Goal: Task Accomplishment & Management: Manage account settings

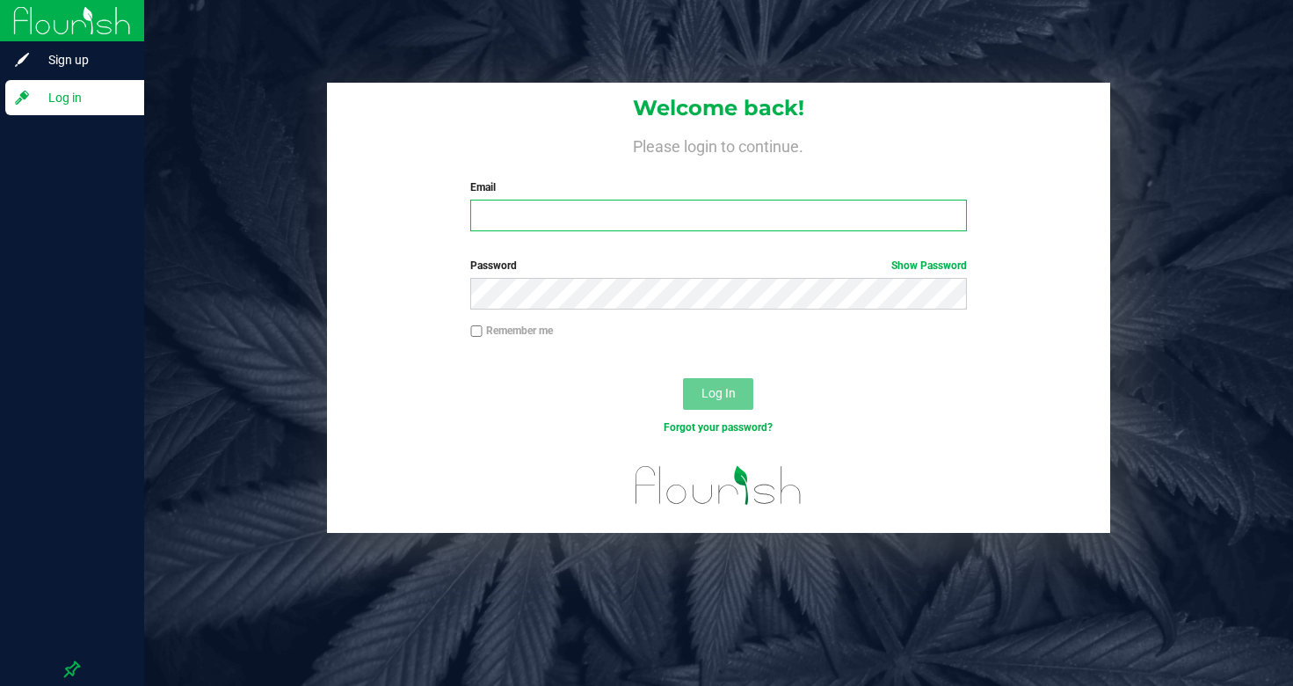
type input "[EMAIL_ADDRESS][DOMAIN_NAME]"
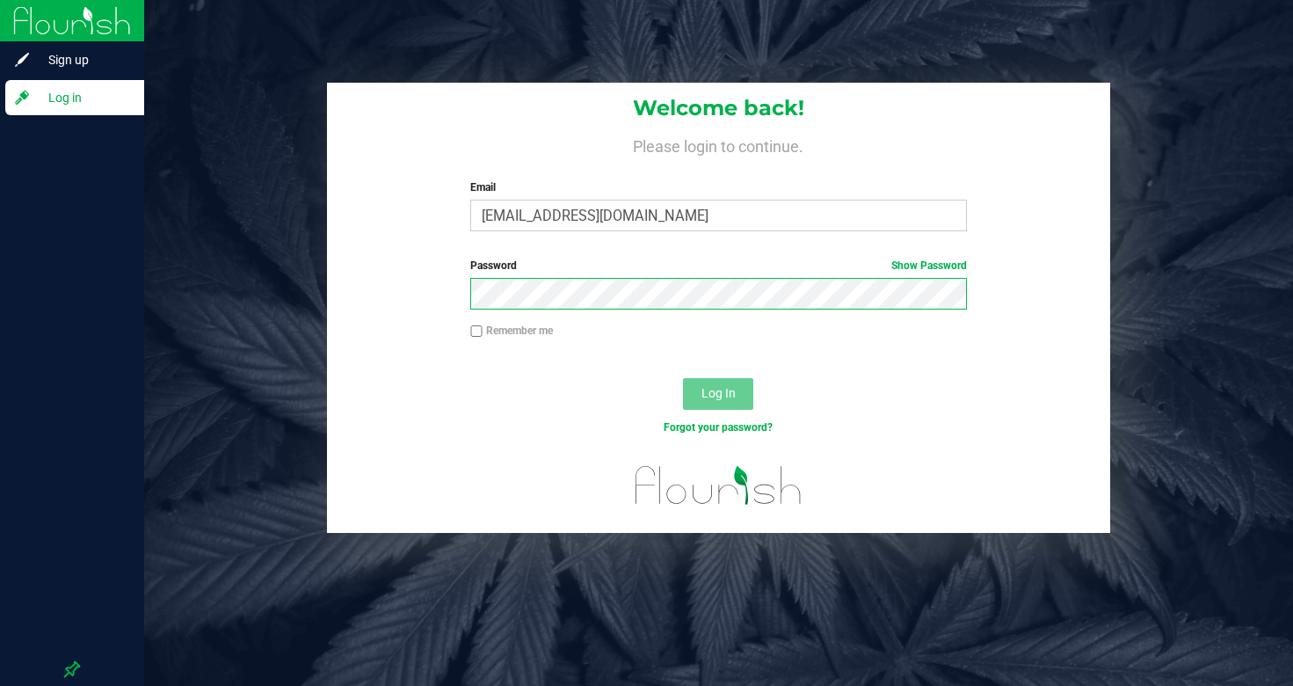
click at [718, 392] on button "Log In" at bounding box center [718, 394] width 70 height 32
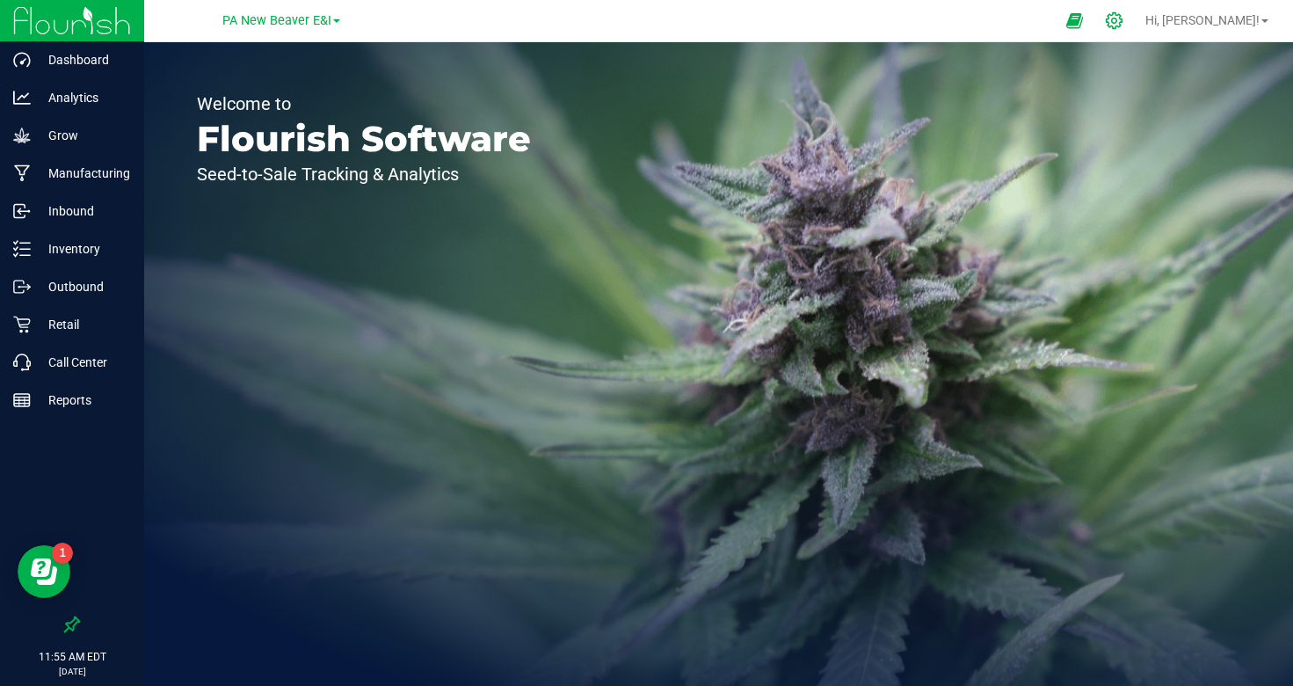
click at [1124, 18] on icon at bounding box center [1114, 20] width 18 height 18
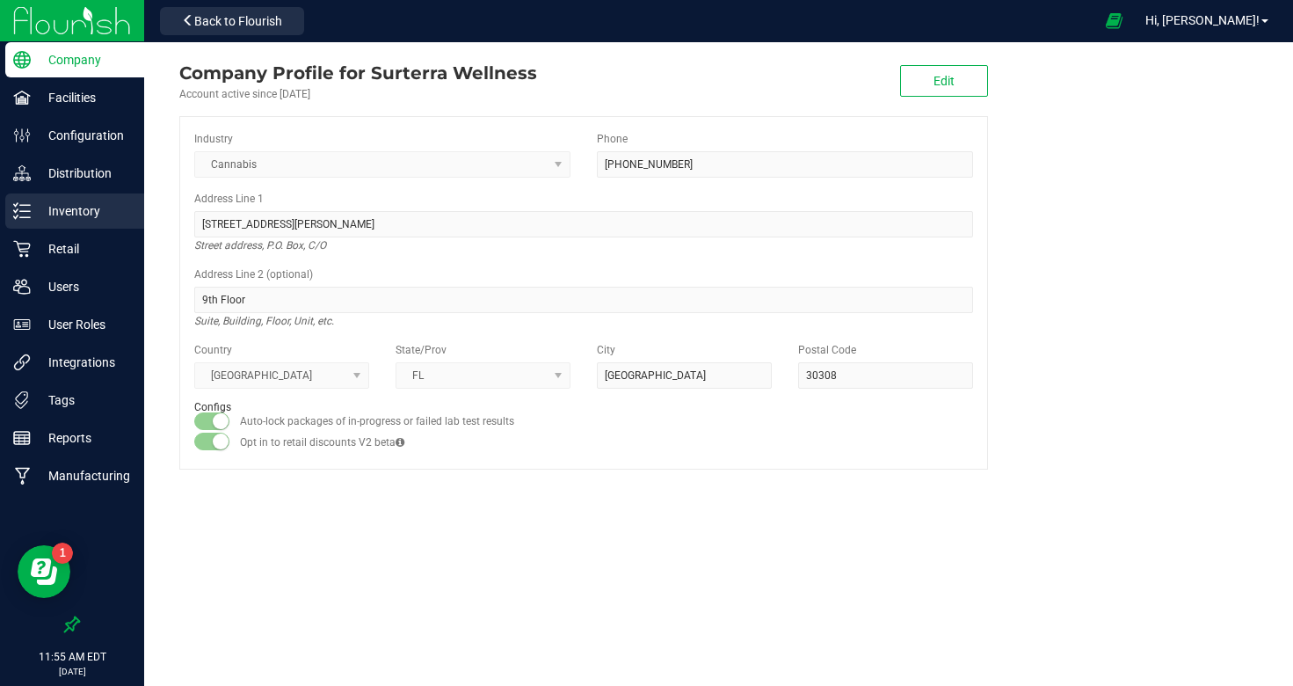
click at [73, 213] on p "Inventory" at bounding box center [84, 210] width 106 height 21
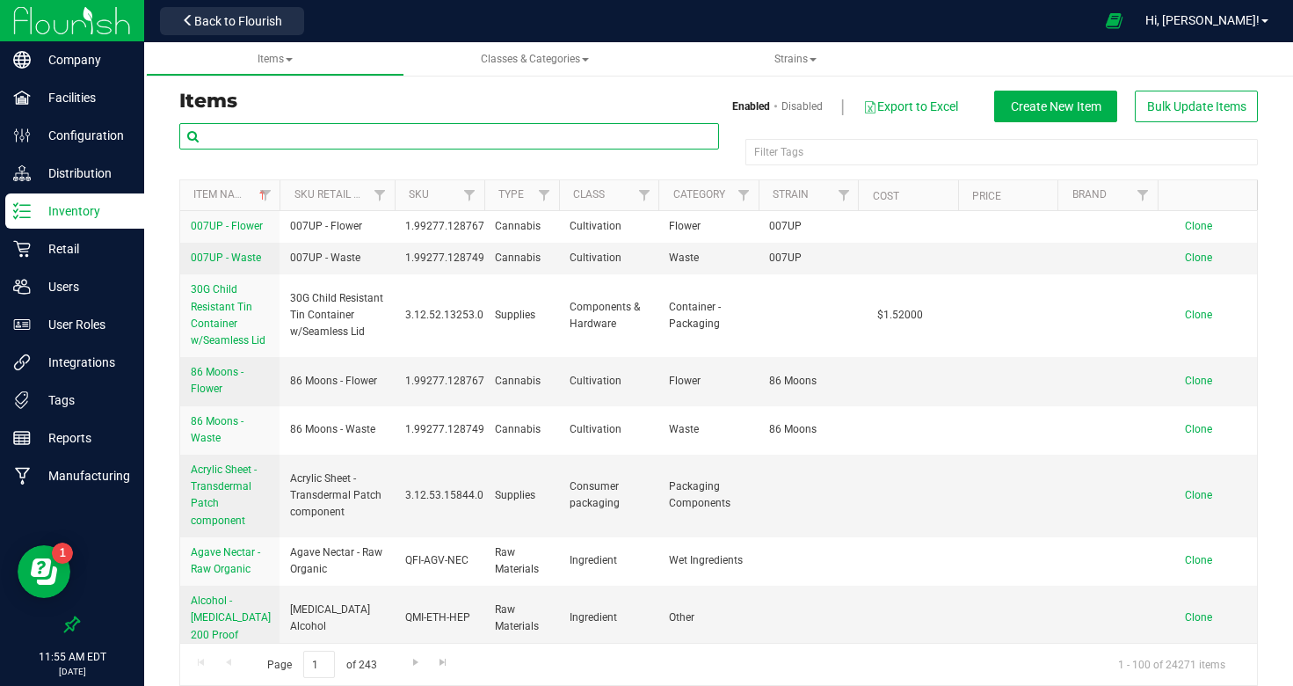
click at [368, 134] on input "text" at bounding box center [449, 136] width 540 height 26
paste input "FT - VAPE CART DISTILLATE - 0.5G - BZK - HYI"
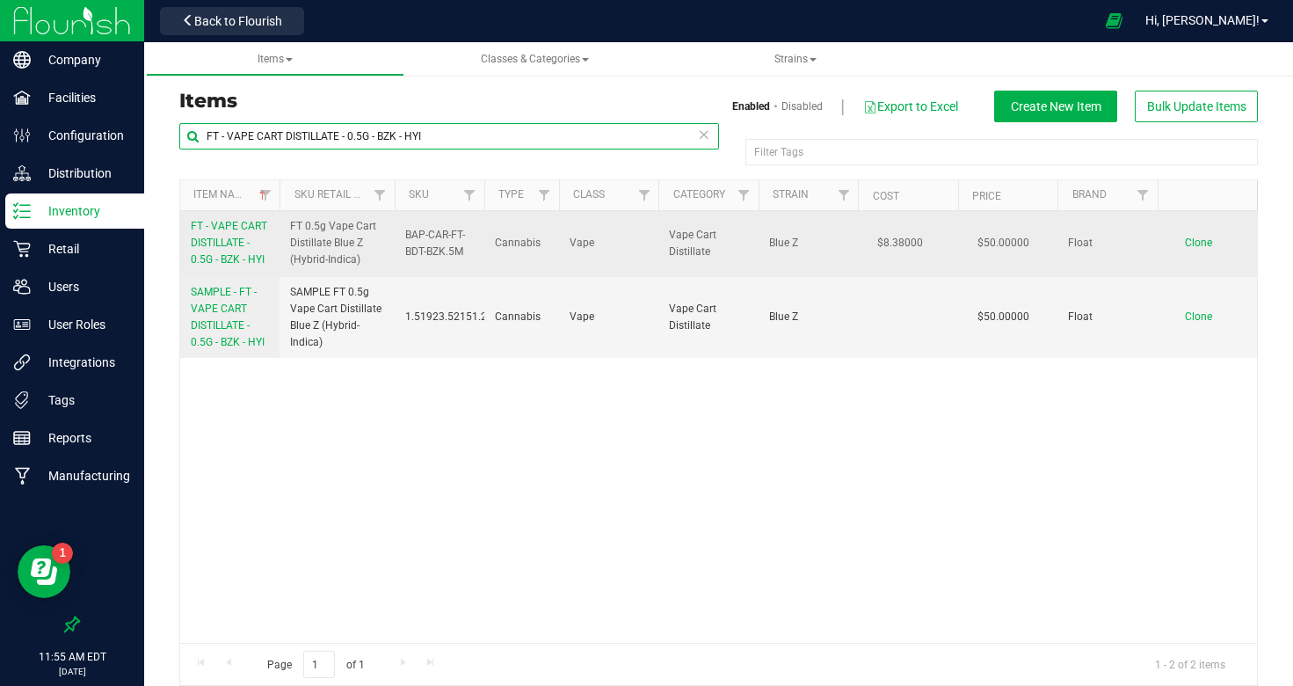
type input "FT - VAPE CART DISTILLATE - 0.5G - BZK - HYI"
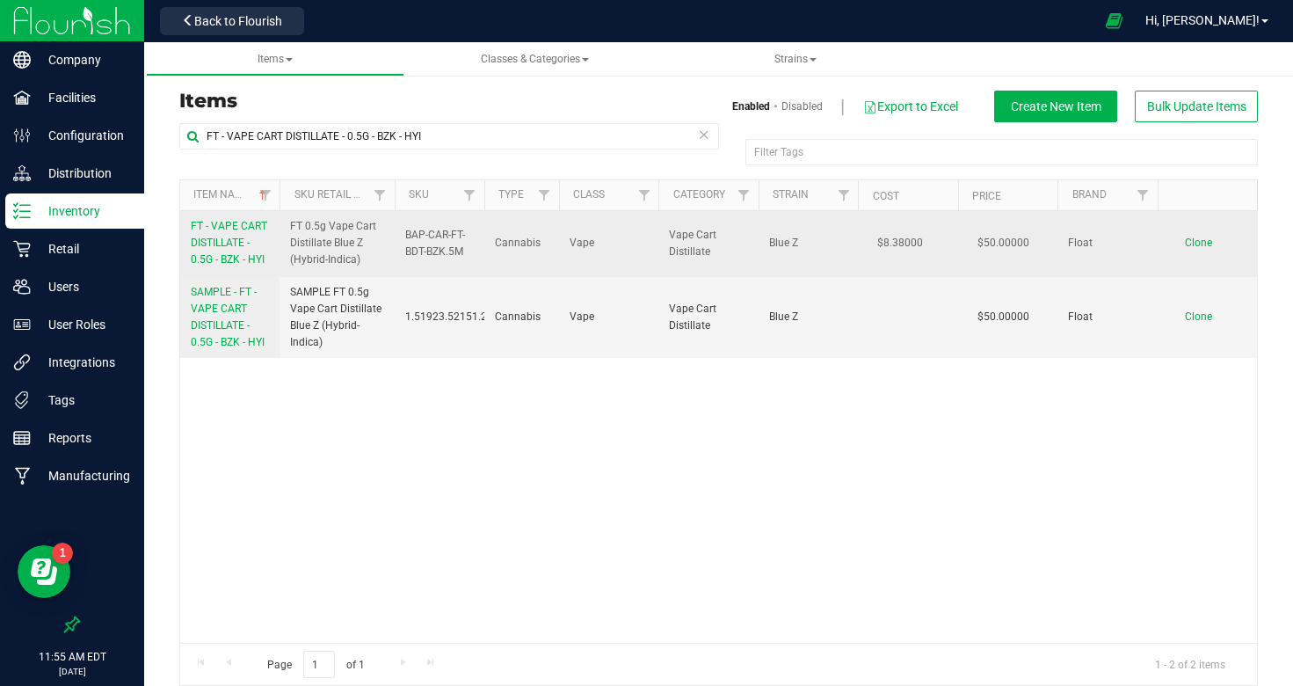
click at [253, 238] on link "FT - VAPE CART DISTILLATE - 0.5G - BZK - HYI" at bounding box center [230, 243] width 78 height 51
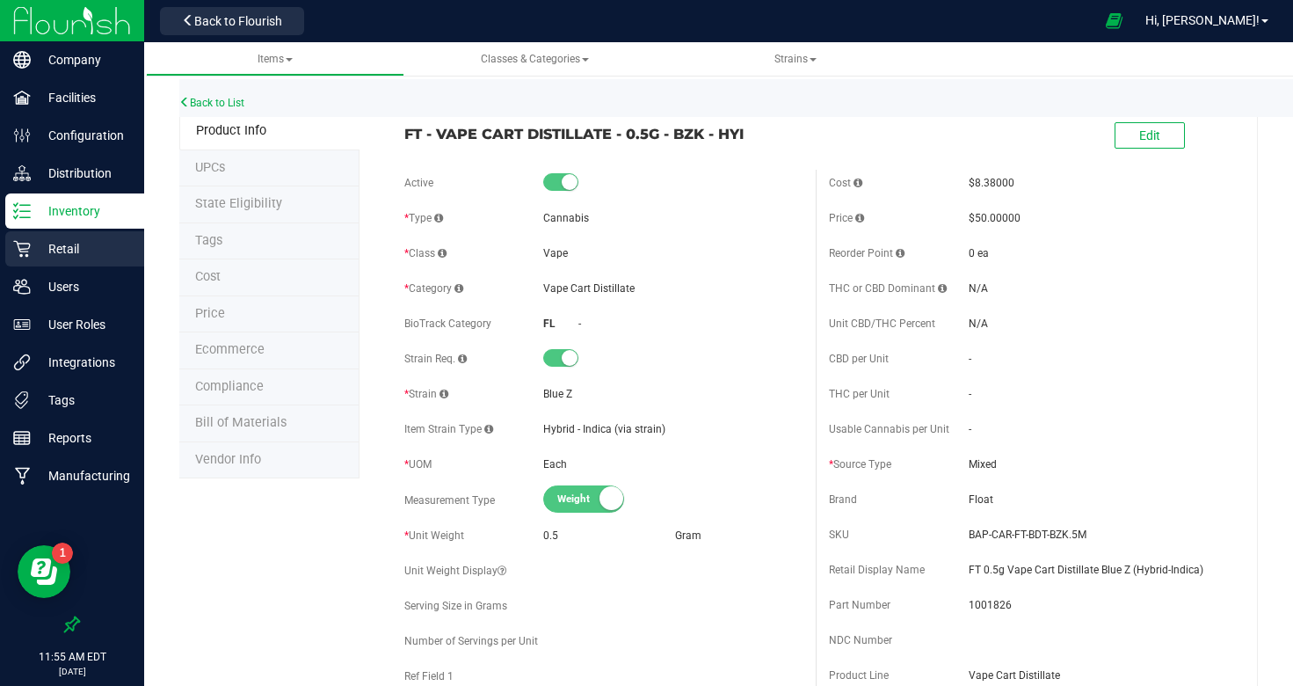
click at [108, 248] on p "Retail" at bounding box center [84, 248] width 106 height 21
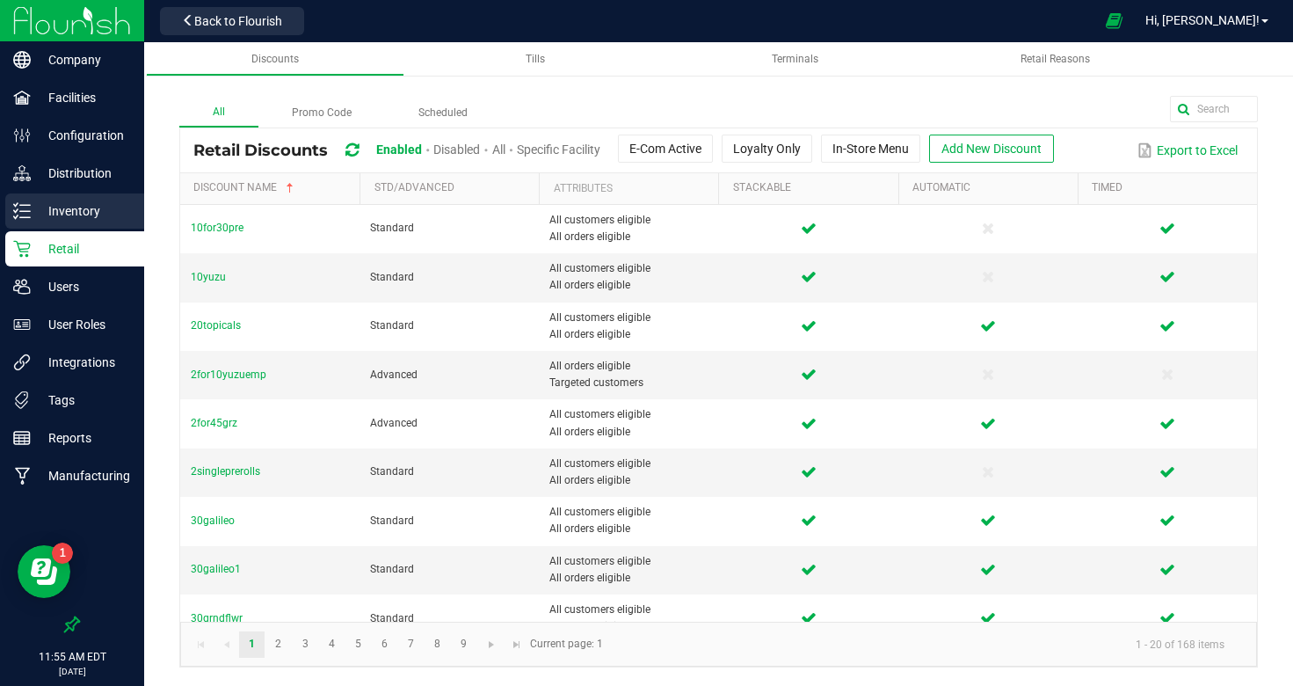
click at [96, 213] on p "Inventory" at bounding box center [84, 210] width 106 height 21
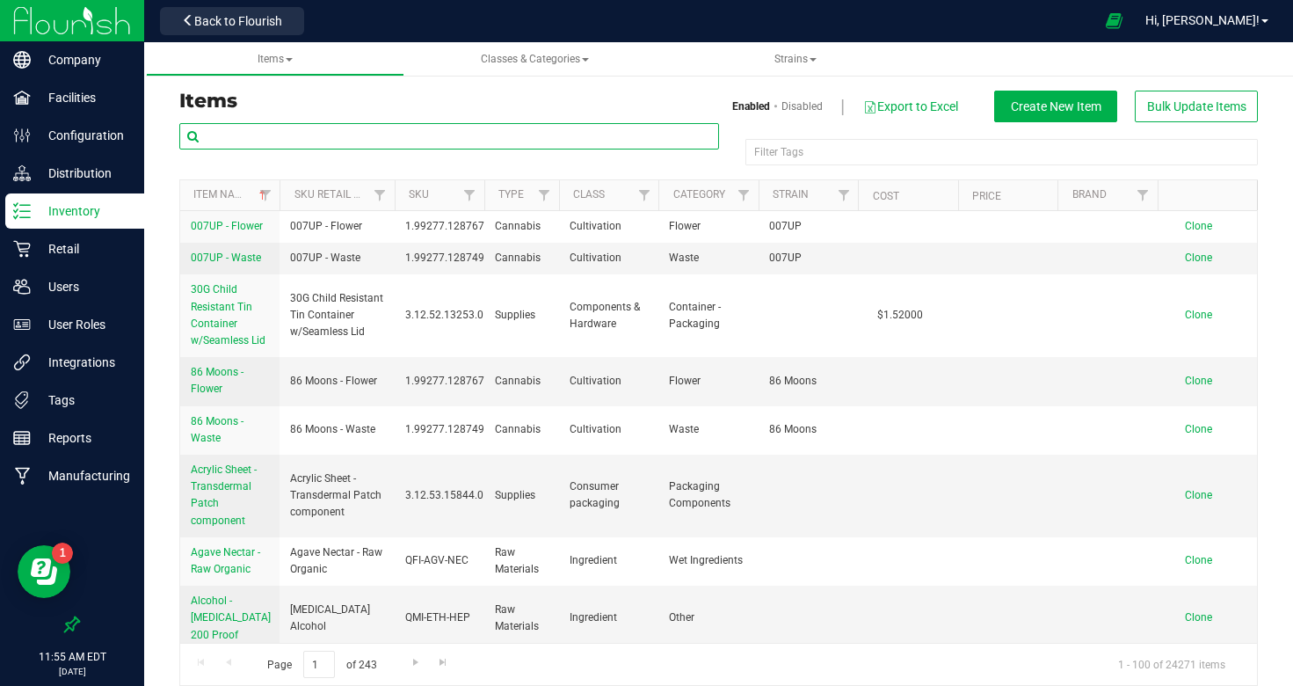
click at [273, 139] on input "text" at bounding box center [449, 136] width 540 height 26
paste input "FT - VAPE CART DISTILLATE - 0.5G - BZK - HYI"
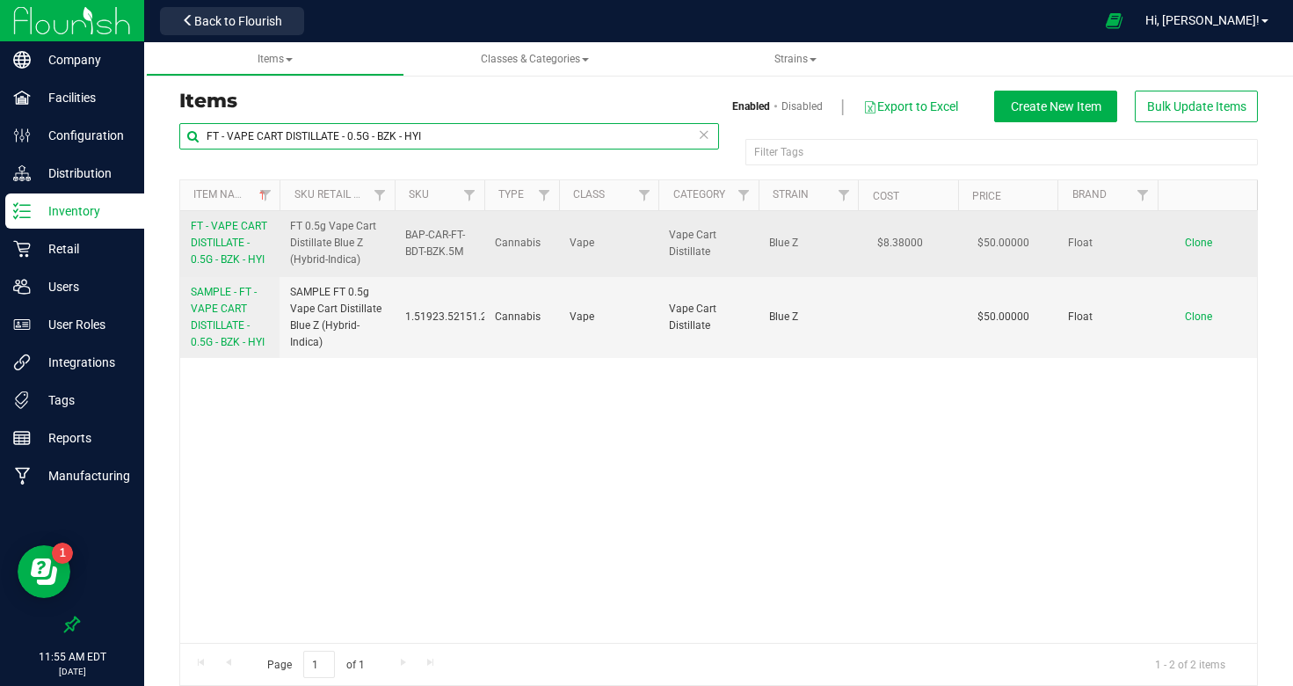
type input "FT - VAPE CART DISTILLATE - 0.5G - BZK - HYI"
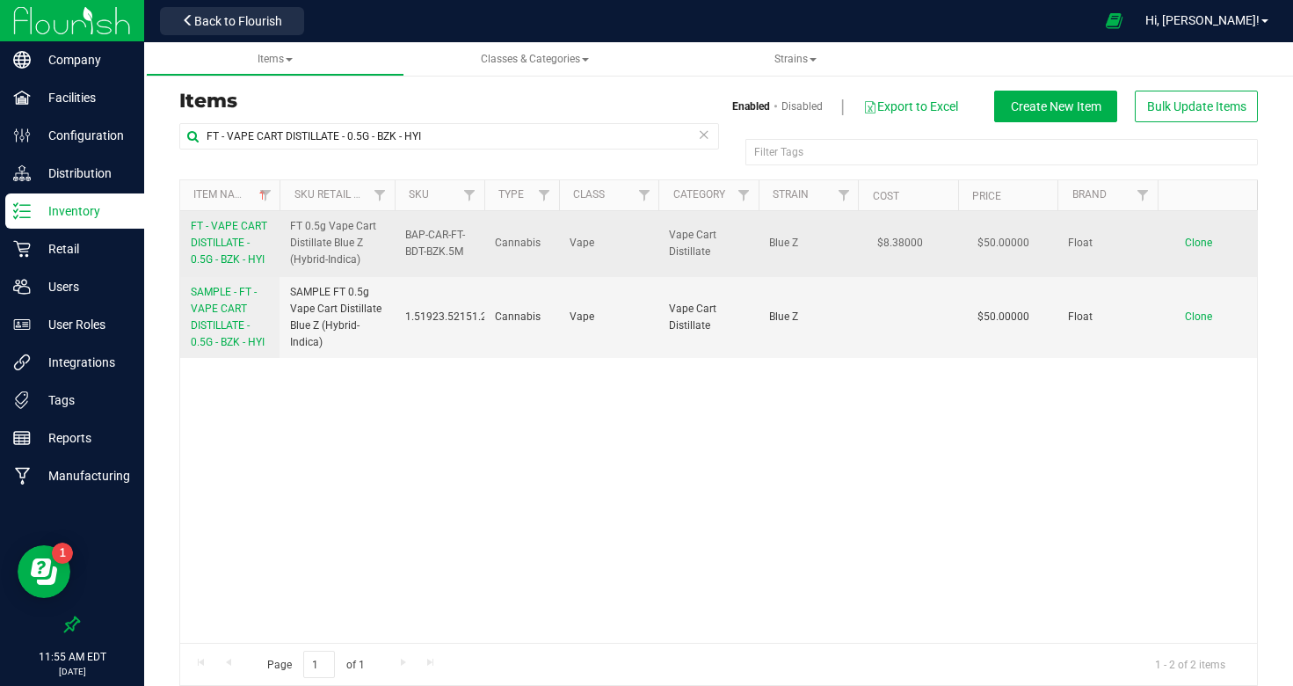
click at [230, 240] on span "FT - VAPE CART DISTILLATE - 0.5G - BZK - HYI" at bounding box center [229, 243] width 76 height 46
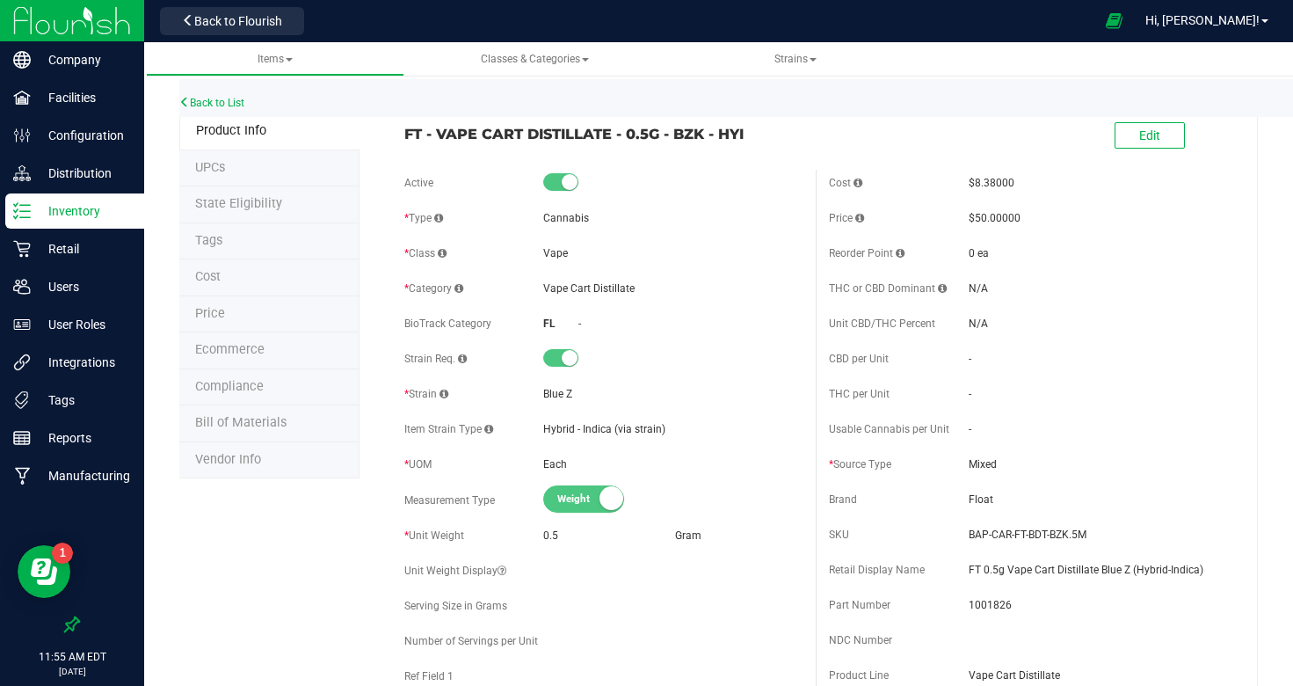
click at [254, 231] on li "Tags" at bounding box center [269, 241] width 180 height 37
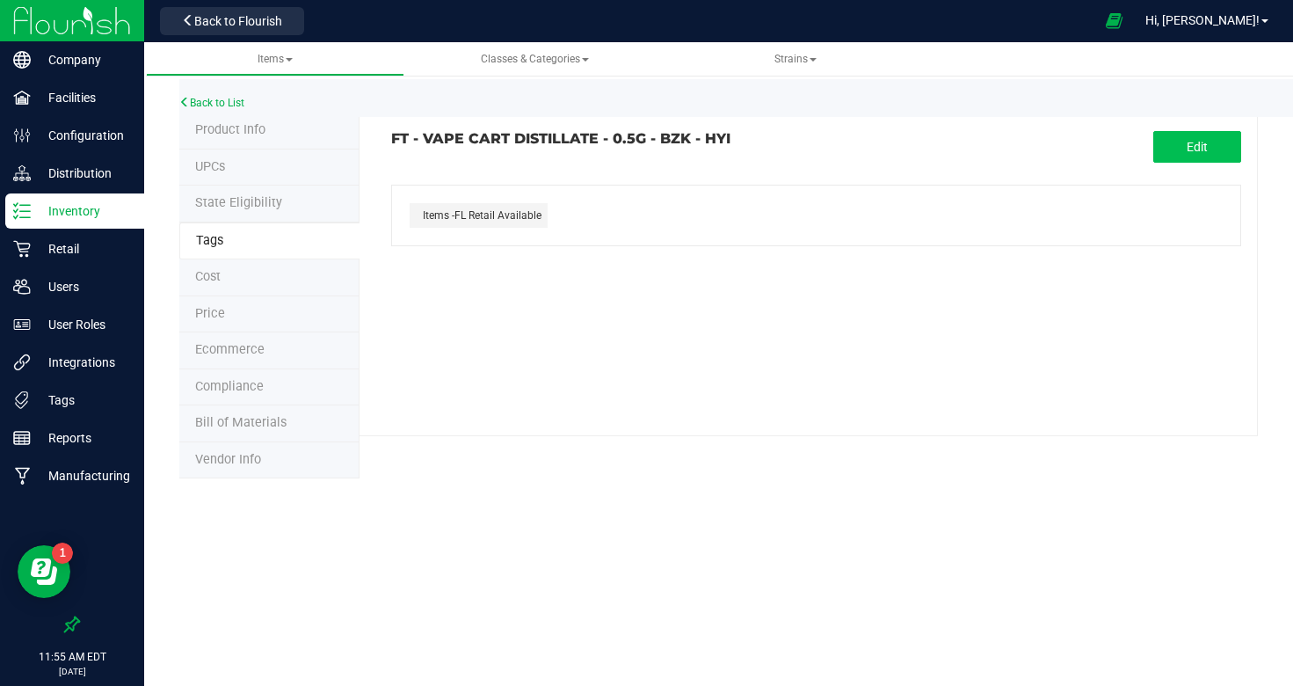
click at [1182, 140] on button "Edit" at bounding box center [1198, 147] width 88 height 32
click at [600, 199] on input "text" at bounding box center [678, 198] width 572 height 25
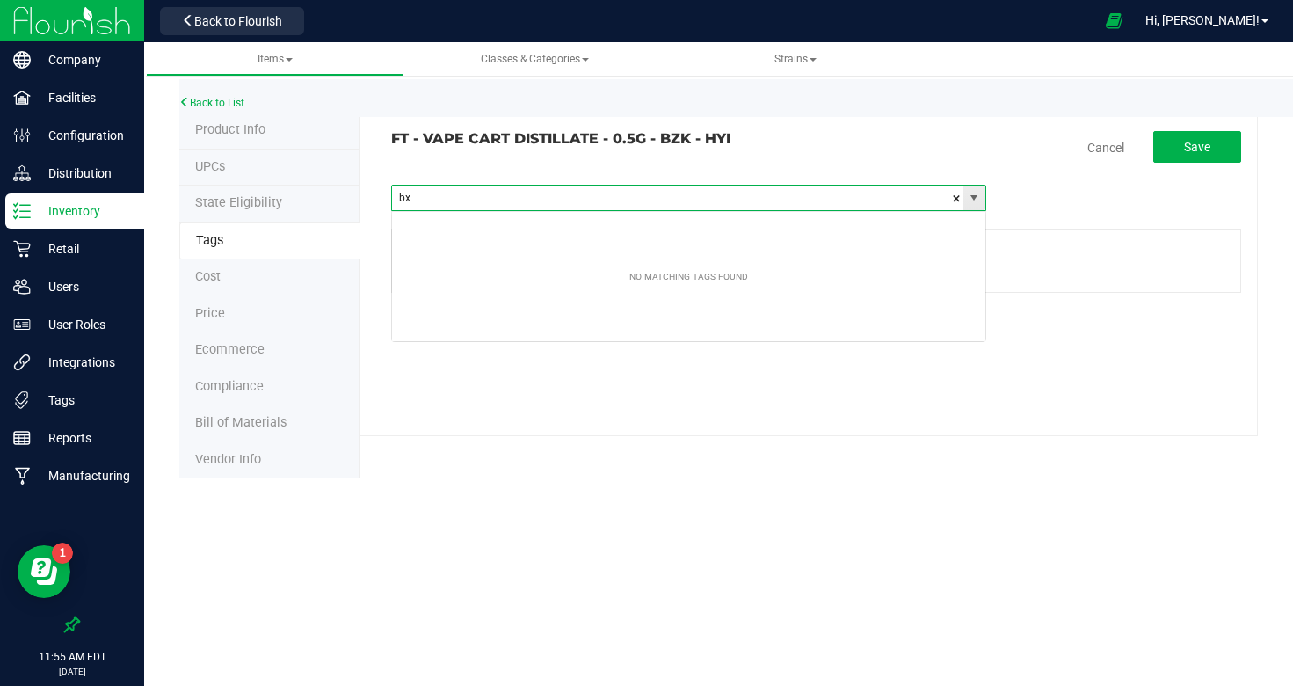
type input "b"
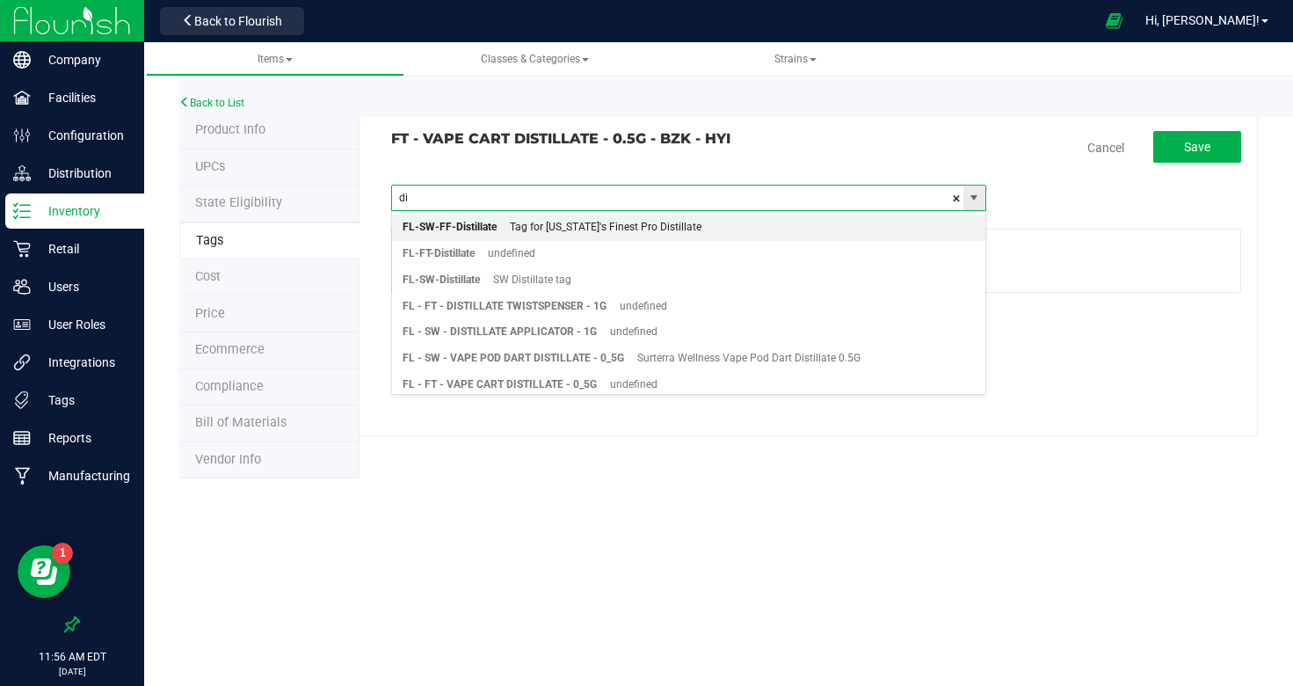
type input "d"
type input "vape cart"
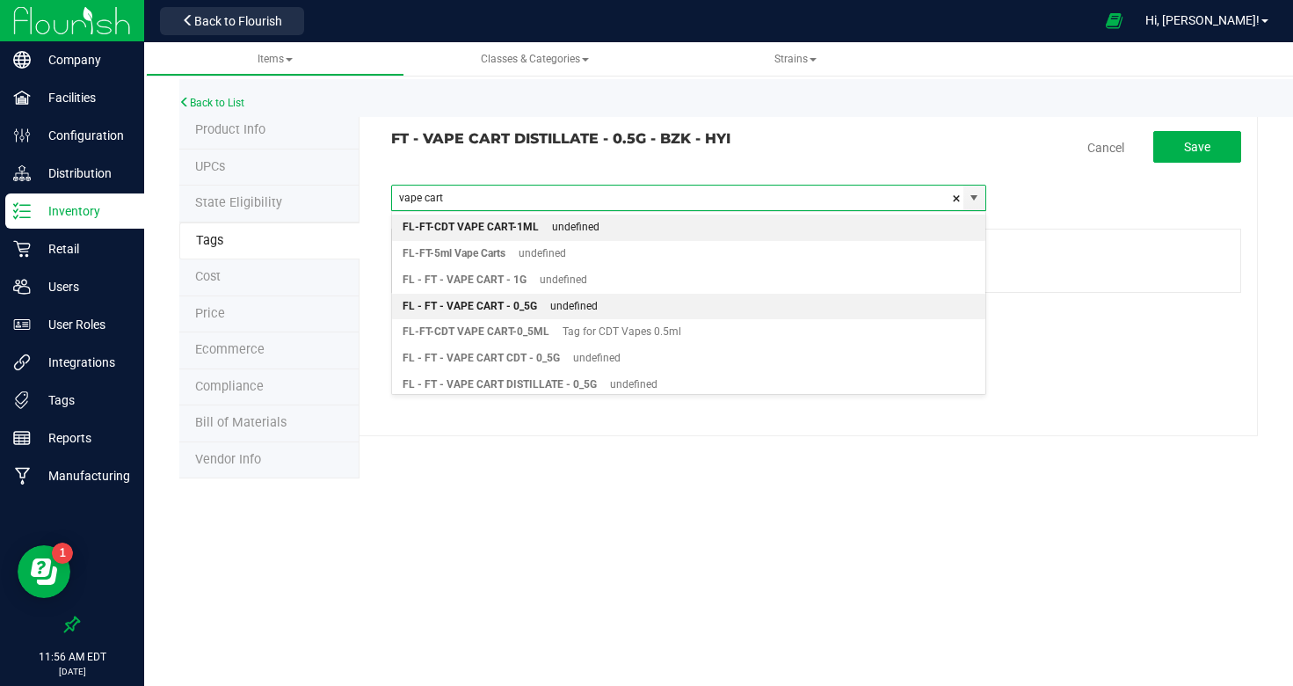
click at [492, 304] on div "FL - FT - VAPE CART - 0_5G" at bounding box center [470, 306] width 135 height 23
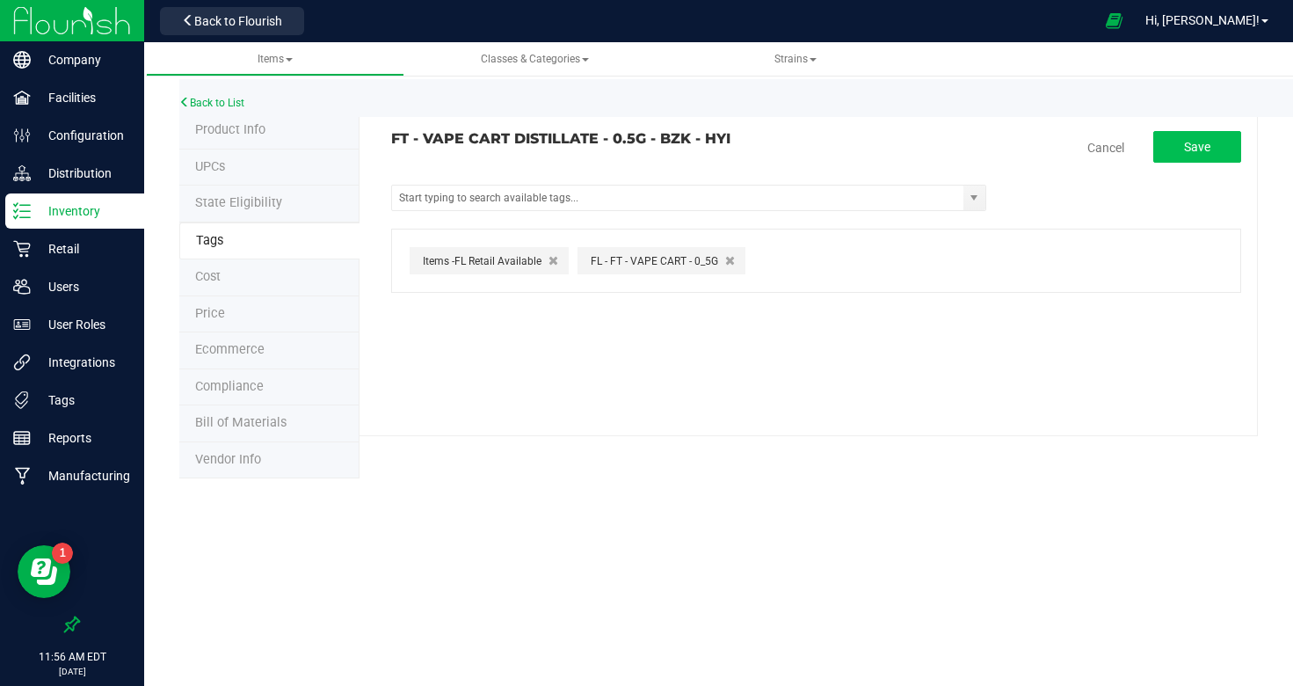
click at [1175, 152] on button "Save" at bounding box center [1198, 147] width 88 height 32
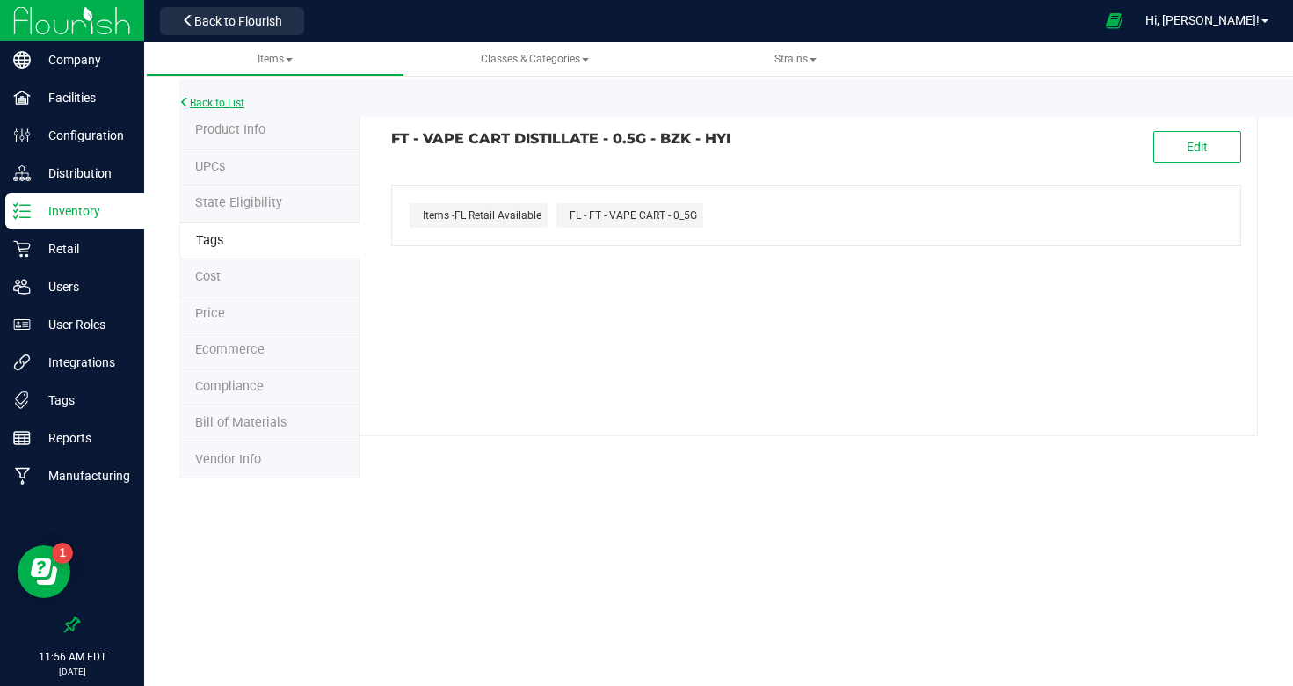
click at [215, 102] on link "Back to List" at bounding box center [211, 103] width 65 height 12
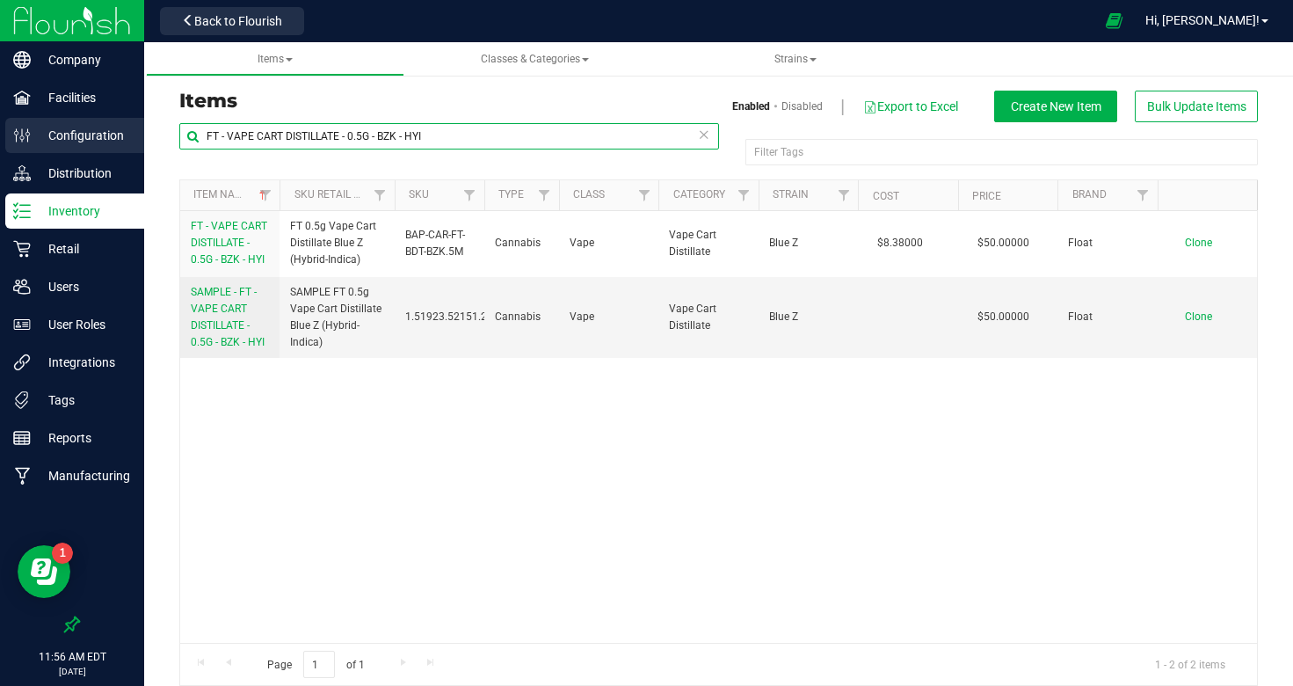
drag, startPoint x: 447, startPoint y: 138, endPoint x: 140, endPoint y: 123, distance: 307.2
click at [140, 123] on div "Company Facilities Configuration Distribution Inventory Retail Users User Roles…" at bounding box center [646, 343] width 1293 height 686
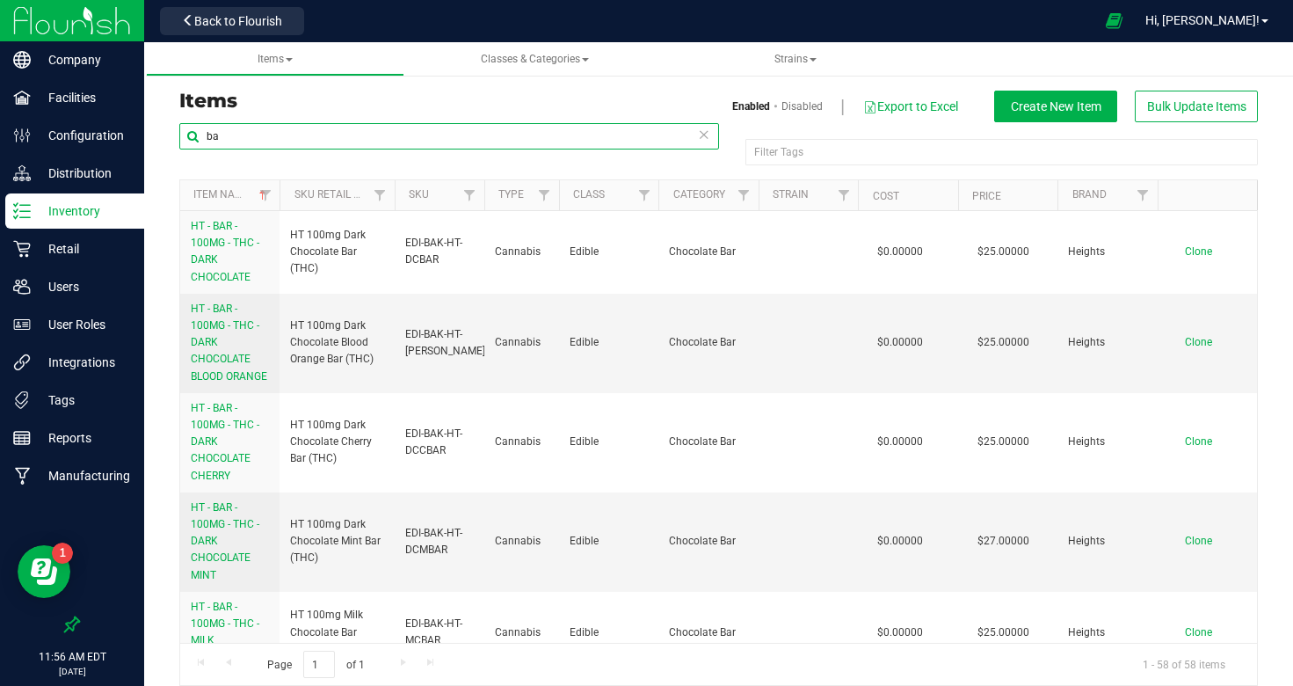
type input "b"
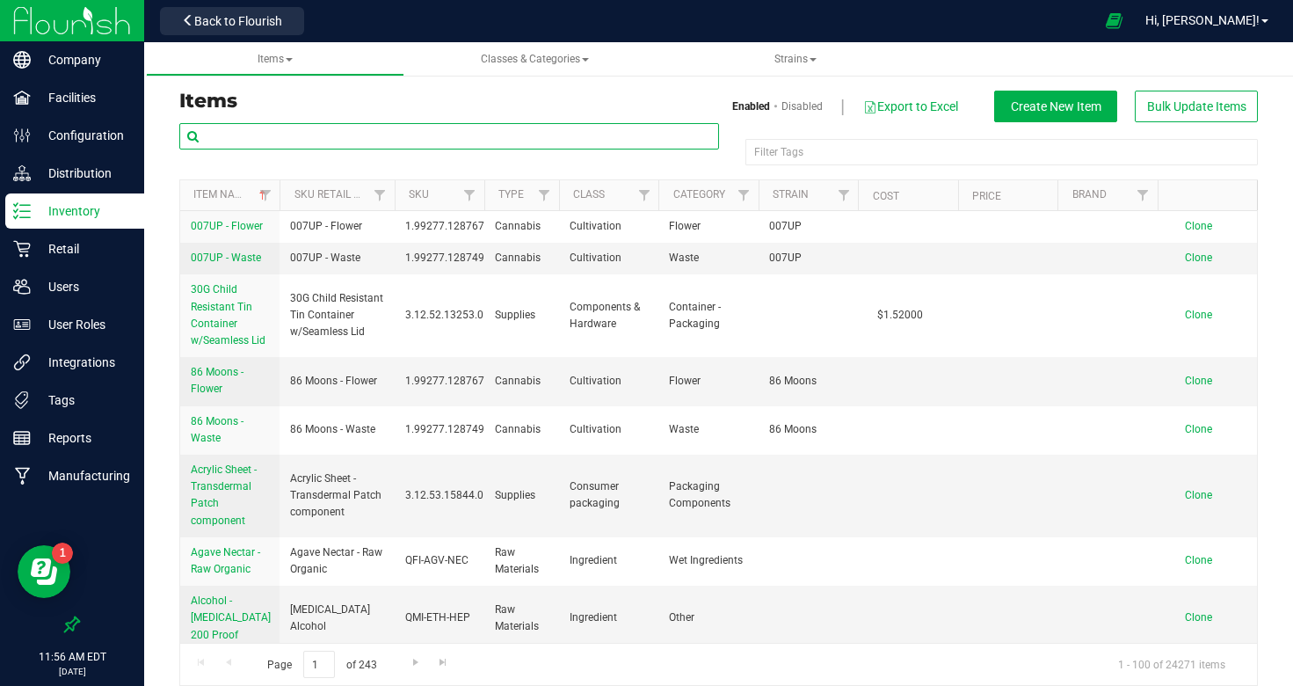
type input "√"
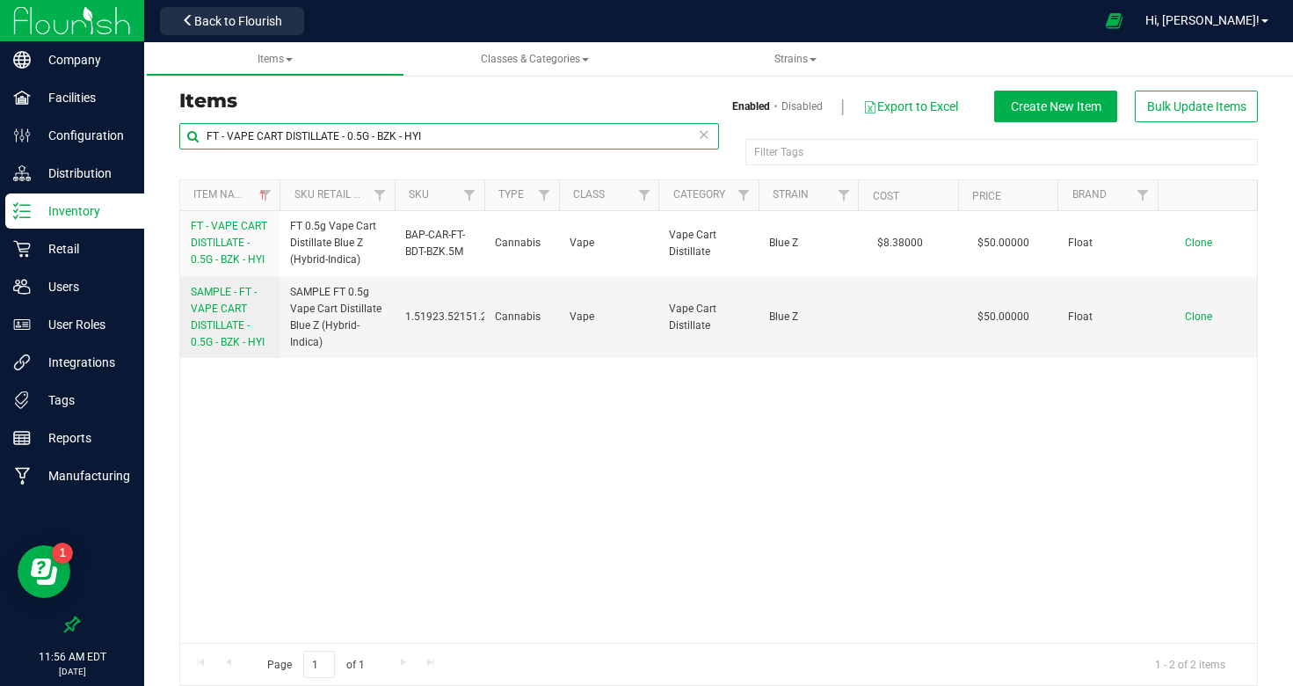
click at [363, 136] on input "FT - VAPE CART DISTILLATE - 0.5G - BZK - HYI" at bounding box center [449, 136] width 540 height 26
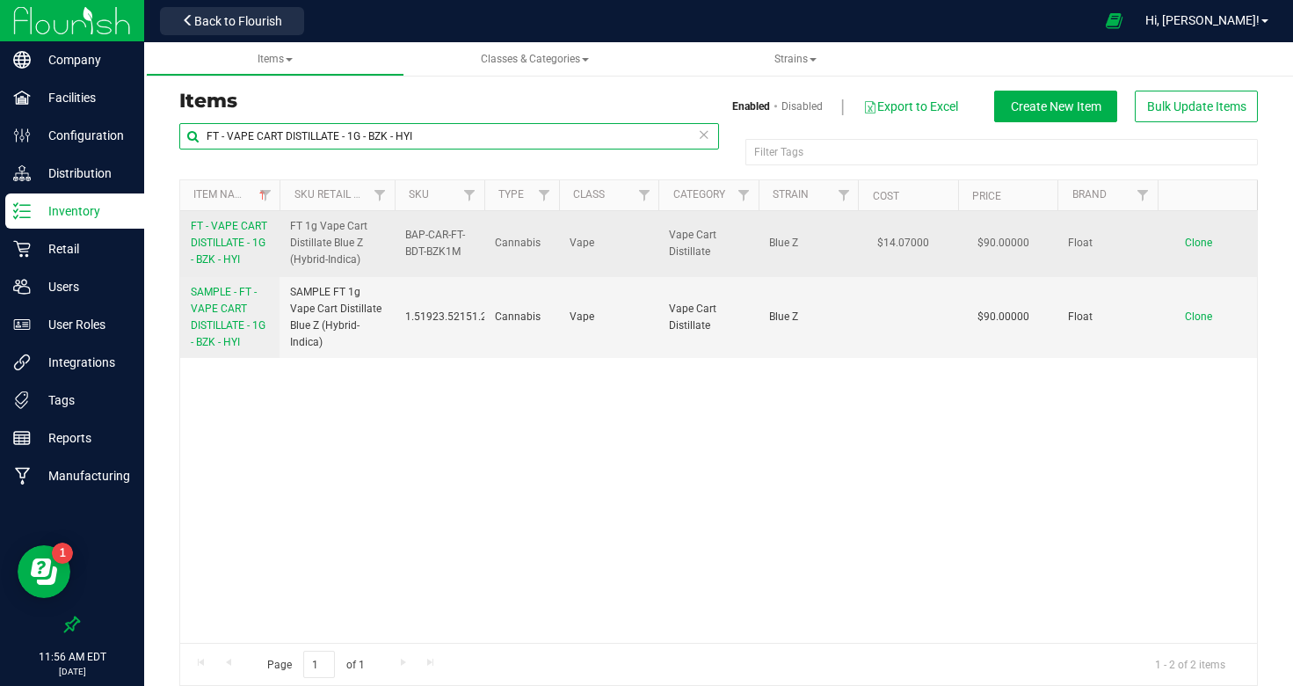
type input "FT - VAPE CART DISTILLATE - 1G - BZK - HYI"
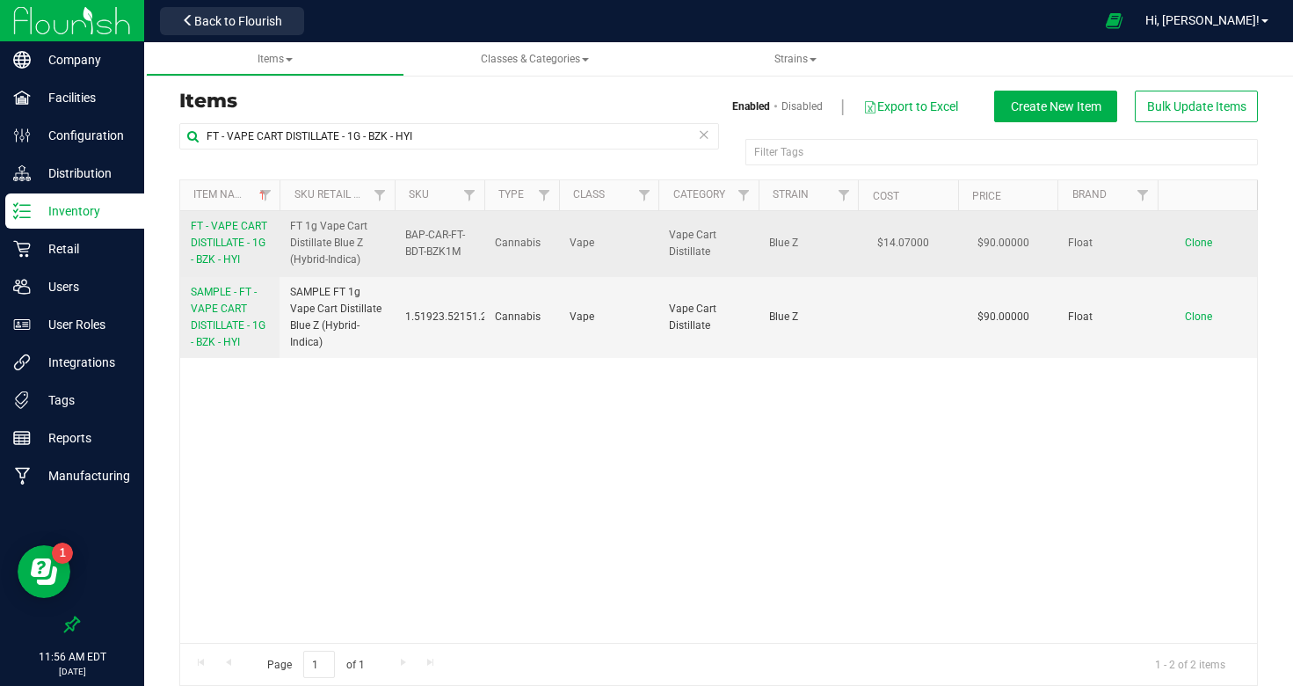
click at [235, 242] on span "FT - VAPE CART DISTILLATE - 1G - BZK - HYI" at bounding box center [229, 243] width 76 height 46
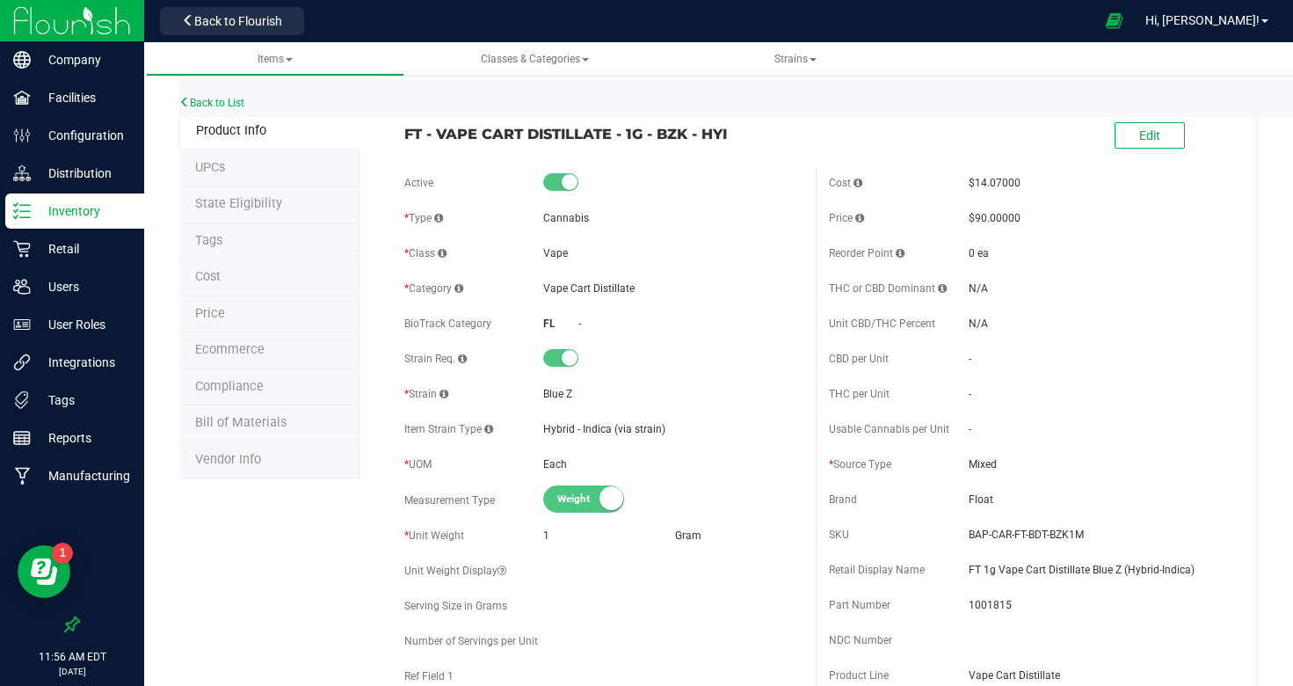
click at [219, 238] on span "Tags" at bounding box center [208, 240] width 27 height 15
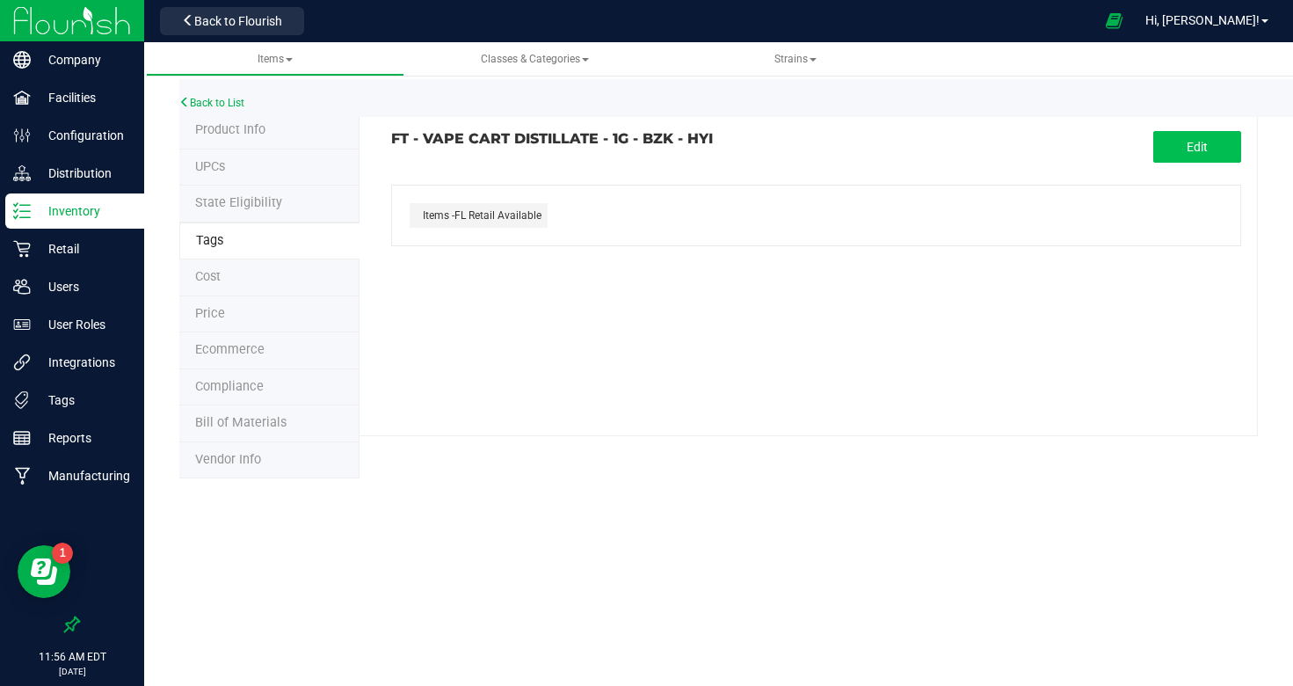
click at [1183, 144] on button "Edit" at bounding box center [1198, 147] width 88 height 32
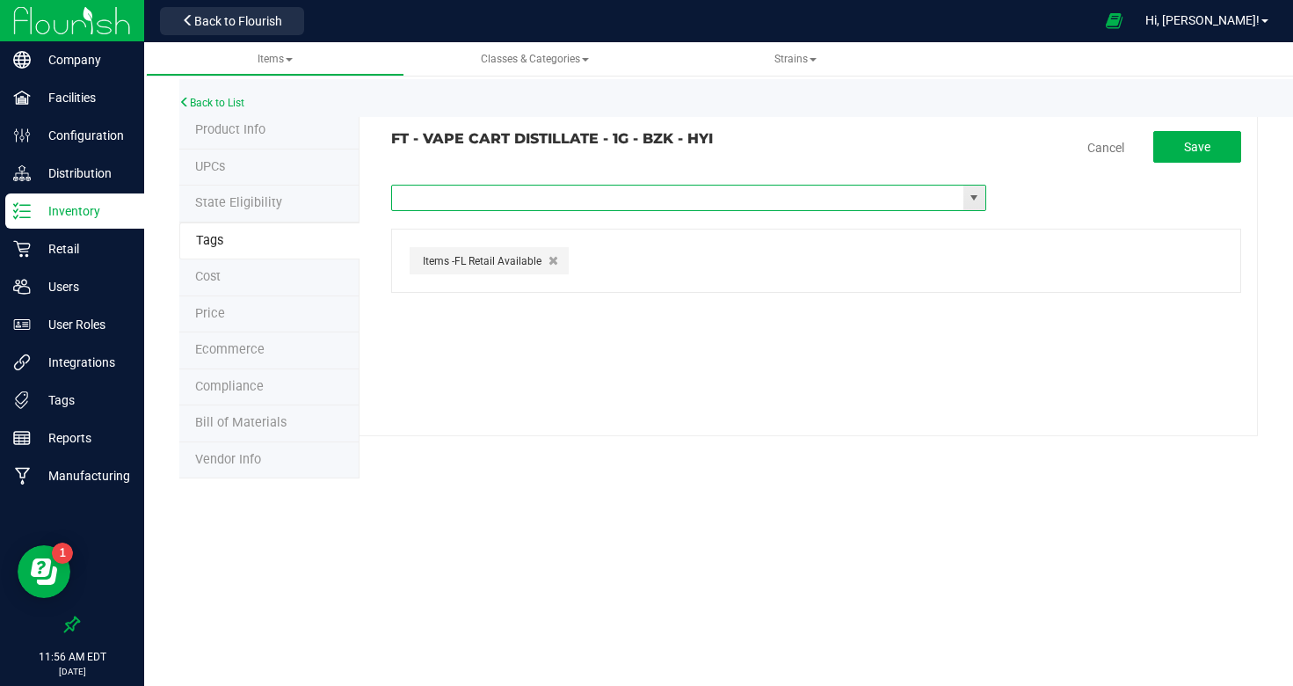
click at [677, 200] on input "text" at bounding box center [678, 198] width 572 height 25
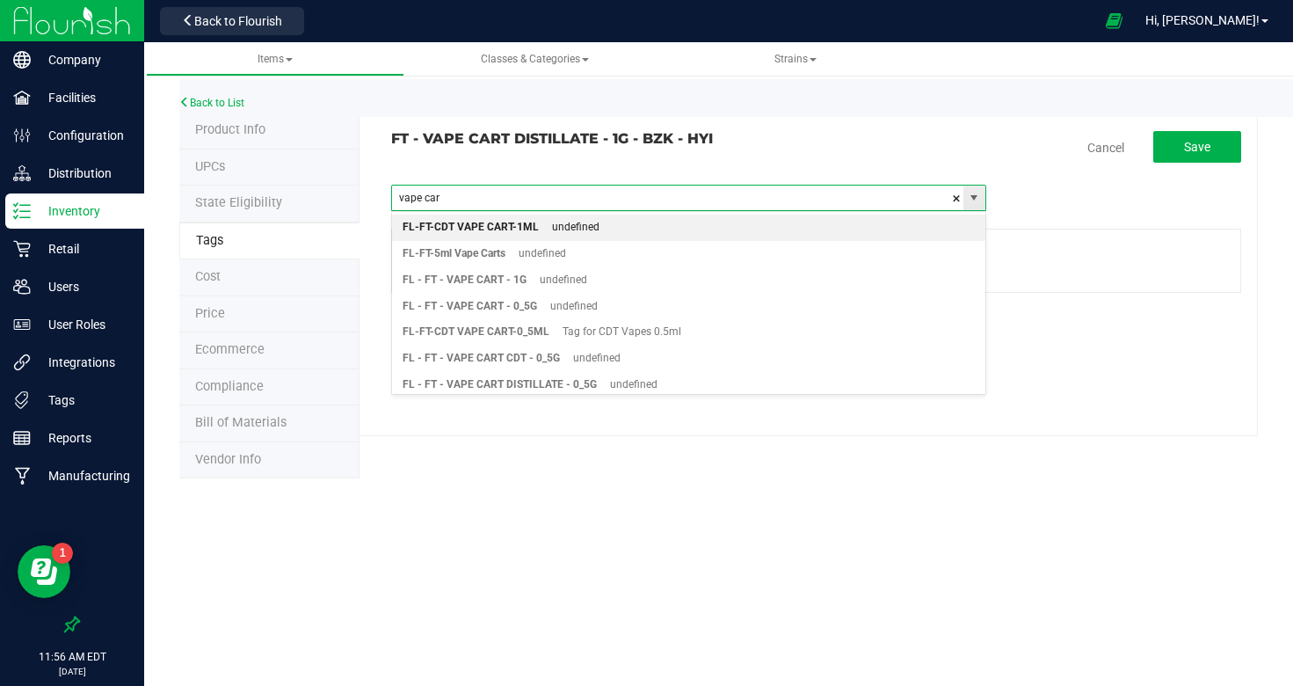
type input "vape cart"
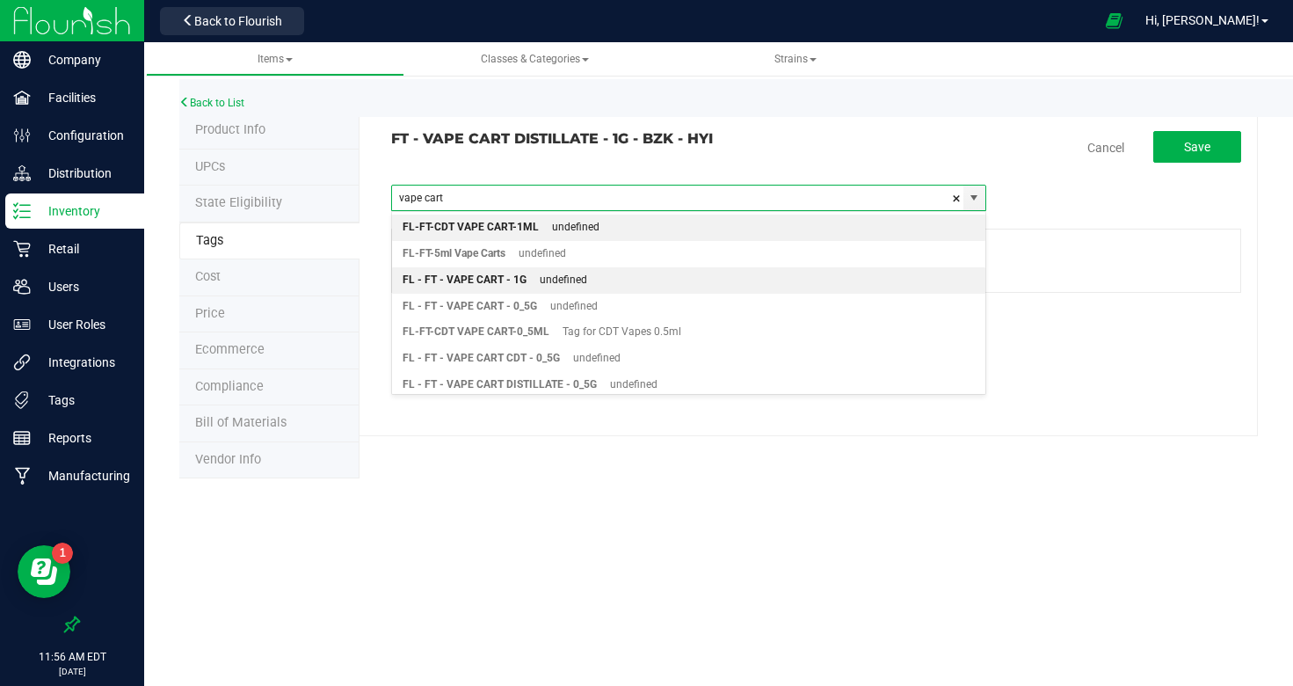
click at [485, 283] on div "FL - FT - VAPE CART - 1G" at bounding box center [465, 280] width 124 height 23
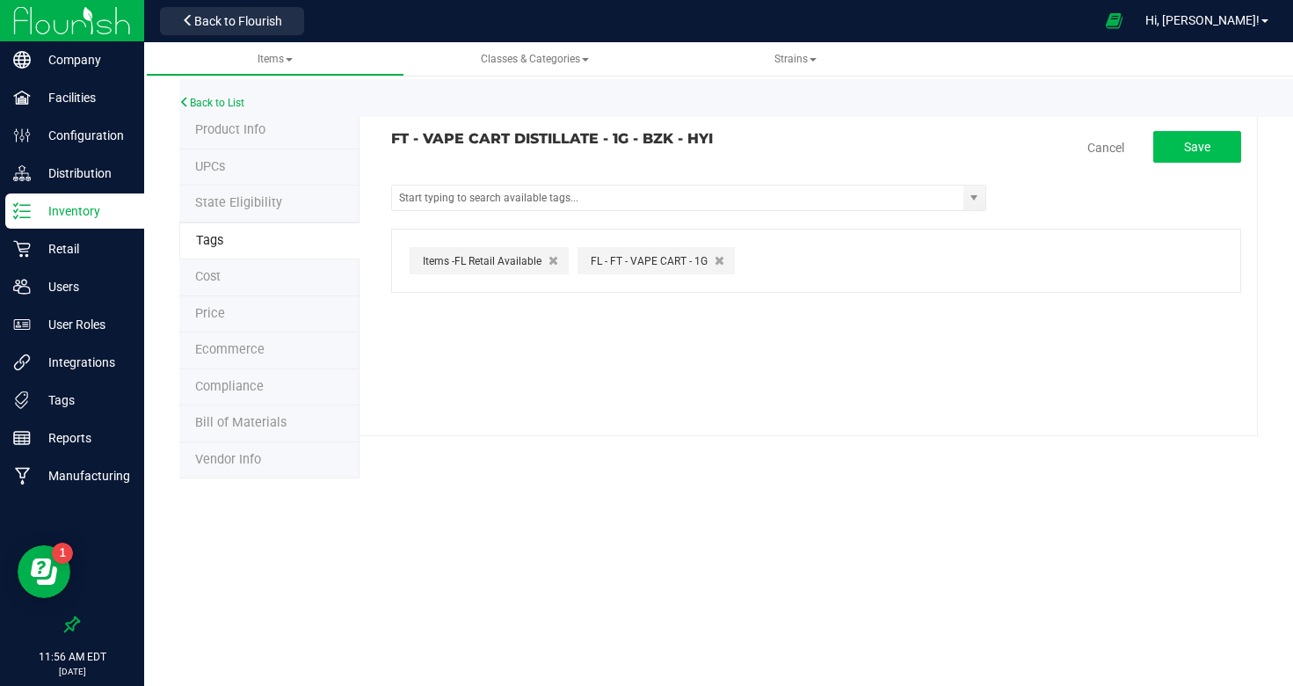
click at [1202, 146] on span "Save" at bounding box center [1197, 147] width 26 height 14
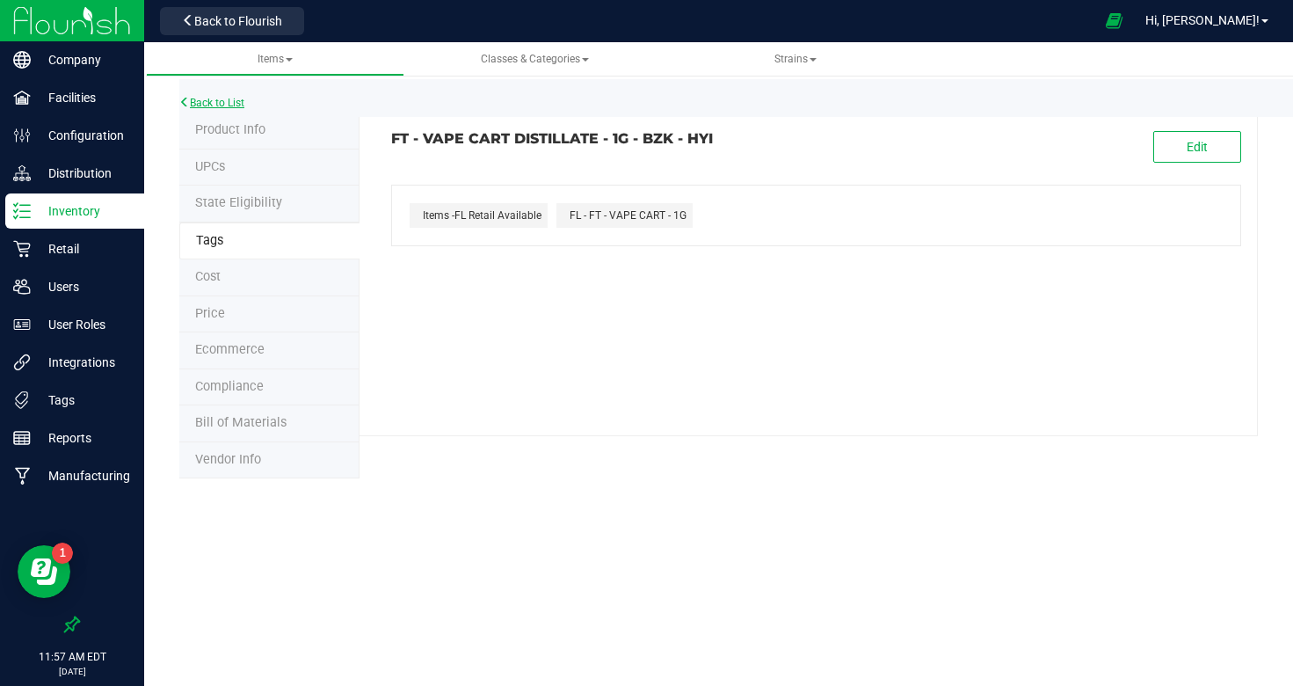
click at [234, 102] on link "Back to List" at bounding box center [211, 103] width 65 height 12
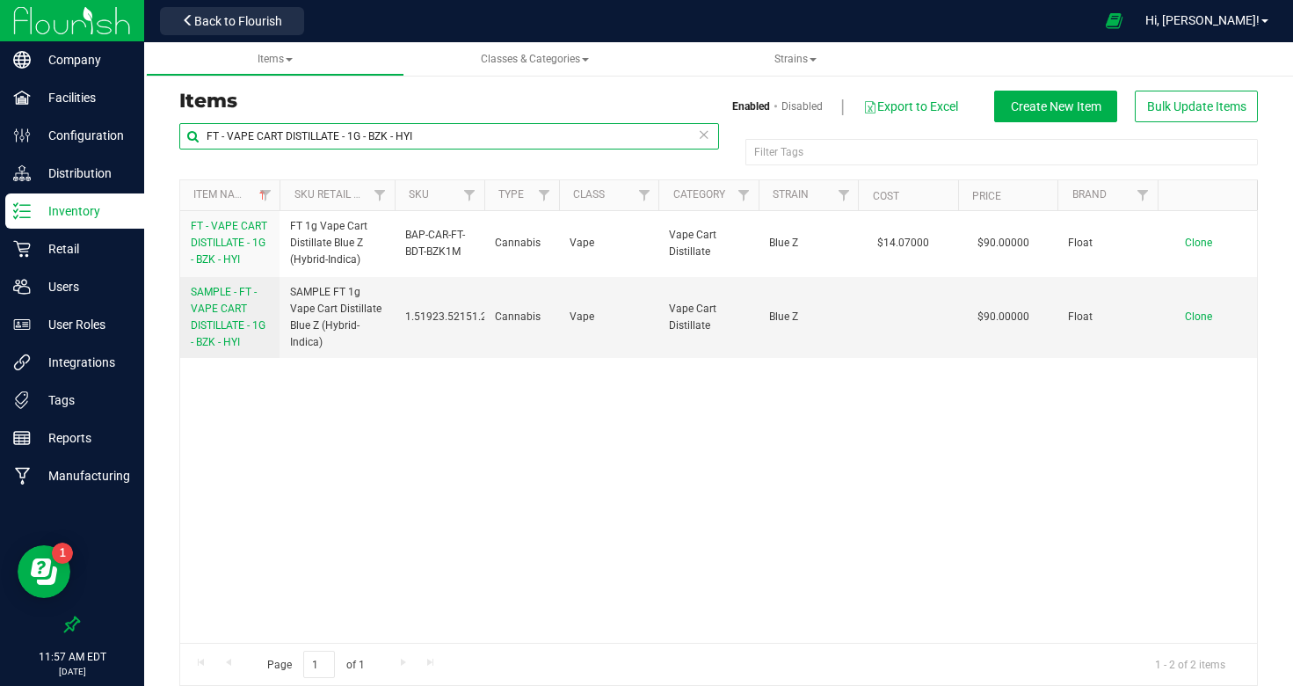
drag, startPoint x: 482, startPoint y: 132, endPoint x: 170, endPoint y: 124, distance: 312.2
click at [170, 124] on div "FT - VAPE CART DISTILLATE - 1G - BZK - HYI Filter Tags Filter Tags Item Name Sk…" at bounding box center [718, 404] width 1105 height 564
paste input "0.5G - GPN - HYB"
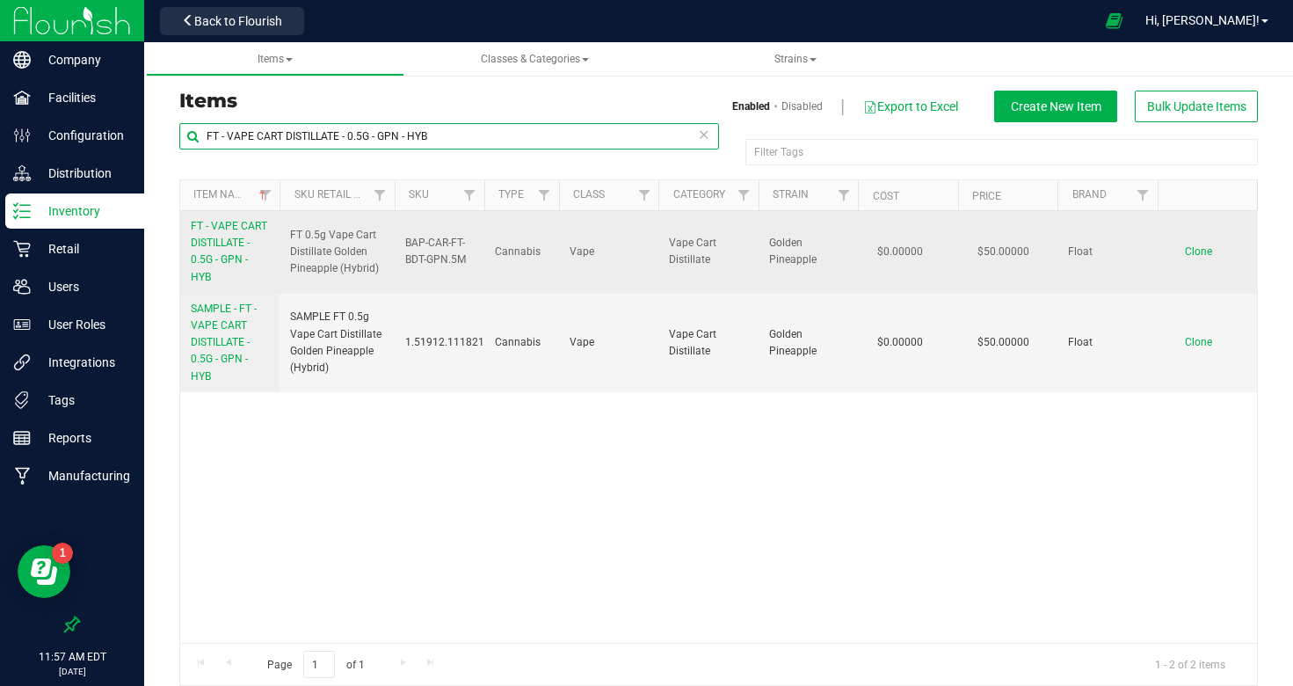
type input "FT - VAPE CART DISTILLATE - 0.5G - GPN - HYB"
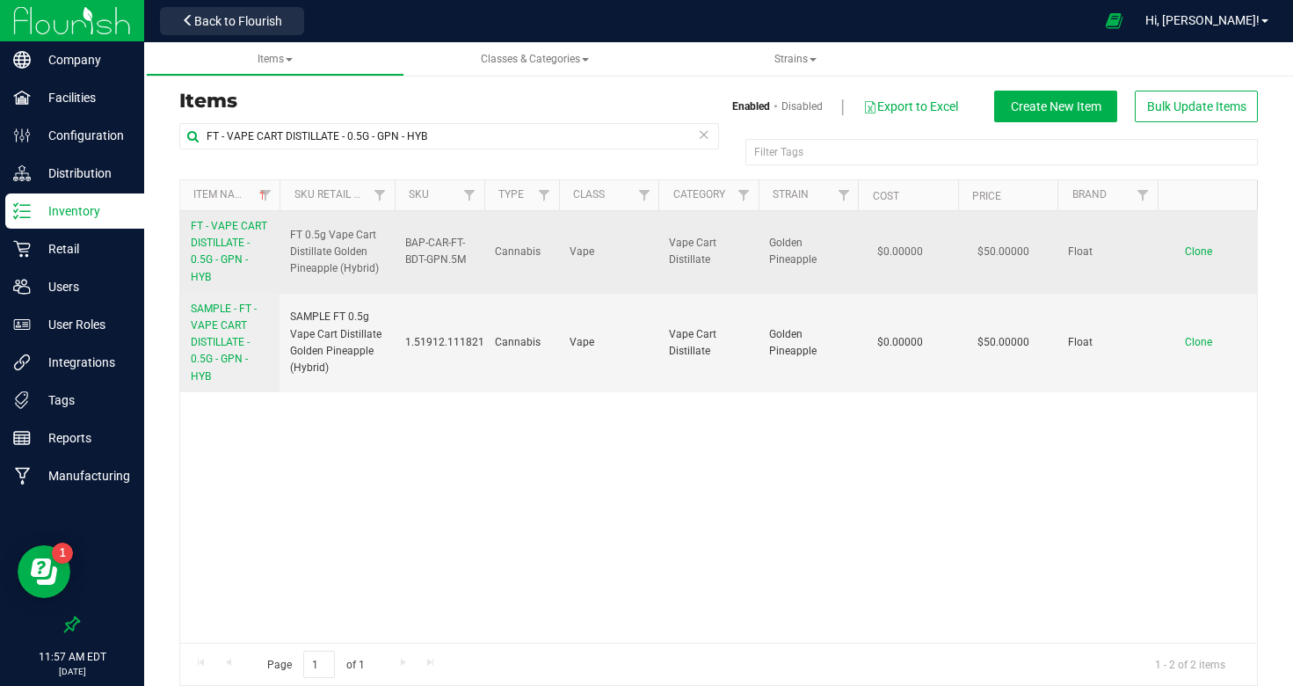
click at [222, 247] on span "FT - VAPE CART DISTILLATE - 0.5G - GPN - HYB" at bounding box center [229, 251] width 76 height 63
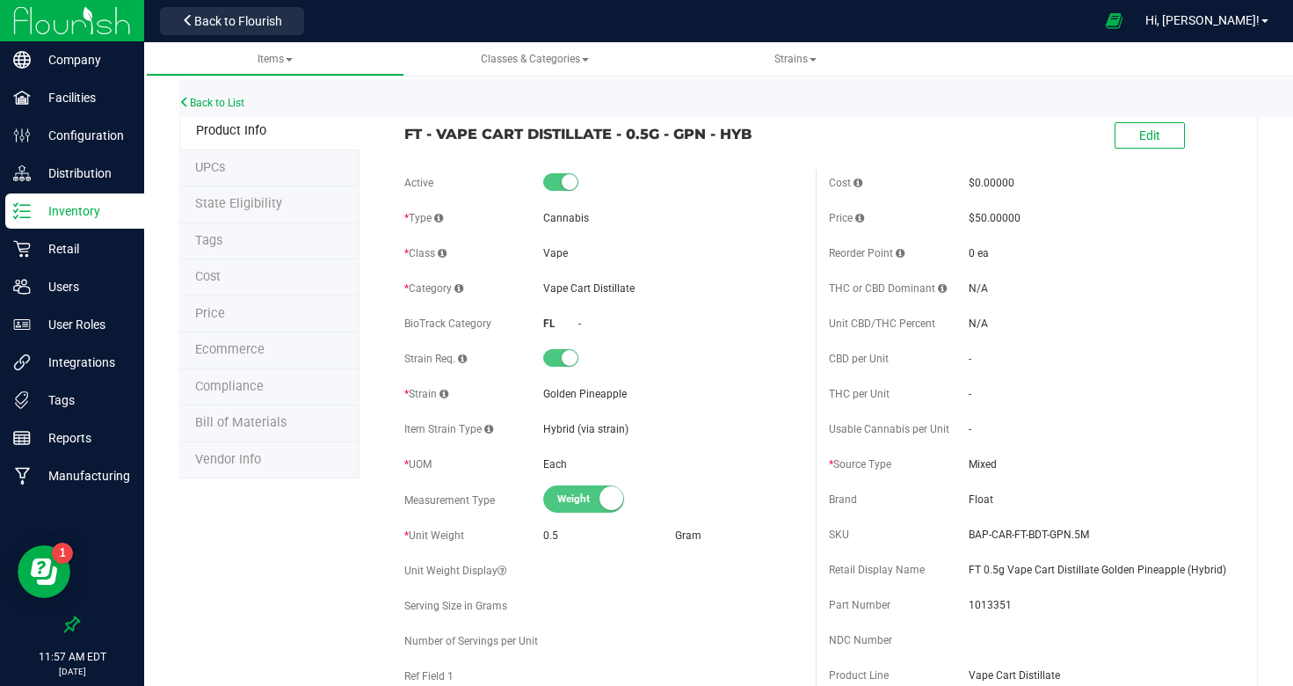
click at [229, 230] on li "Tags" at bounding box center [269, 241] width 180 height 37
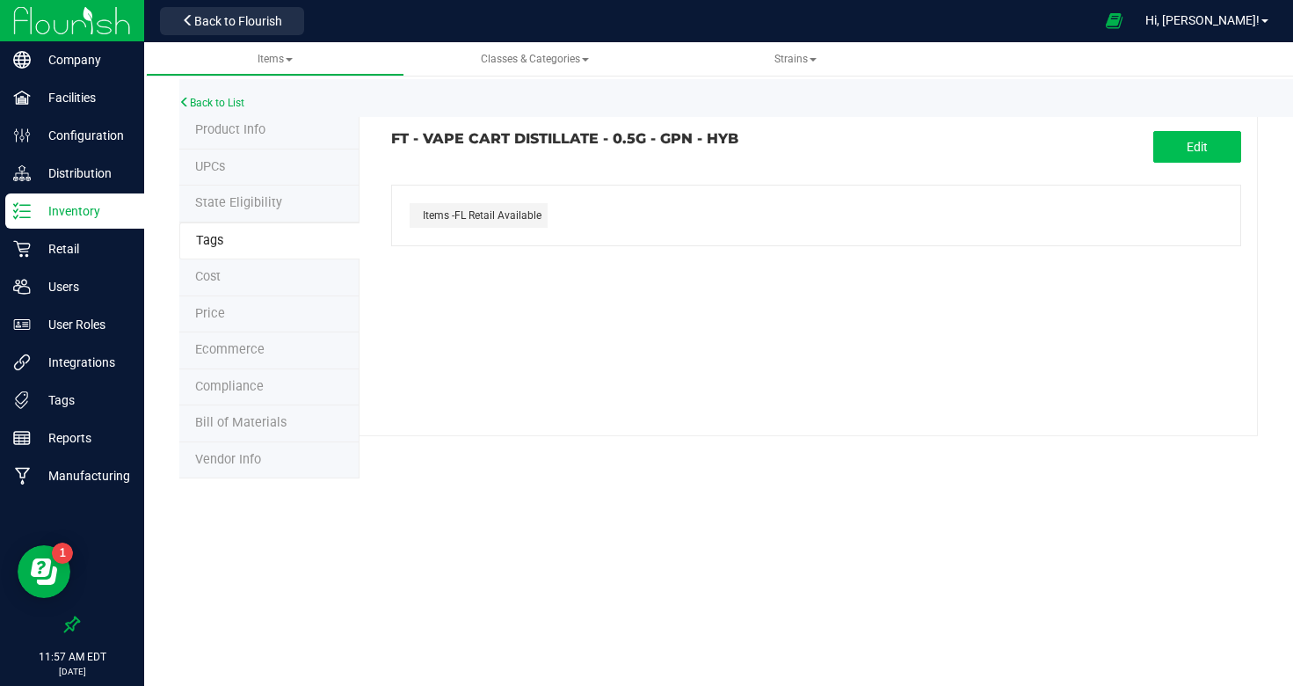
click at [1227, 145] on button "Edit" at bounding box center [1198, 147] width 88 height 32
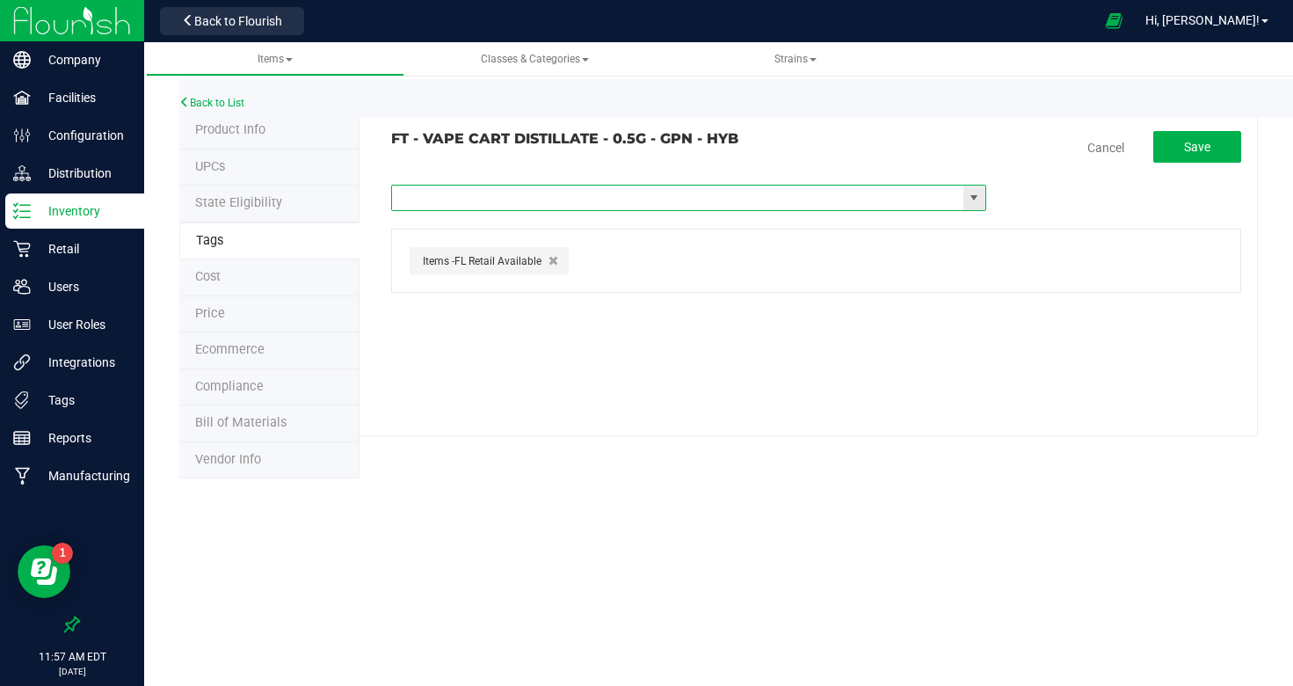
click at [581, 192] on input "text" at bounding box center [678, 198] width 572 height 25
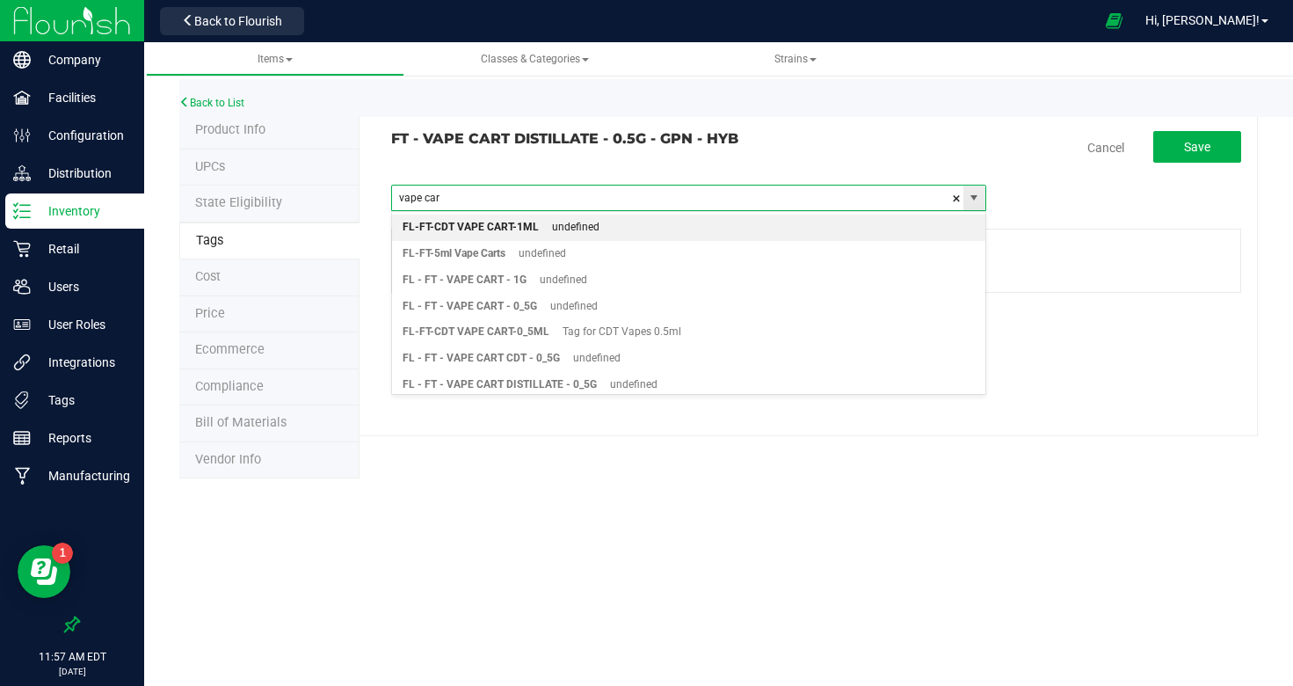
type input "vape cart"
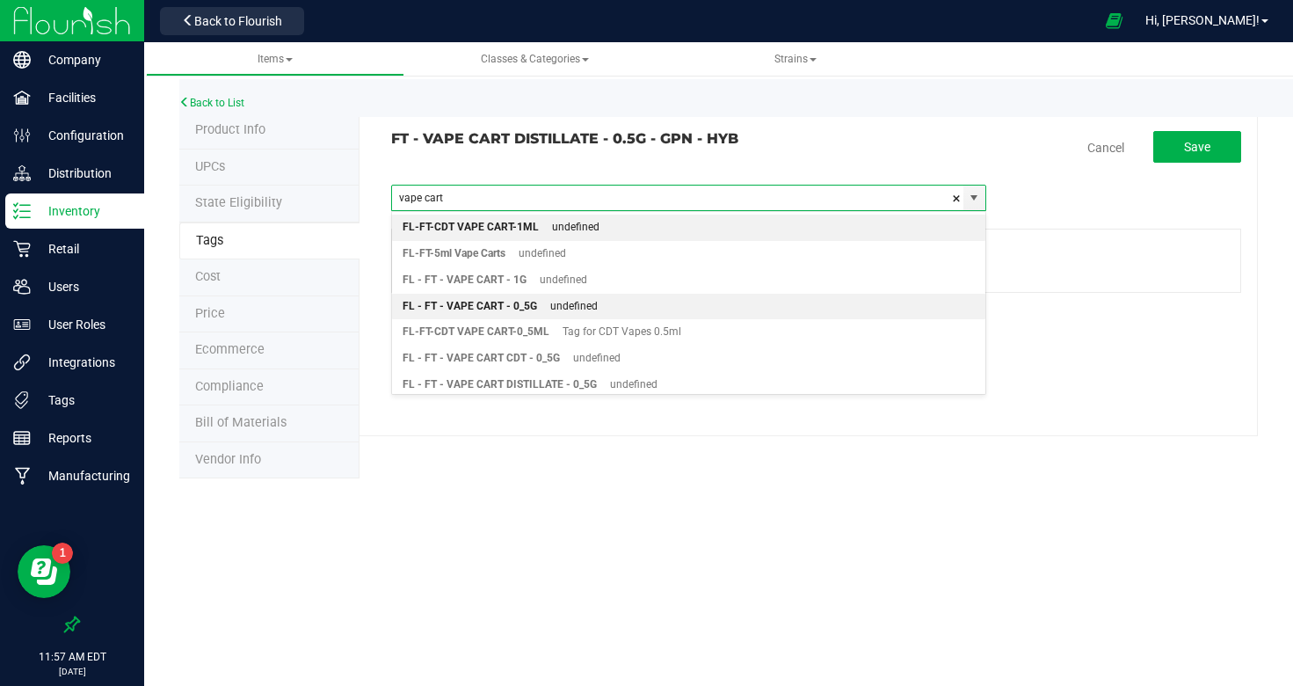
click at [528, 298] on div "FL - FT - VAPE CART - 0_5G" at bounding box center [470, 306] width 135 height 23
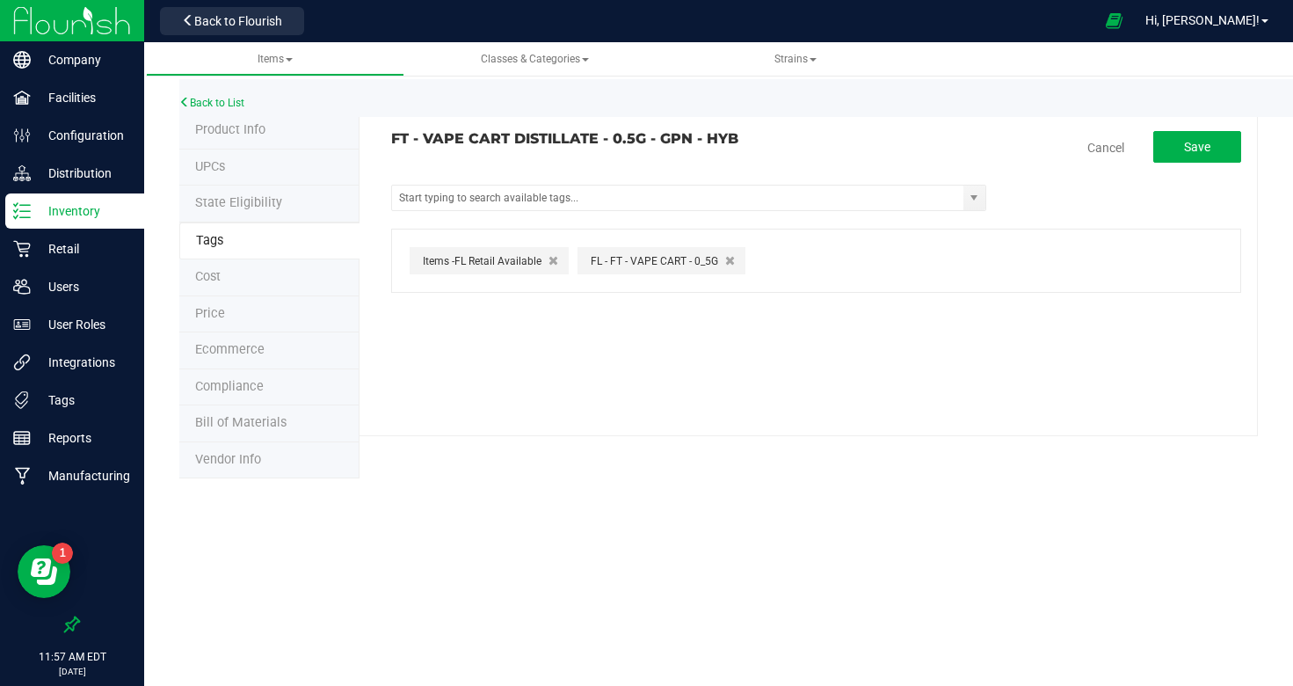
drag, startPoint x: 1169, startPoint y: 153, endPoint x: 1150, endPoint y: 160, distance: 19.8
click at [1168, 153] on button "Save" at bounding box center [1198, 147] width 88 height 32
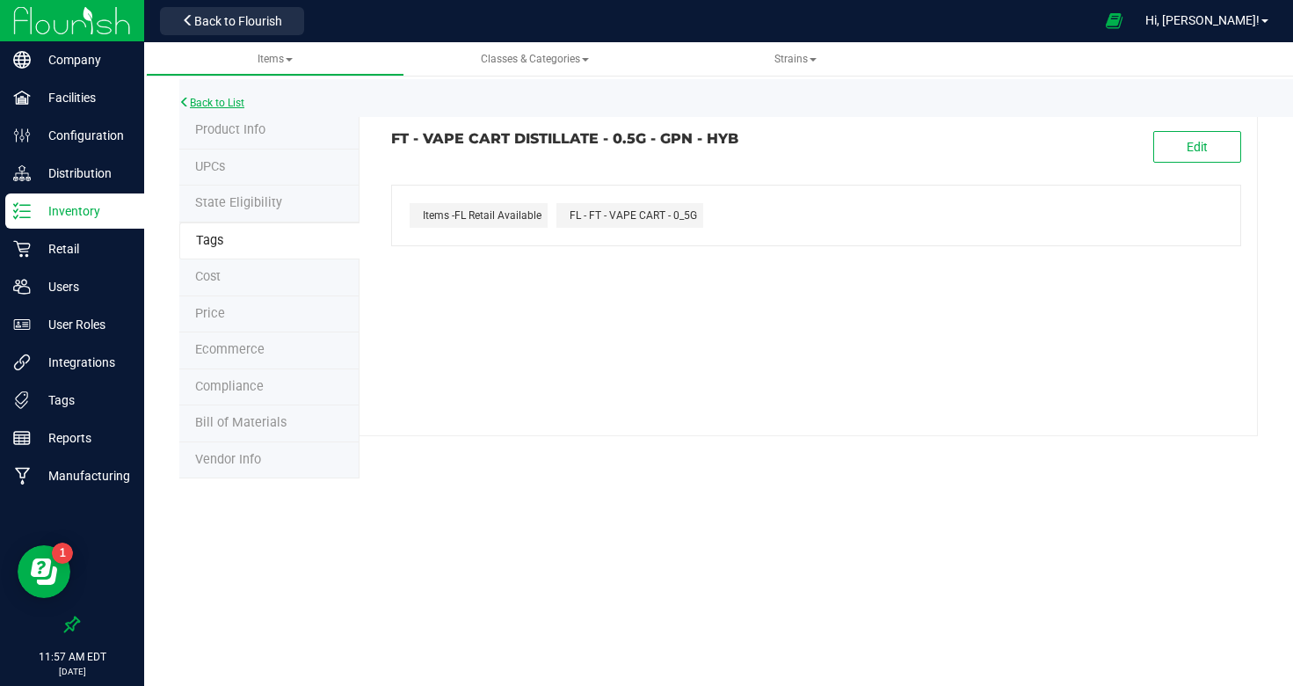
click at [216, 98] on link "Back to List" at bounding box center [211, 103] width 65 height 12
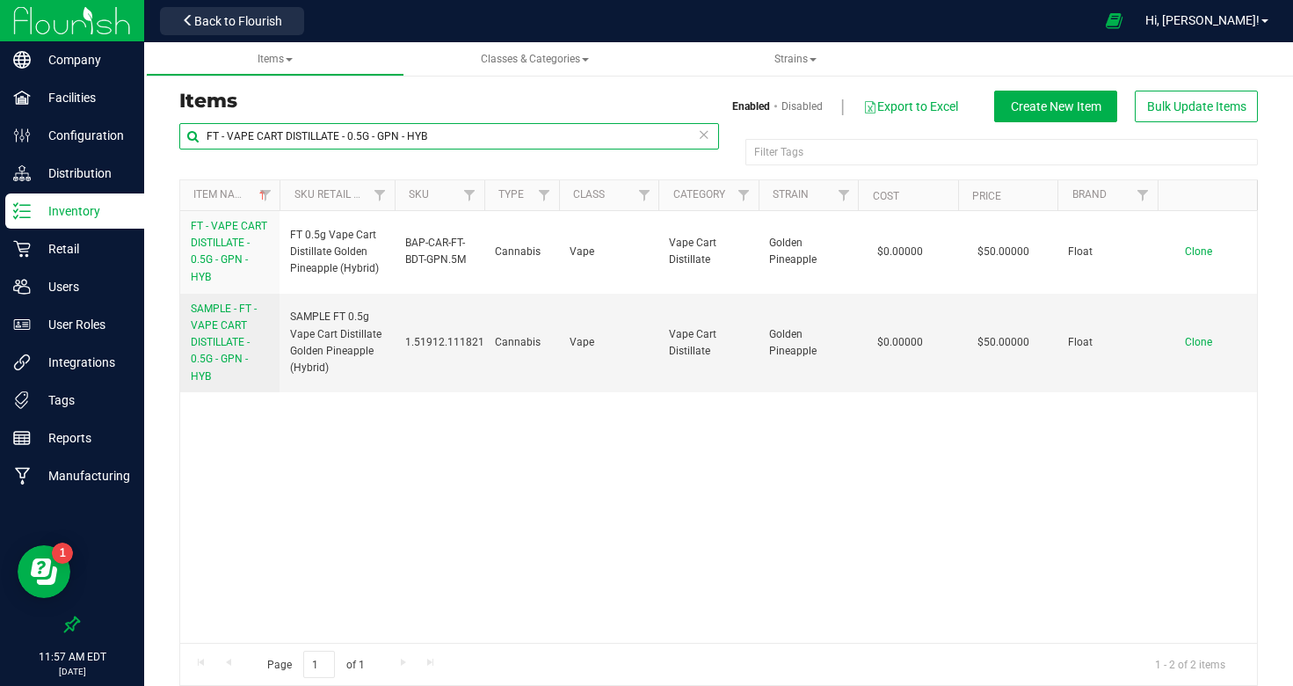
click at [364, 136] on input "FT - VAPE CART DISTILLATE - 0.5G - GPN - HYB" at bounding box center [449, 136] width 540 height 26
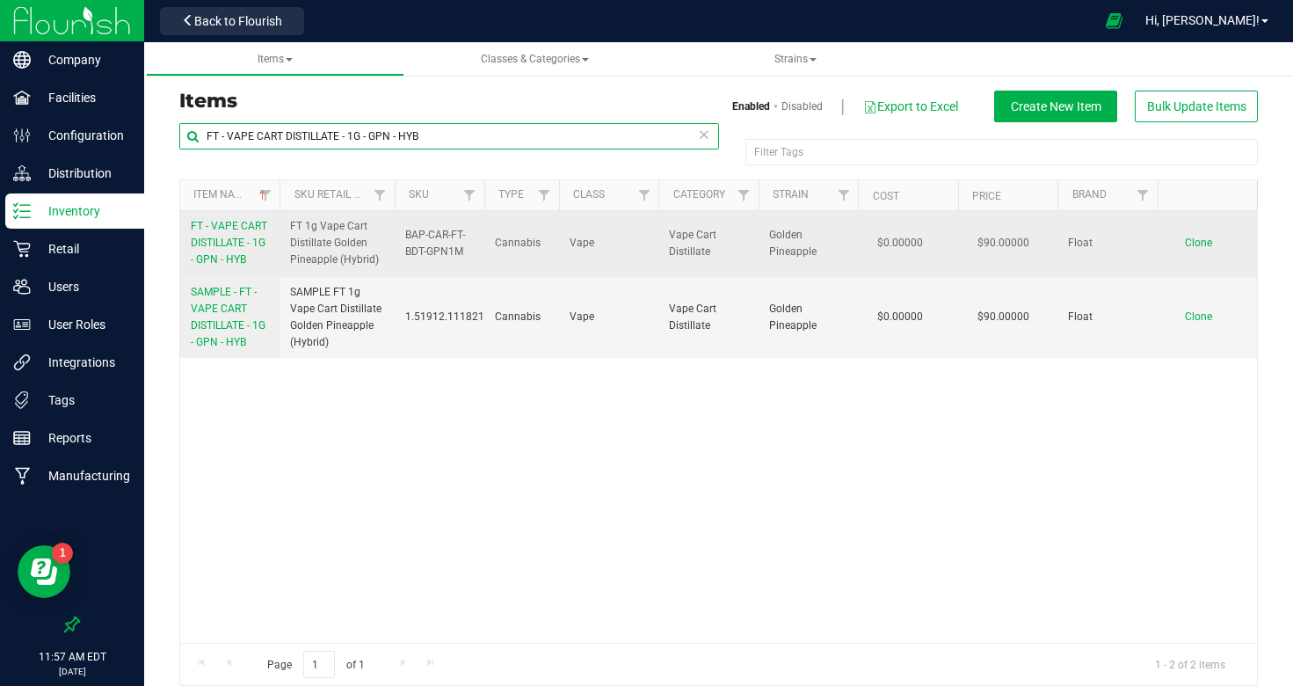
type input "FT - VAPE CART DISTILLATE - 1G - GPN - HYB"
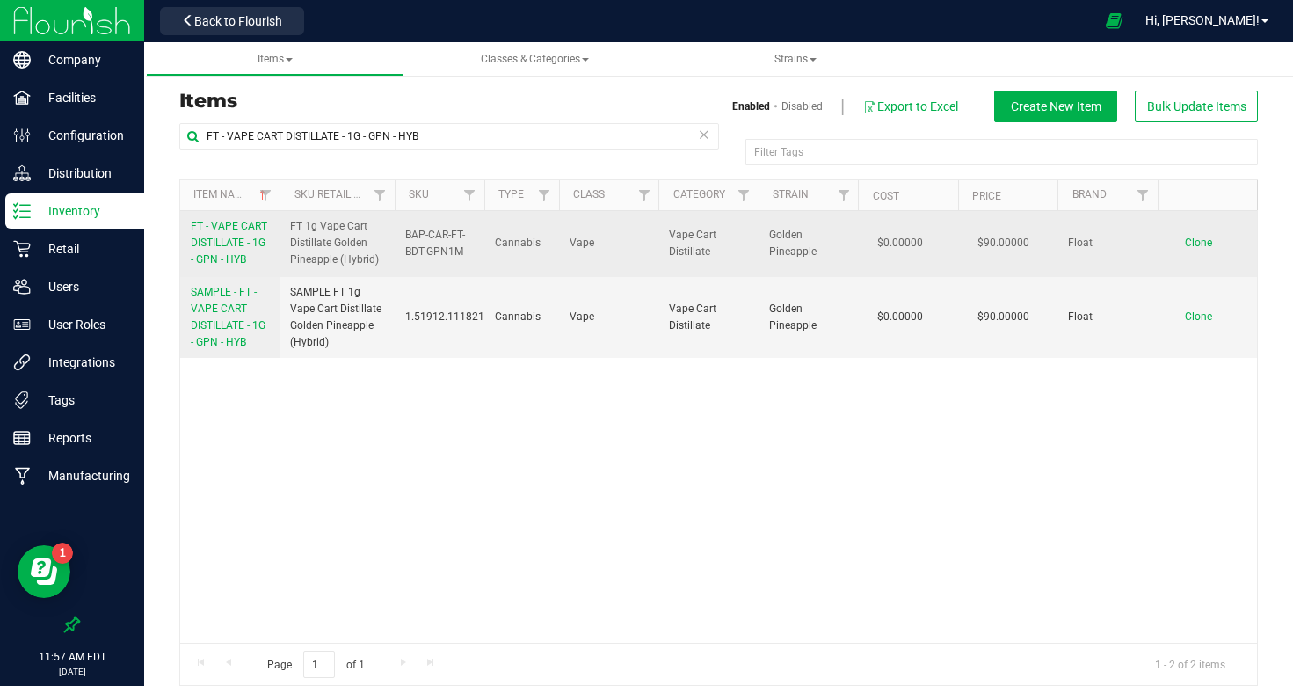
click at [229, 254] on span "FT - VAPE CART DISTILLATE - 1G - GPN - HYB" at bounding box center [229, 243] width 76 height 46
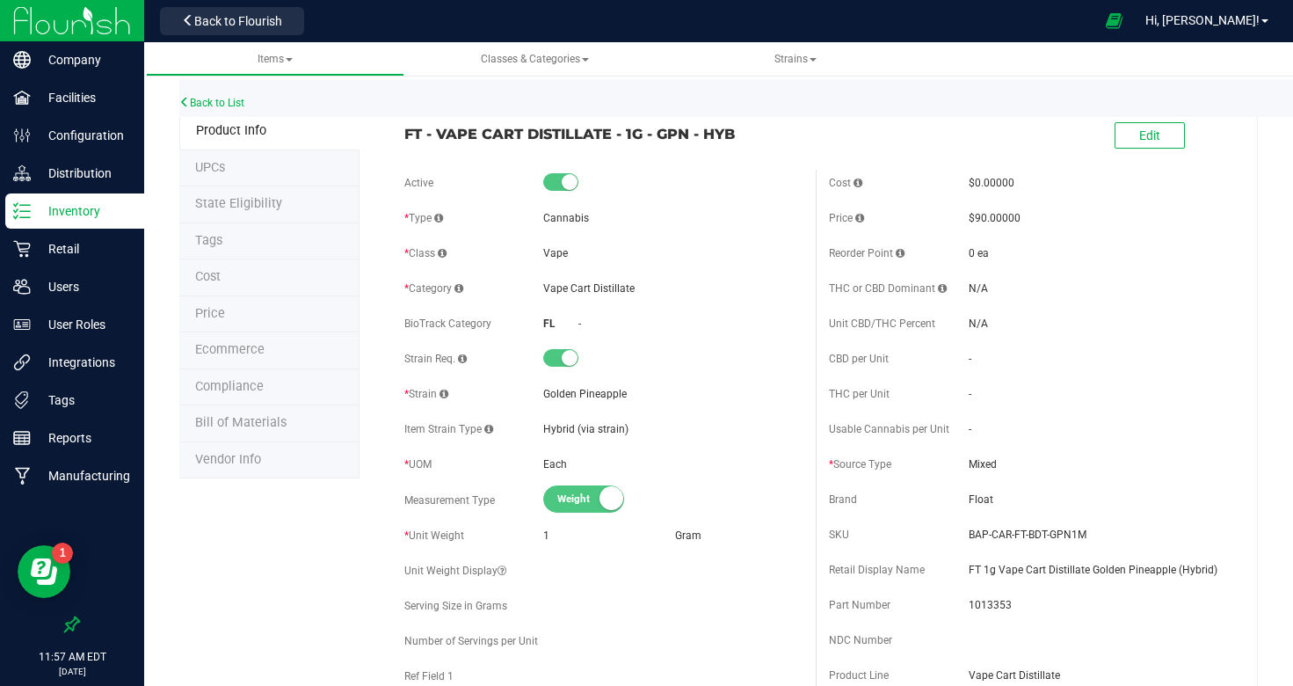
click at [226, 241] on li "Tags" at bounding box center [269, 241] width 180 height 37
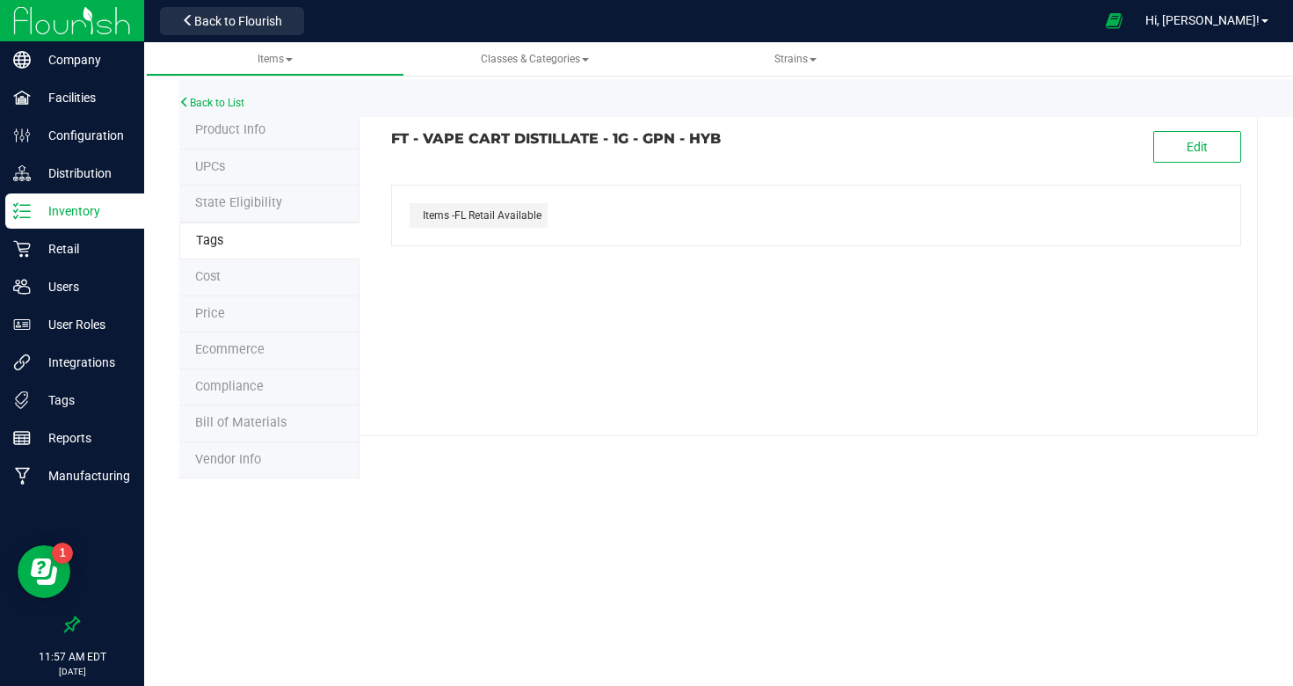
drag, startPoint x: 1180, startPoint y: 153, endPoint x: 1132, endPoint y: 164, distance: 49.5
click at [1178, 154] on button "Edit" at bounding box center [1198, 147] width 88 height 32
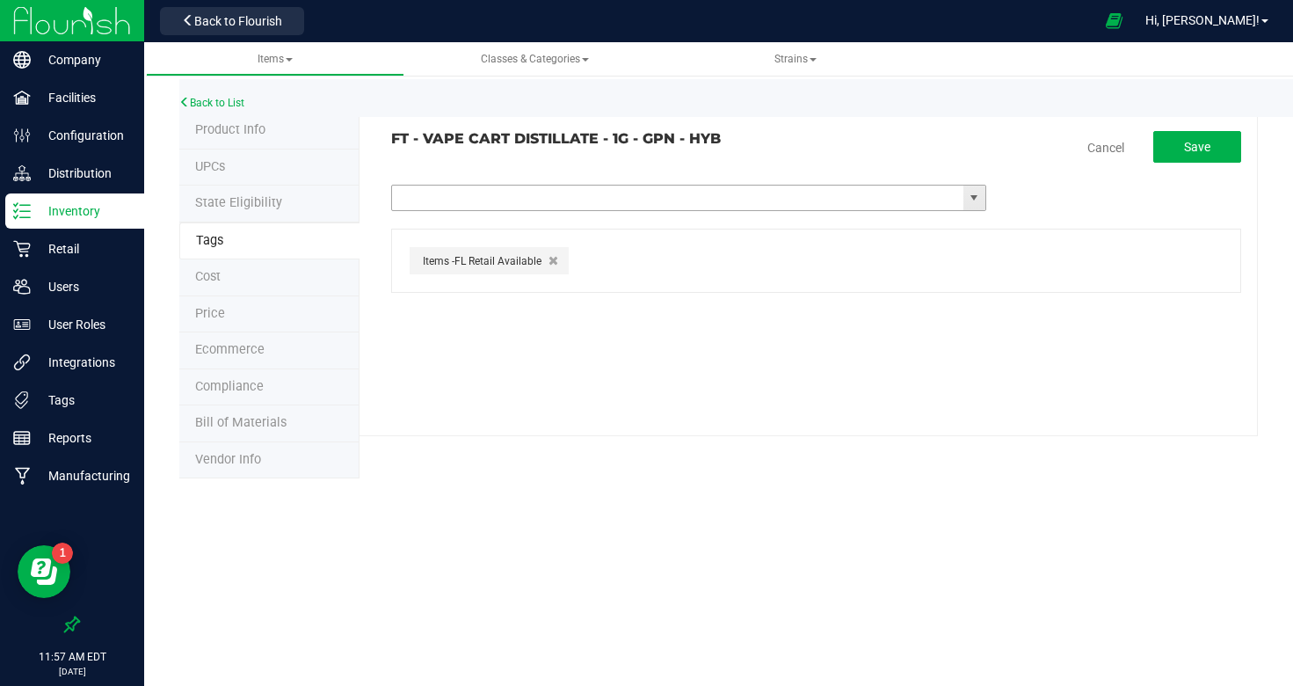
click at [523, 202] on input "text" at bounding box center [678, 198] width 572 height 25
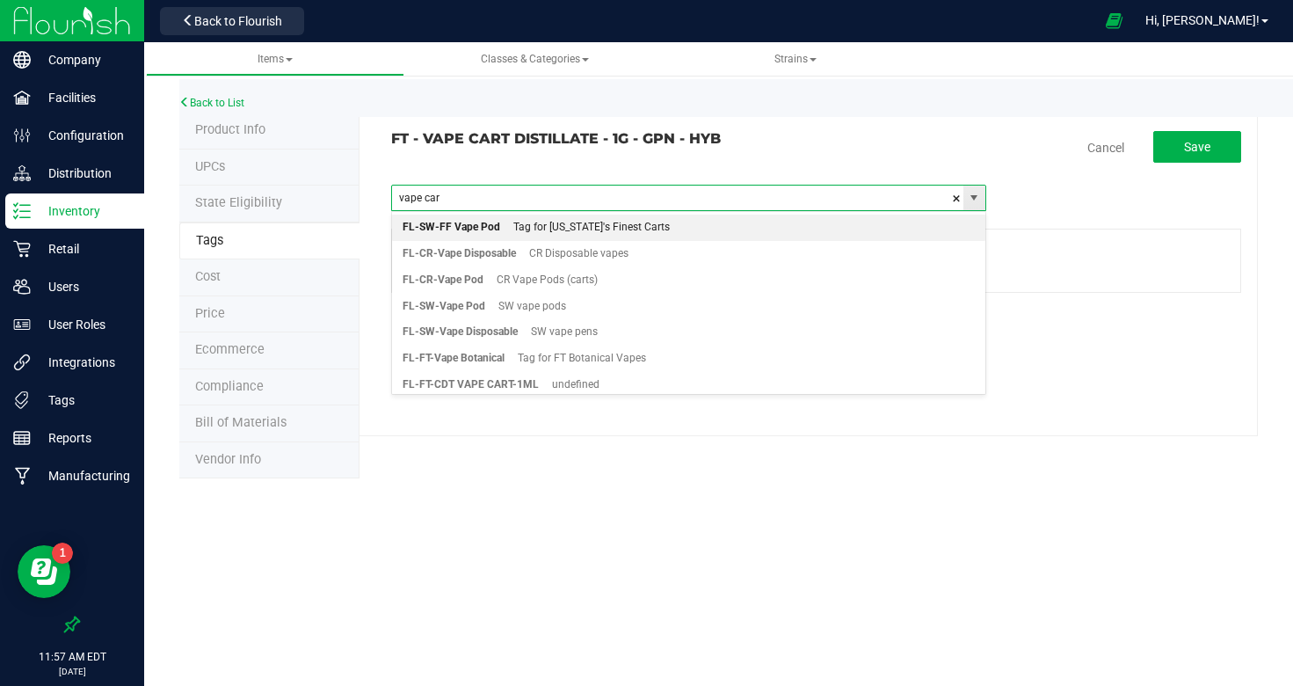
type input "vape cart"
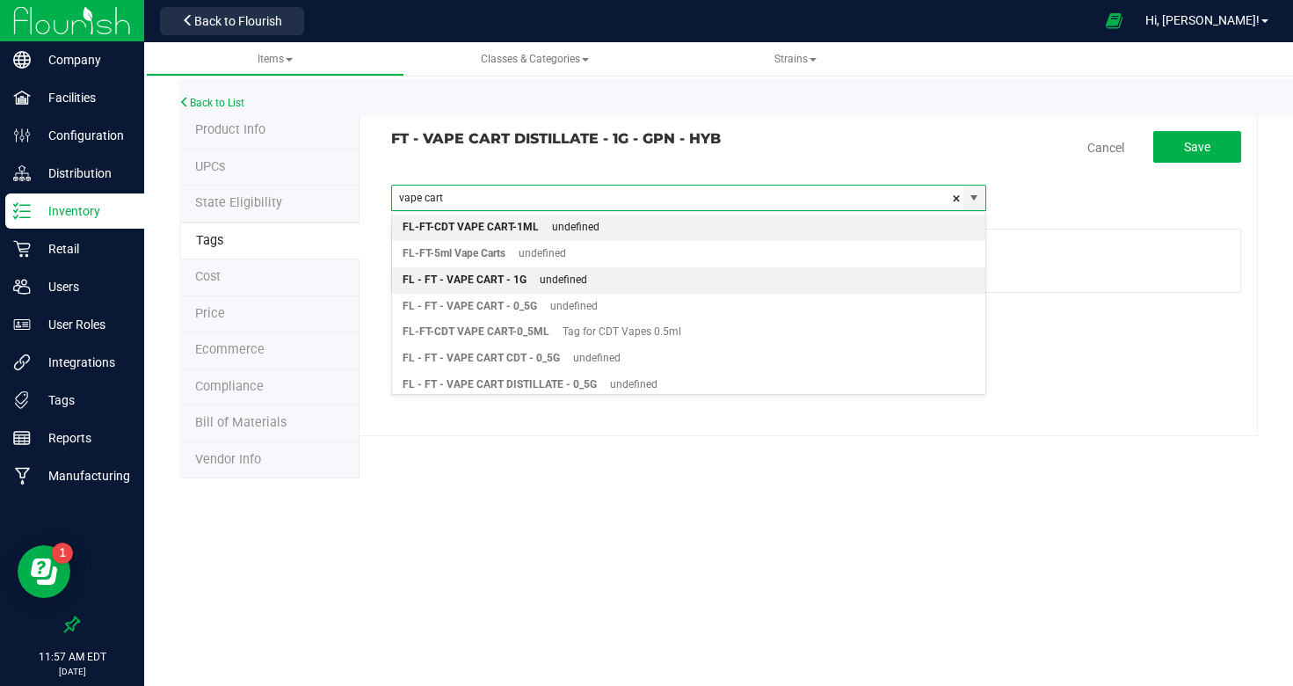
click at [518, 276] on div "FL - FT - VAPE CART - 1G" at bounding box center [465, 280] width 124 height 23
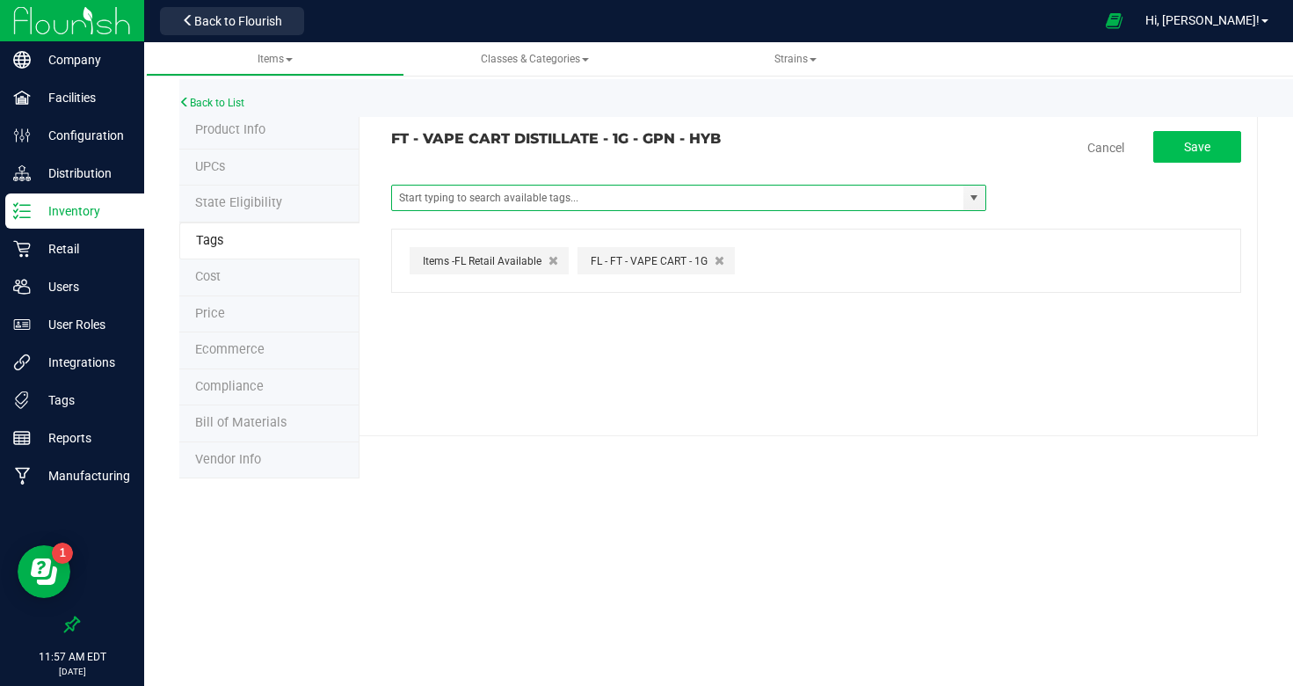
click at [1204, 144] on span "Save" at bounding box center [1197, 147] width 26 height 14
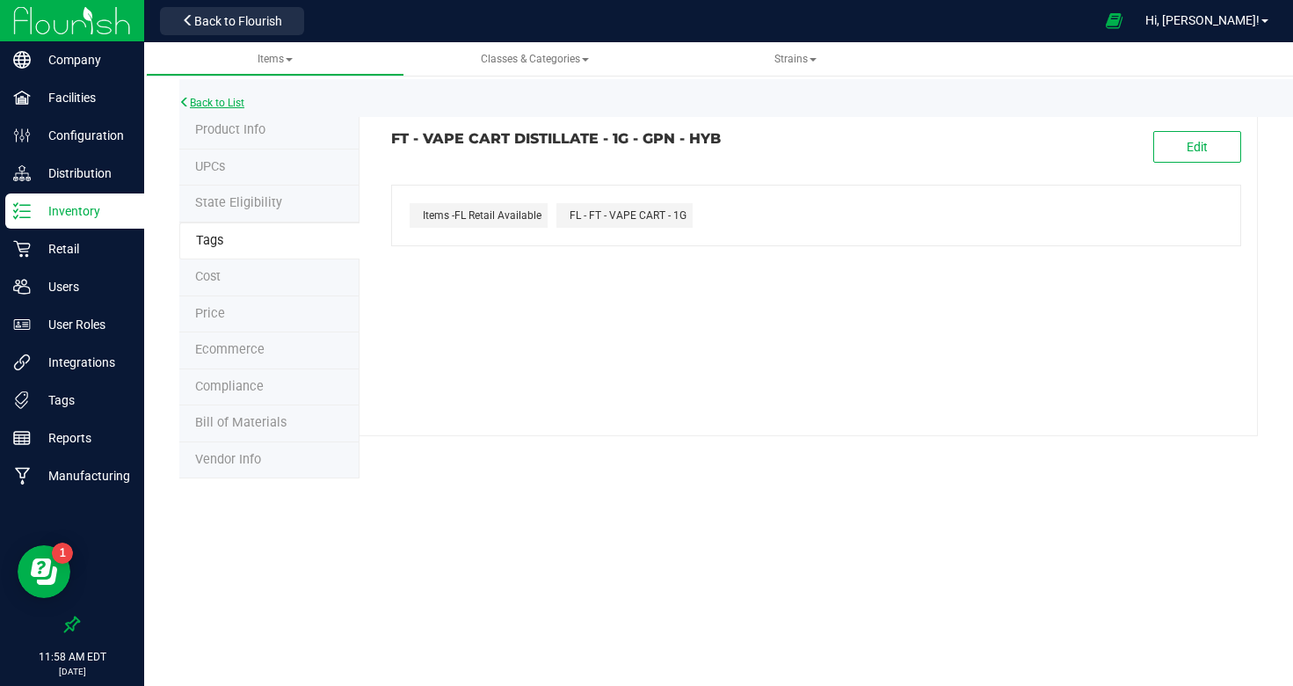
click at [231, 106] on link "Back to List" at bounding box center [211, 103] width 65 height 12
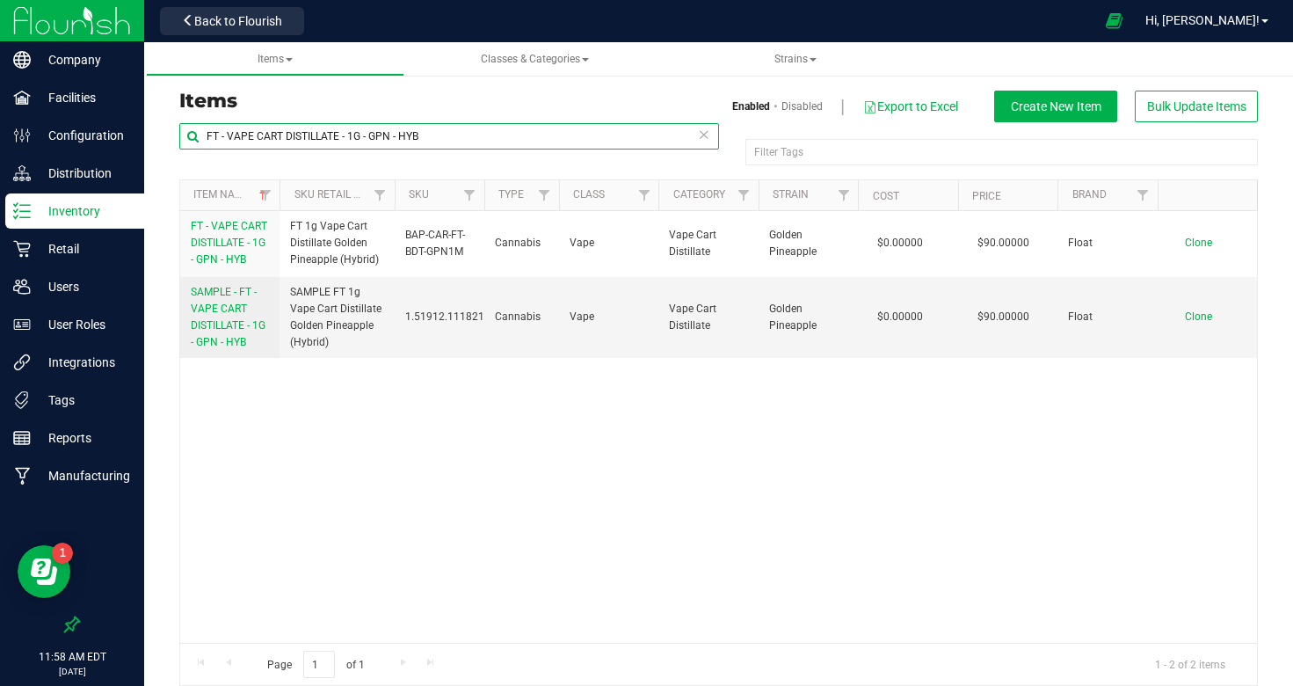
drag, startPoint x: 502, startPoint y: 131, endPoint x: 171, endPoint y: 124, distance: 330.7
click at [171, 124] on div "FT - VAPE CART DISTILLATE - 1G - GPN - HYB Filter Tags Filter Tags Item Name Sk…" at bounding box center [718, 404] width 1105 height 564
paste input "0.5G - JEL"
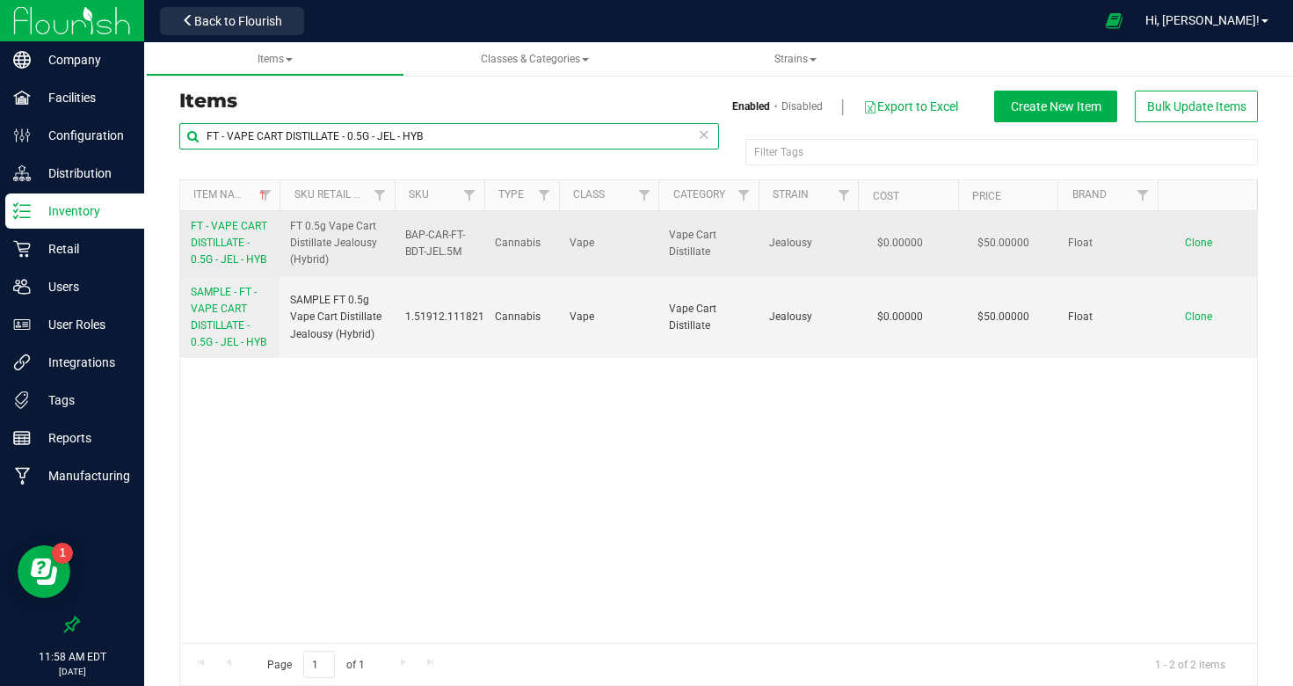
type input "FT - VAPE CART DISTILLATE - 0.5G - JEL - HYB"
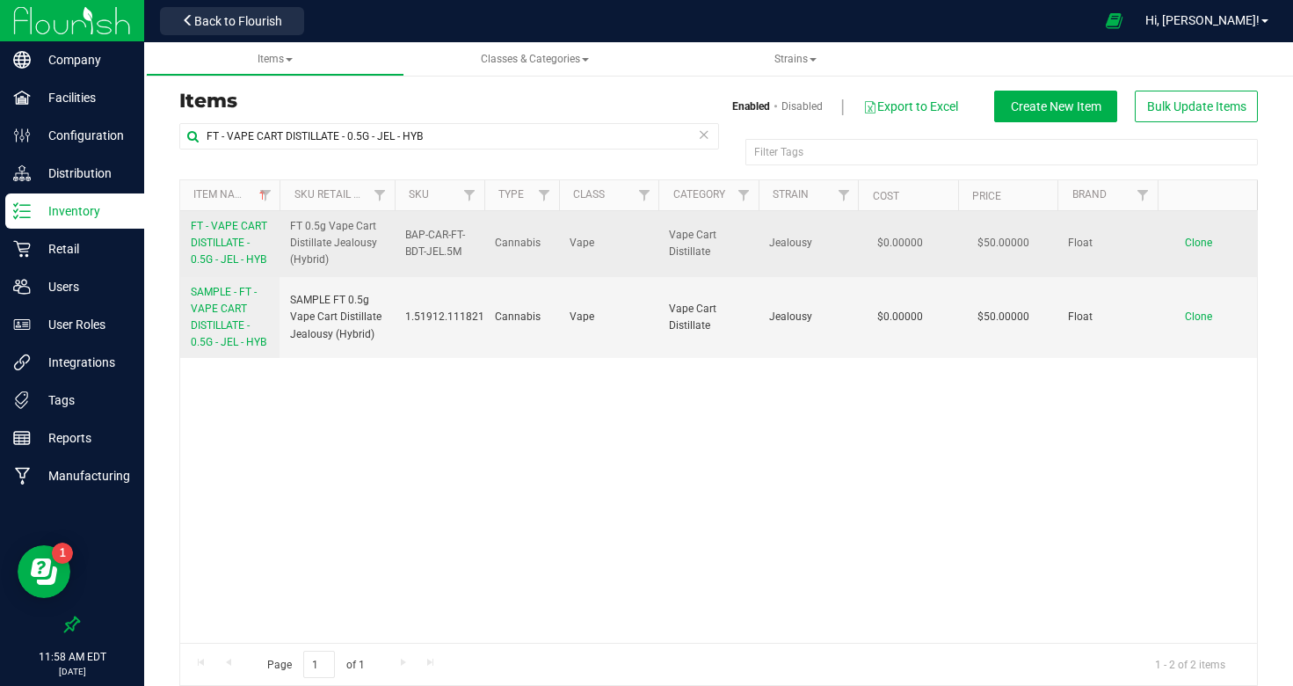
click at [230, 232] on span "FT - VAPE CART DISTILLATE - 0.5G - JEL - HYB" at bounding box center [229, 243] width 76 height 46
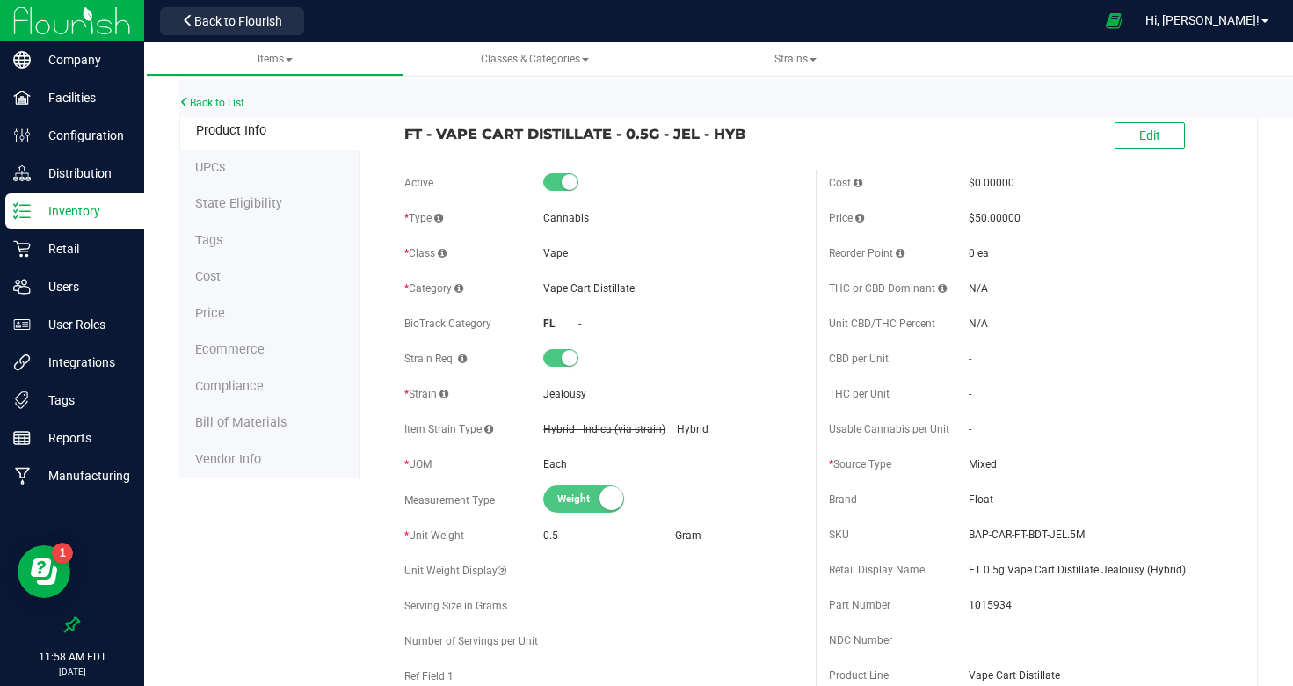
click at [228, 229] on li "Tags" at bounding box center [269, 241] width 180 height 37
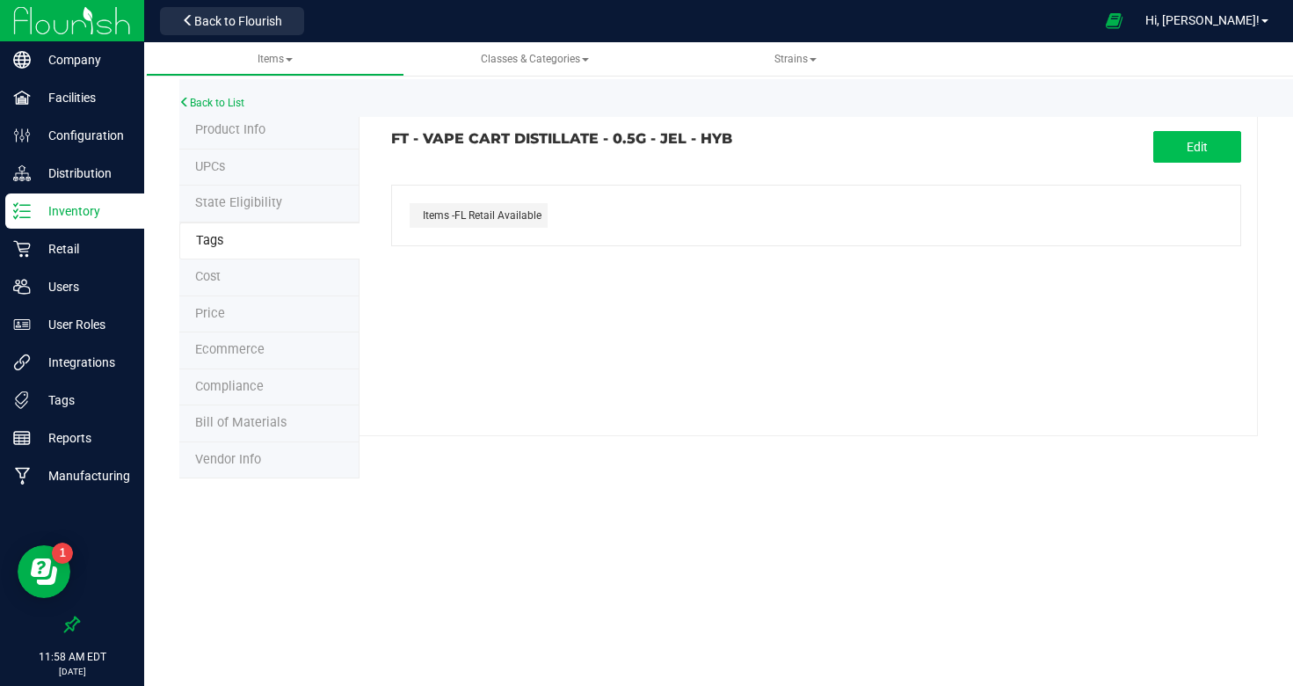
click at [1185, 141] on button "Edit" at bounding box center [1198, 147] width 88 height 32
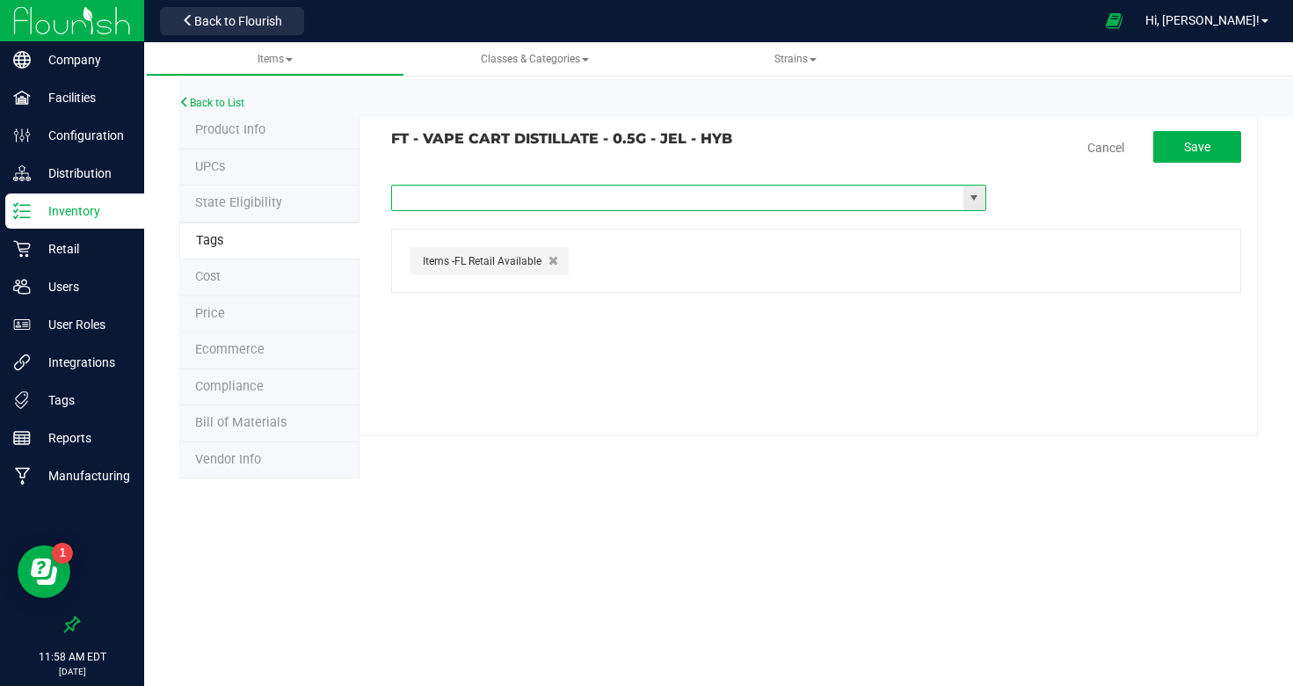
click at [581, 201] on input "text" at bounding box center [678, 198] width 572 height 25
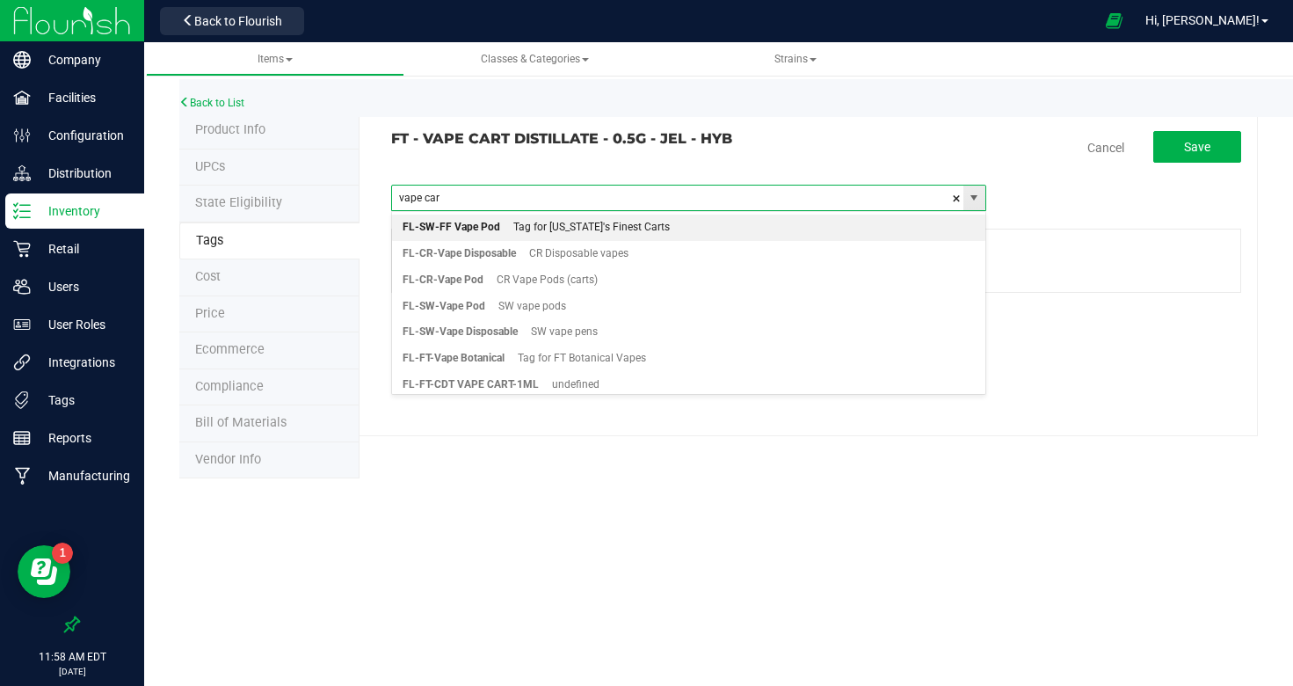
type input "vape cart"
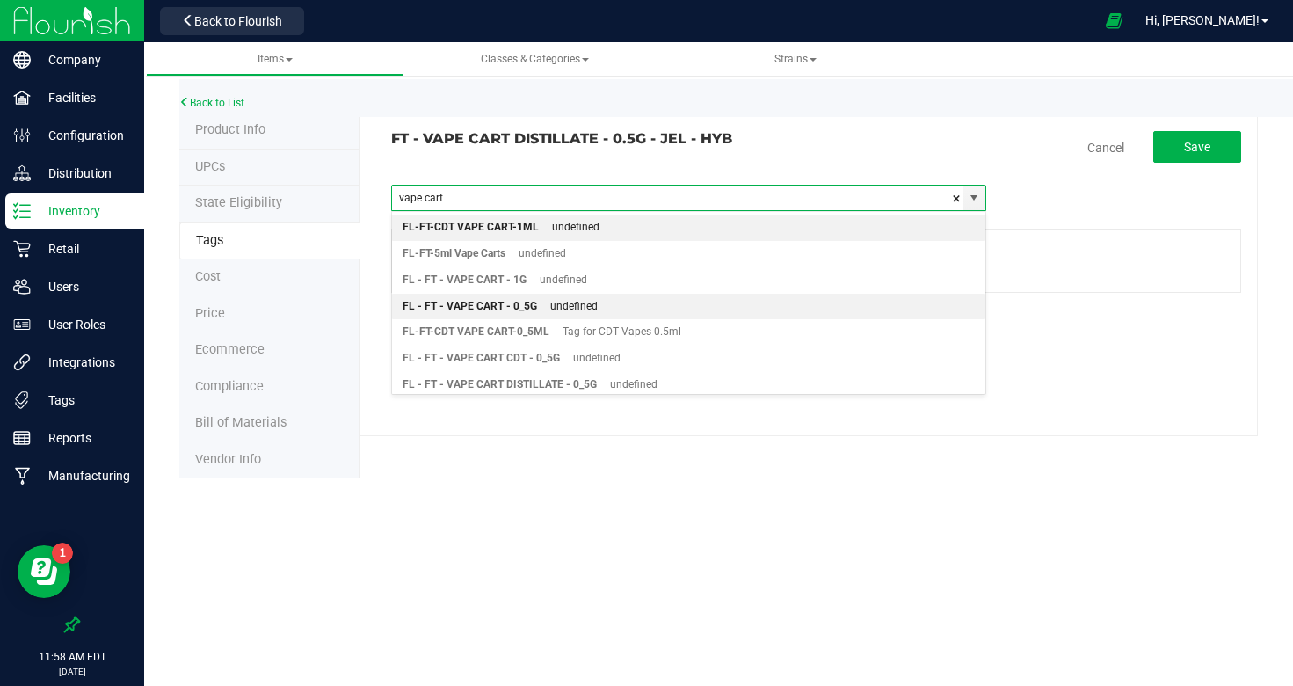
click at [513, 299] on div "FL - FT - VAPE CART - 0_5G" at bounding box center [470, 306] width 135 height 23
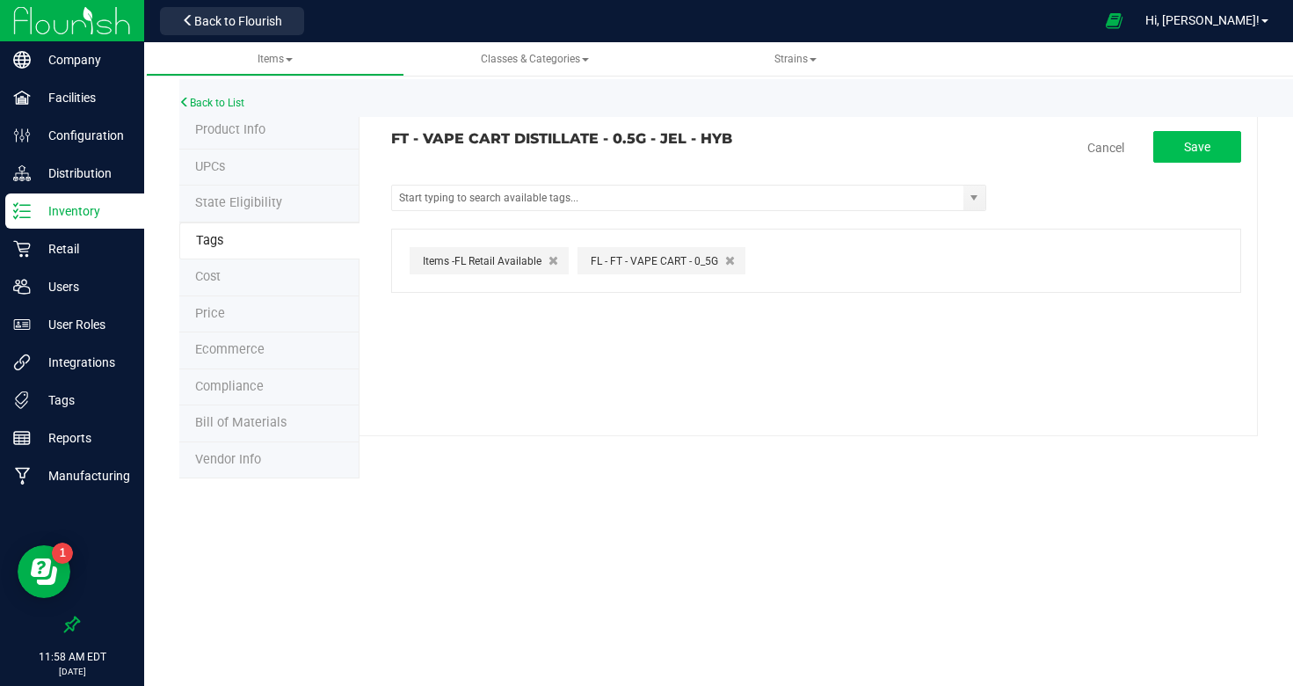
click at [1169, 149] on button "Save" at bounding box center [1198, 147] width 88 height 32
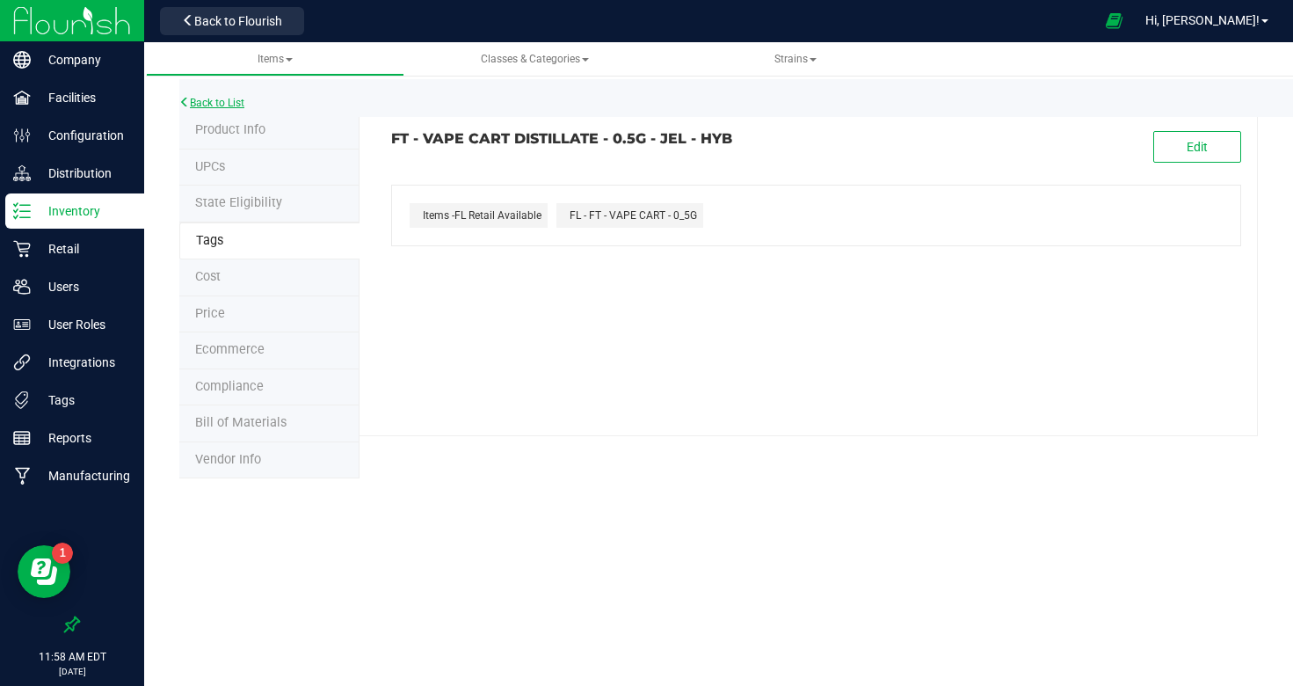
click at [229, 102] on link "Back to List" at bounding box center [211, 103] width 65 height 12
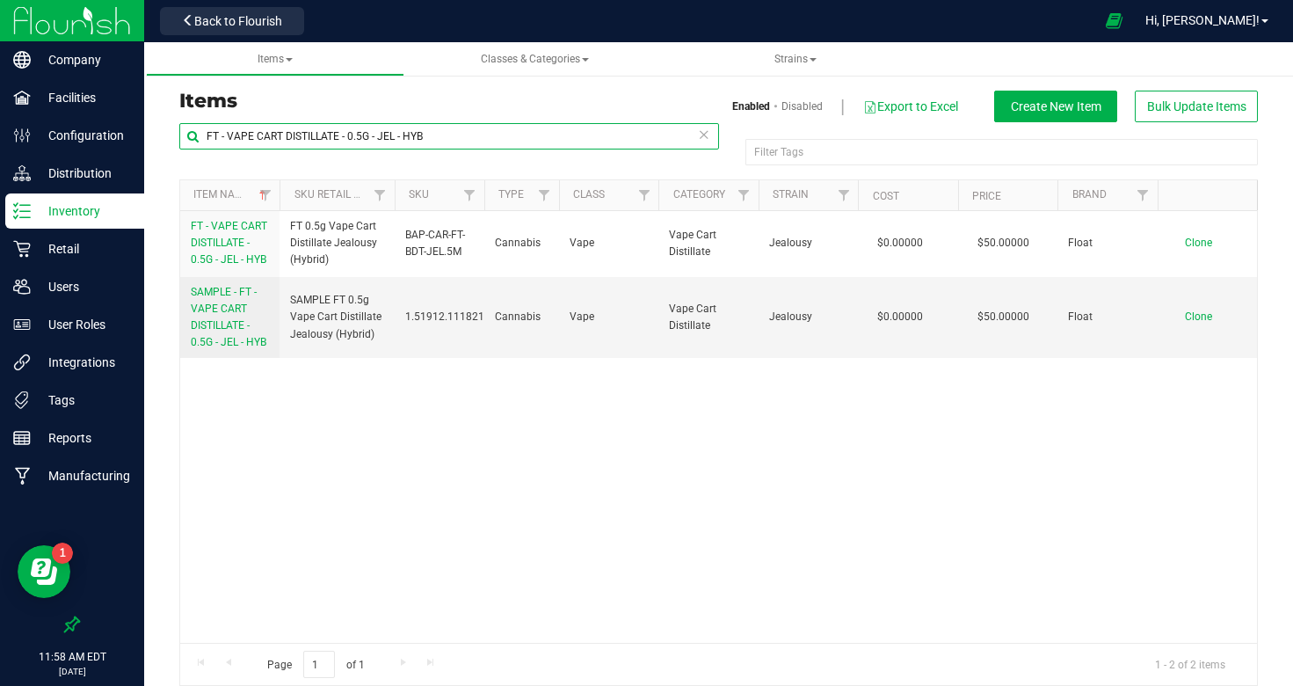
click at [362, 134] on input "FT - VAPE CART DISTILLATE - 0.5G - JEL - HYB" at bounding box center [449, 136] width 540 height 26
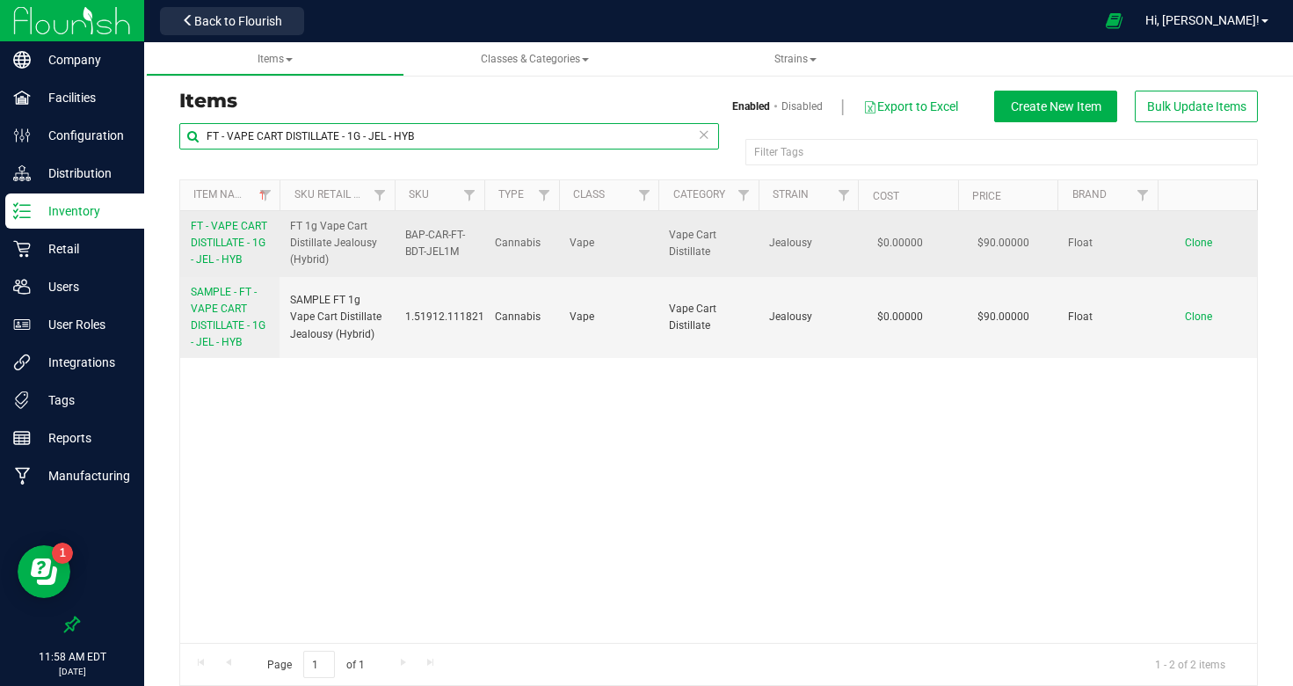
type input "FT - VAPE CART DISTILLATE - 1G - JEL - HYB"
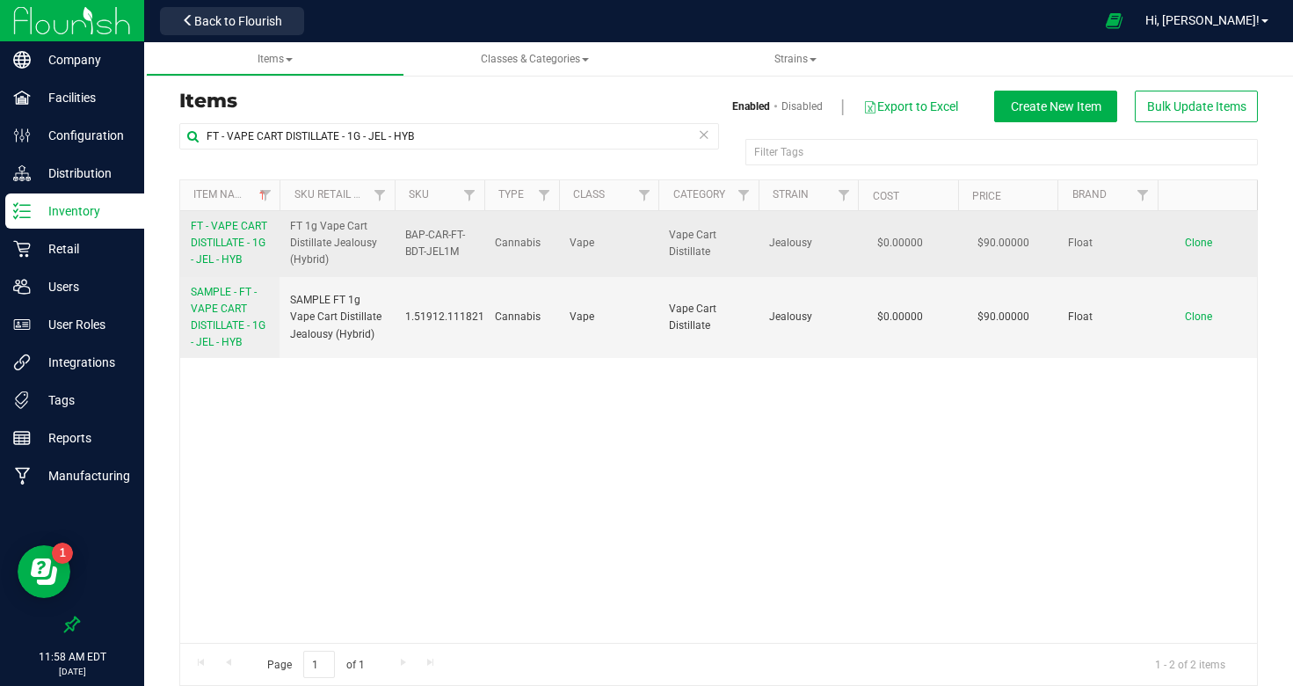
click at [228, 235] on link "FT - VAPE CART DISTILLATE - 1G - JEL - HYB" at bounding box center [230, 243] width 78 height 51
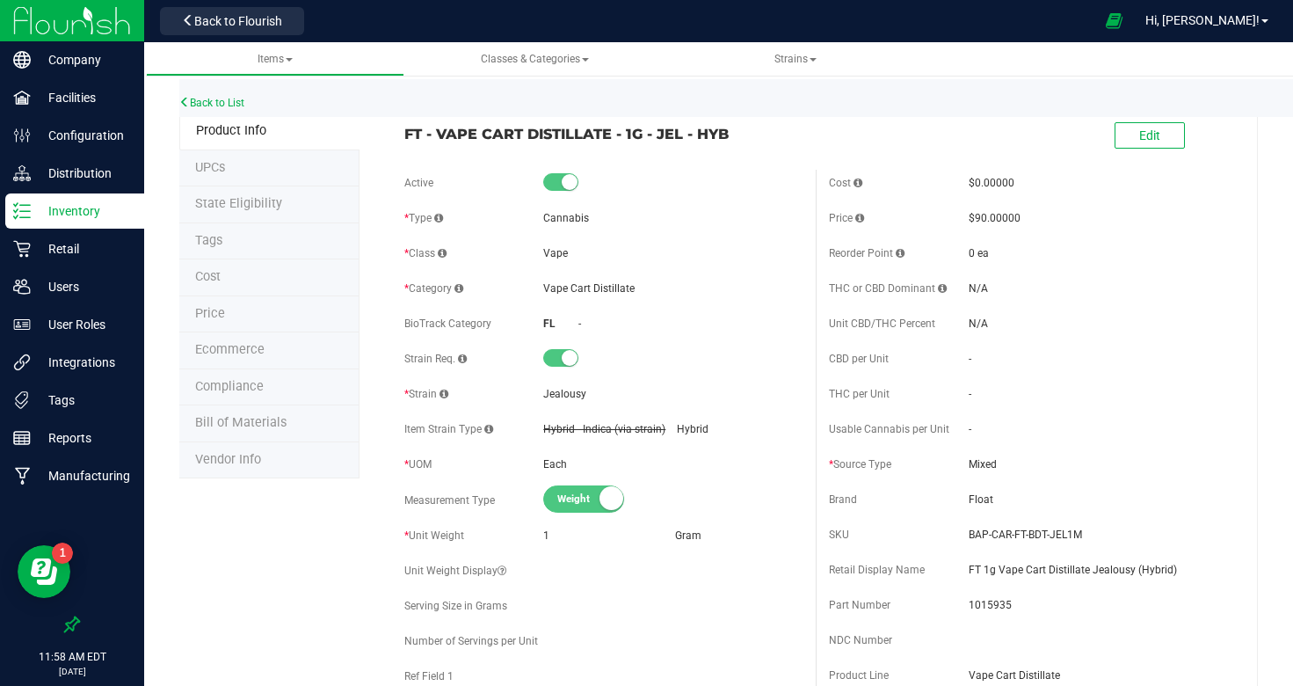
click at [226, 239] on li "Tags" at bounding box center [269, 241] width 180 height 37
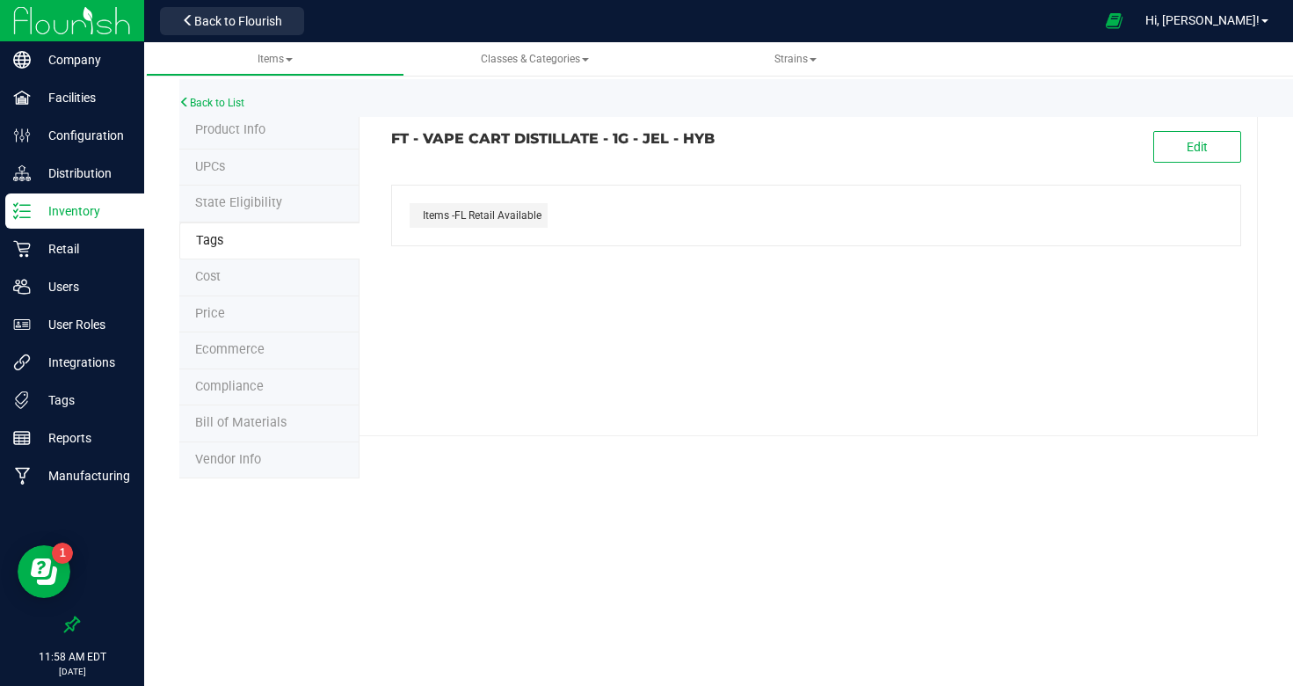
drag, startPoint x: 1176, startPoint y: 148, endPoint x: 932, endPoint y: 171, distance: 244.7
click at [1175, 148] on button "Edit" at bounding box center [1198, 147] width 88 height 32
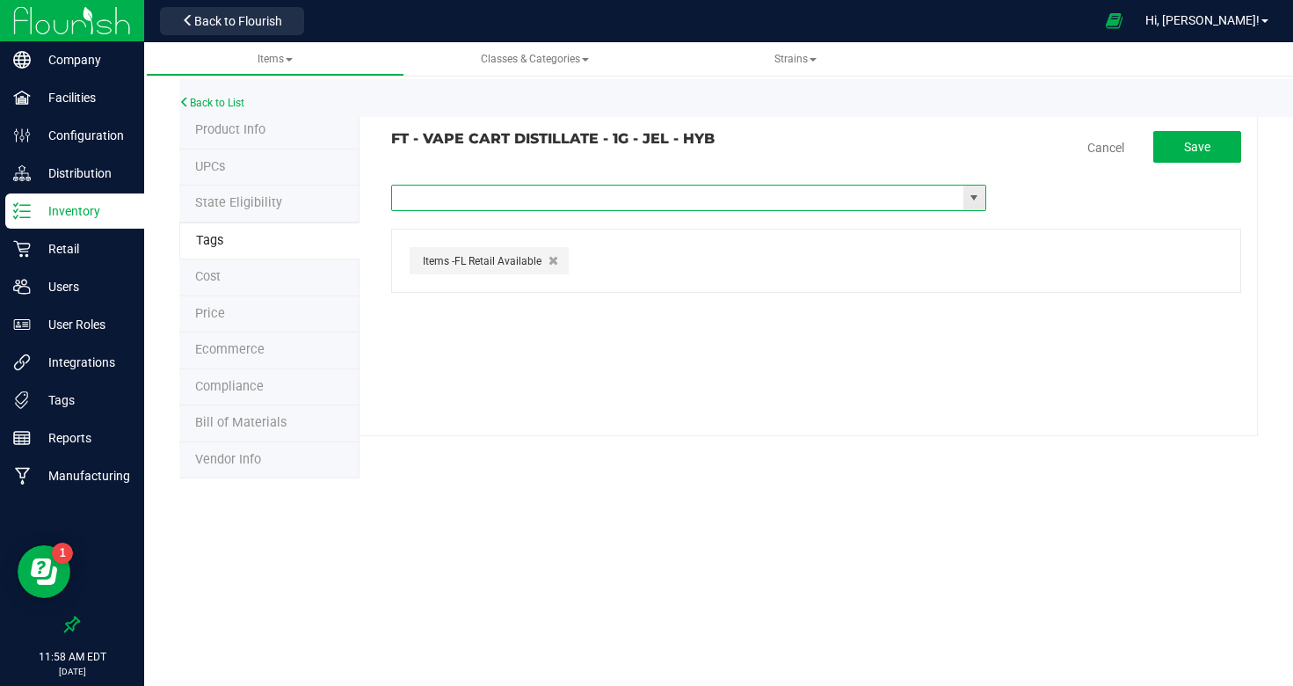
click at [512, 199] on input "text" at bounding box center [678, 198] width 572 height 25
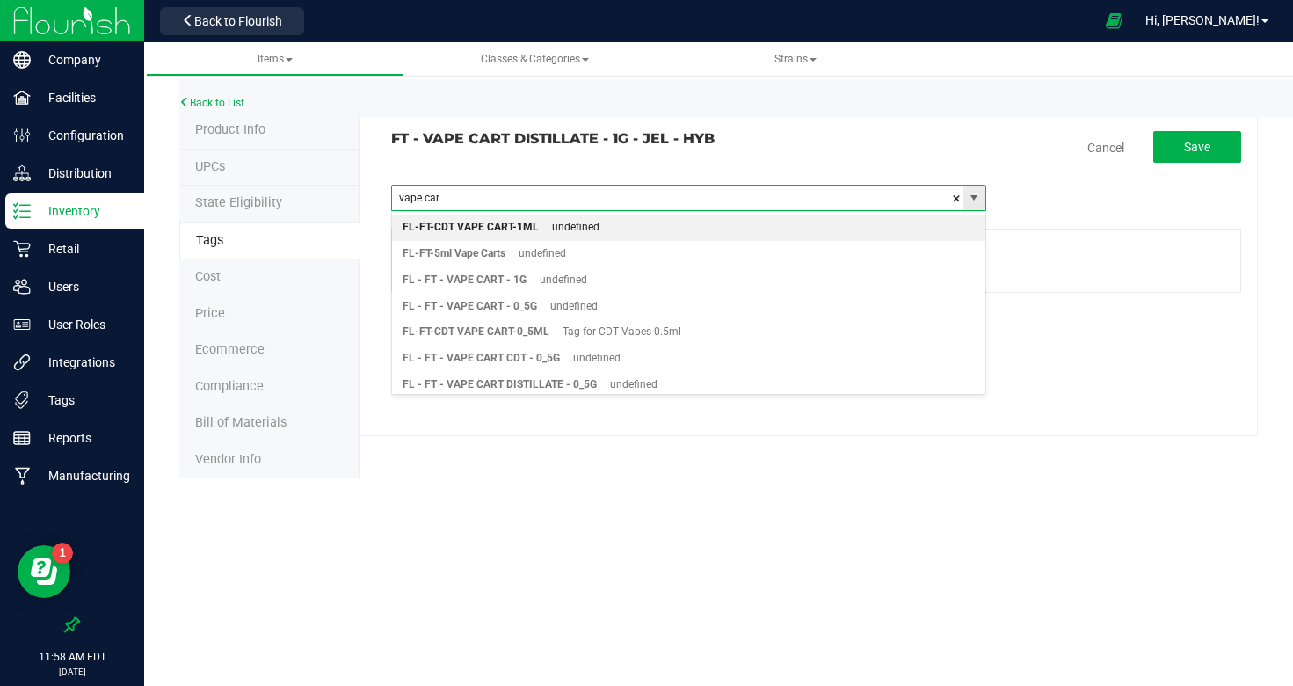
type input "vape cart"
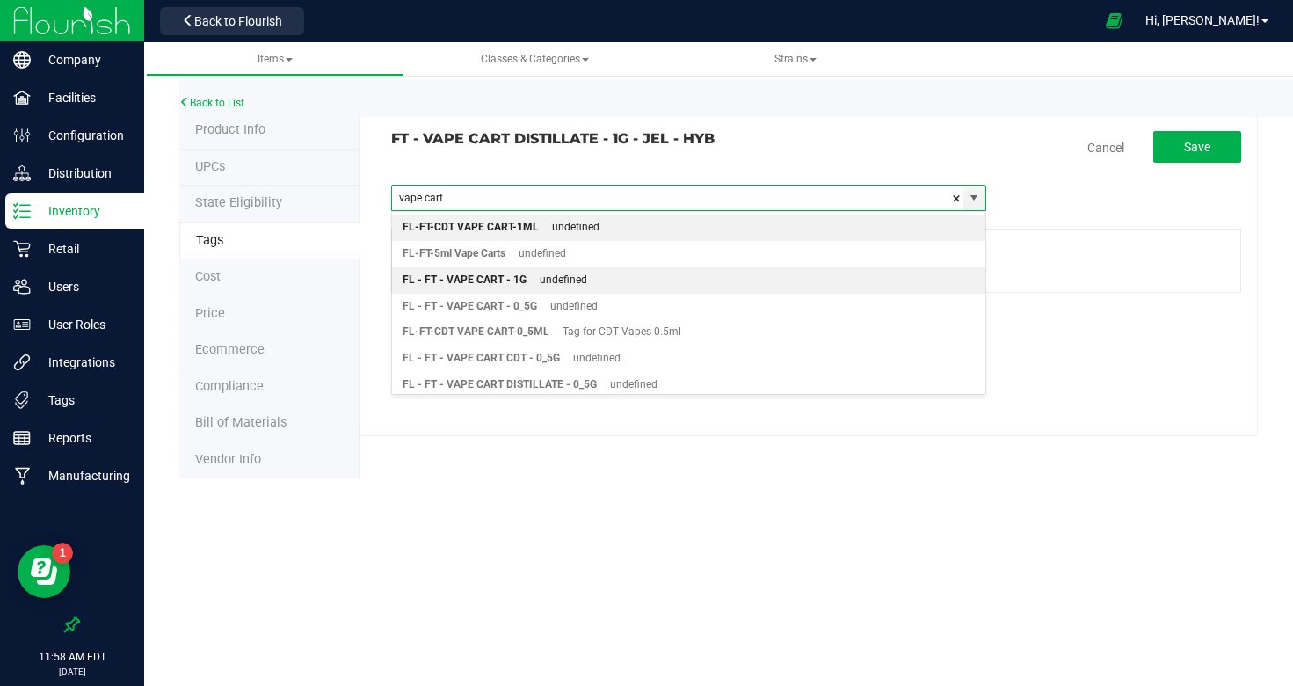
click at [502, 273] on div "FL - FT - VAPE CART - 1G" at bounding box center [465, 280] width 124 height 23
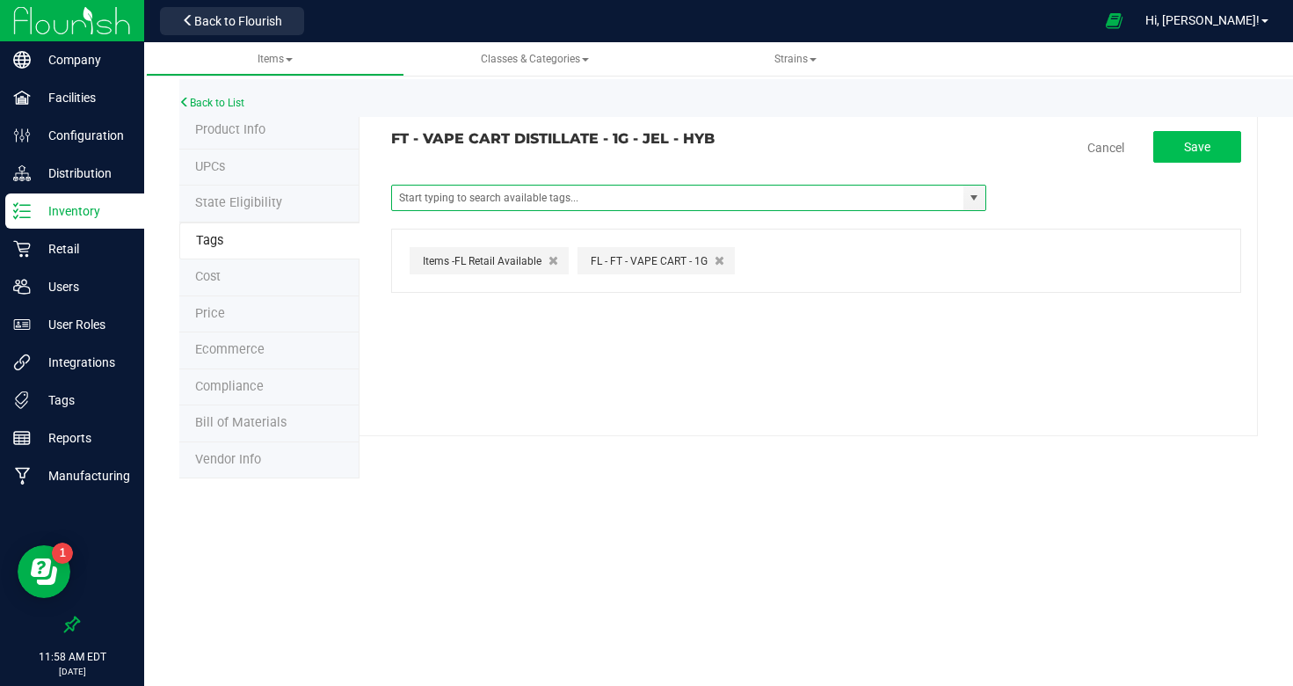
click at [1181, 146] on button "Save" at bounding box center [1198, 147] width 88 height 32
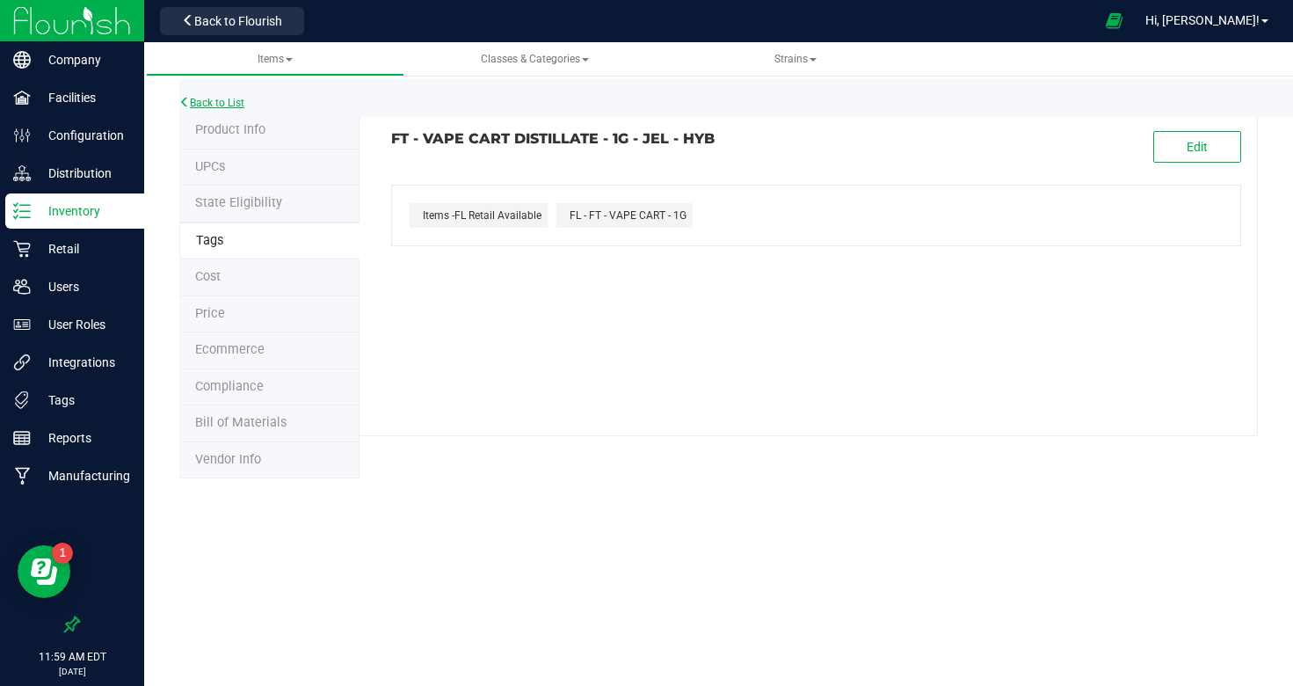
click at [231, 101] on link "Back to List" at bounding box center [211, 103] width 65 height 12
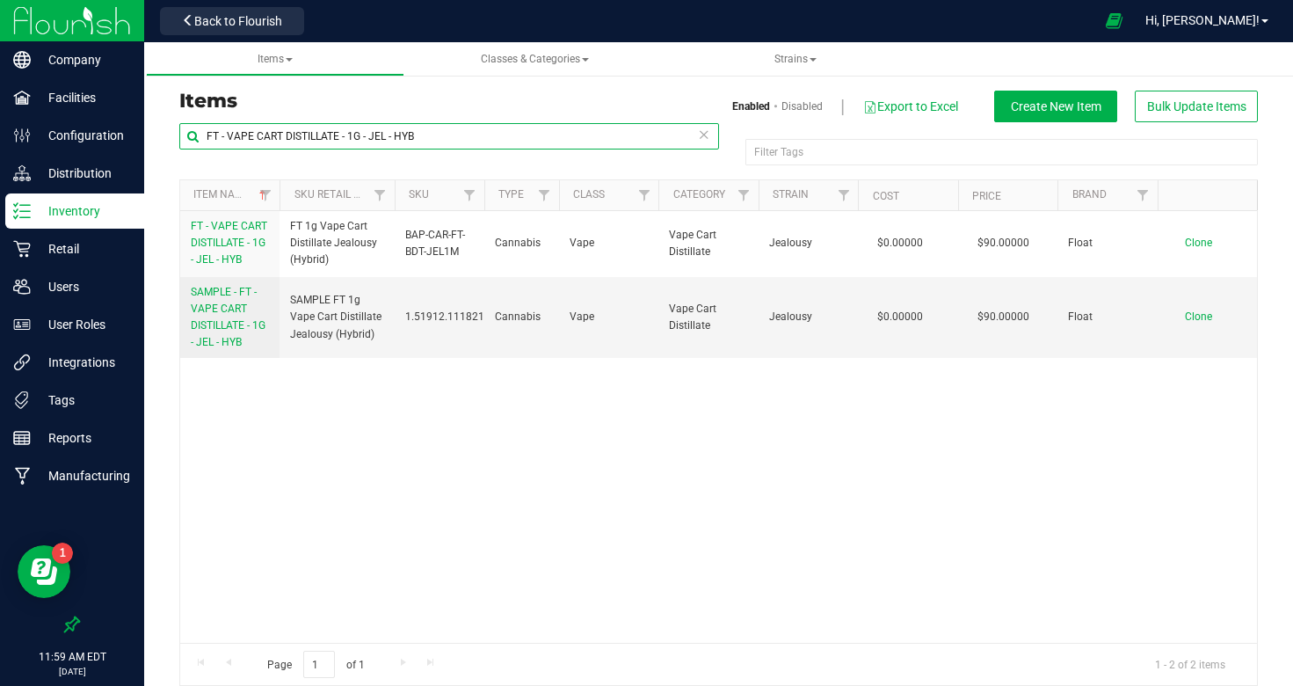
drag, startPoint x: 446, startPoint y: 142, endPoint x: 151, endPoint y: 125, distance: 295.0
click at [151, 125] on div "Items Enabled Disabled Export to Excel Create New Item Bulk Update Items FT - V…" at bounding box center [718, 377] width 1149 height 652
paste input "0.5G - MAW - SAT"
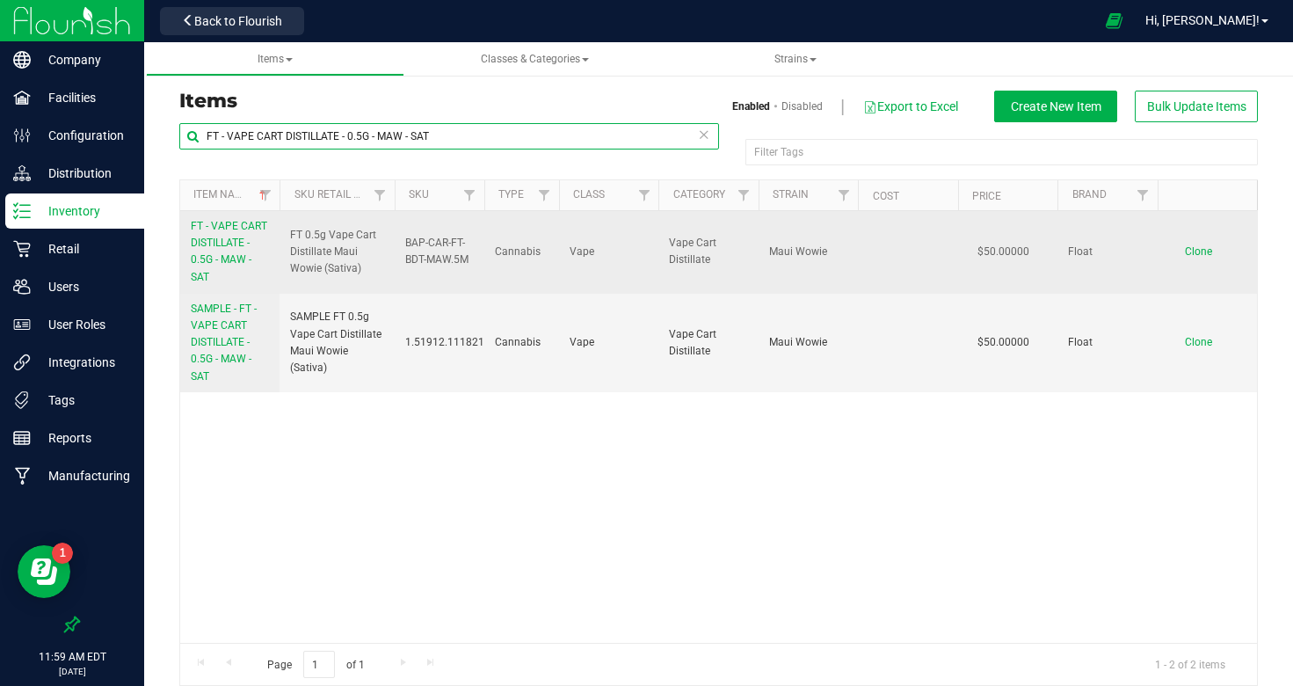
type input "FT - VAPE CART DISTILLATE - 0.5G - MAW - SAT"
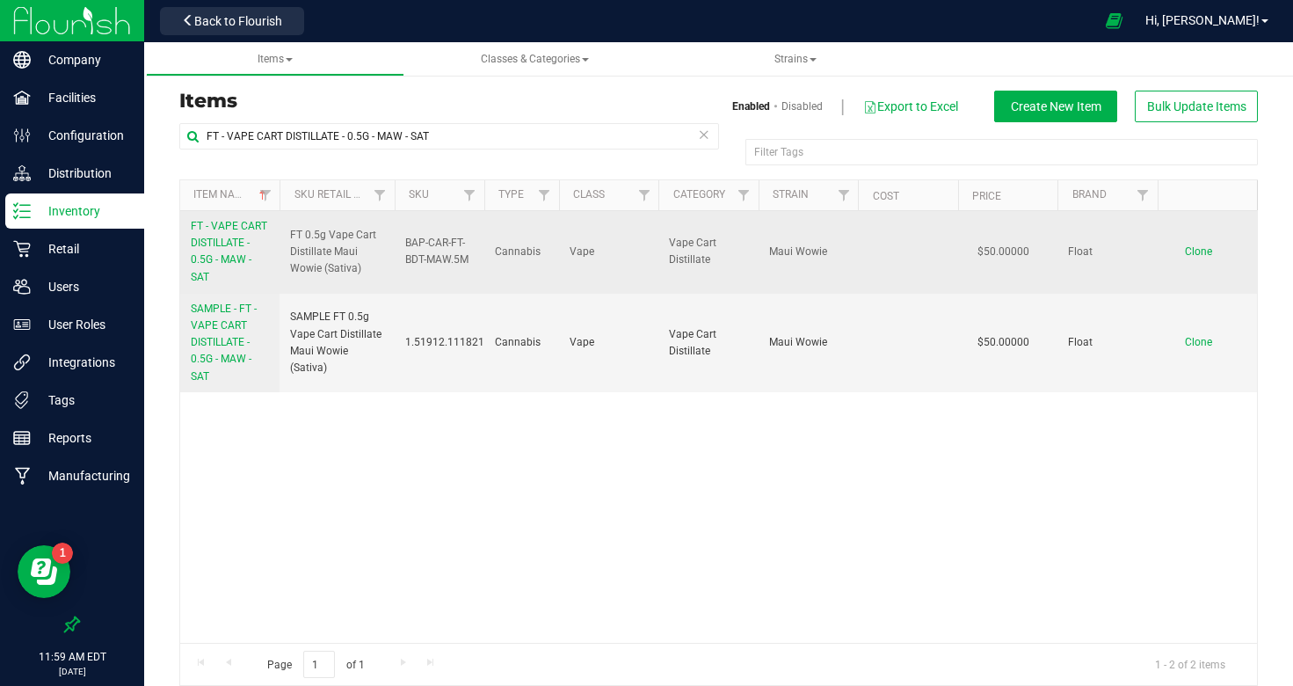
click at [228, 244] on span "FT - VAPE CART DISTILLATE - 0.5G - MAW - SAT" at bounding box center [229, 251] width 76 height 63
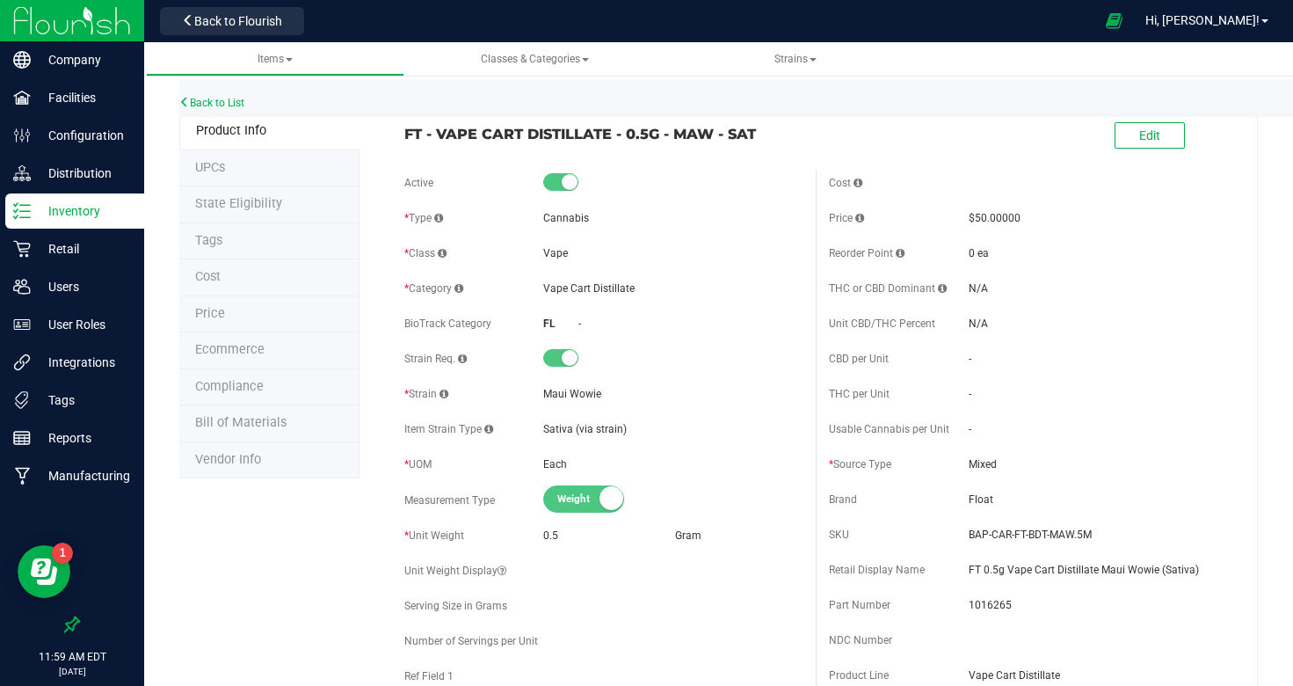
click at [230, 237] on li "Tags" at bounding box center [269, 241] width 180 height 37
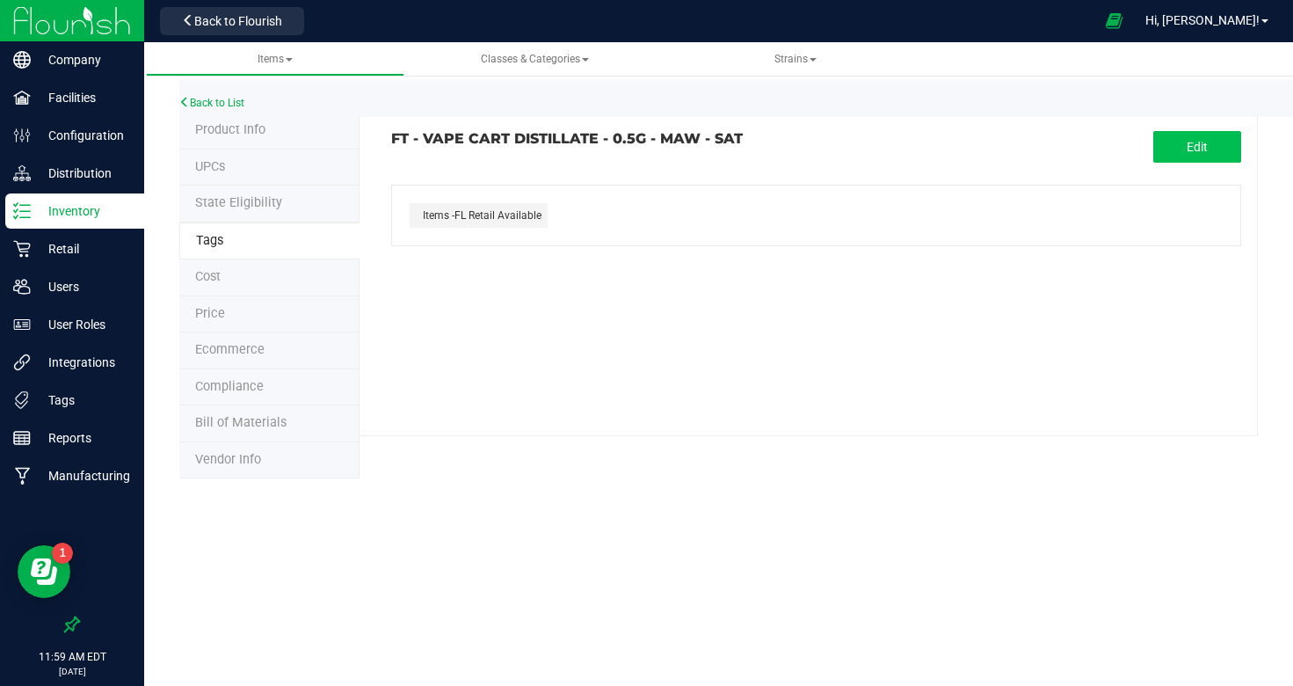
click at [1181, 144] on button "Edit" at bounding box center [1198, 147] width 88 height 32
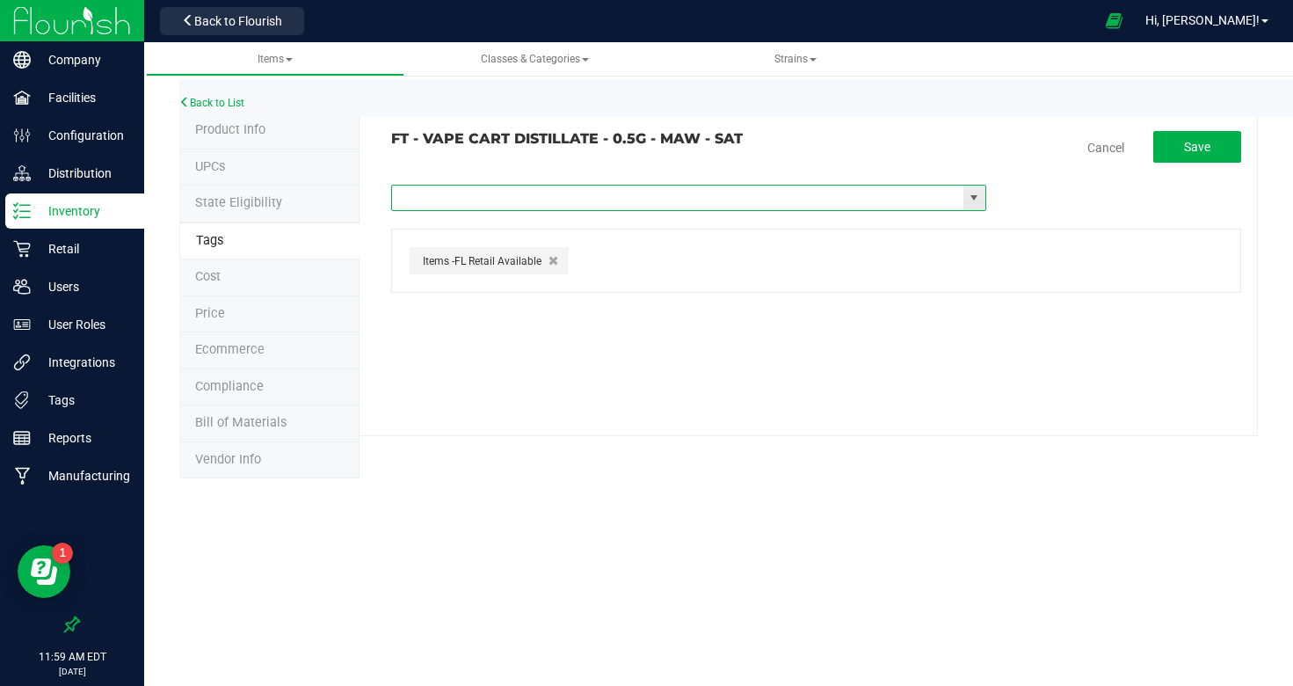
click at [563, 202] on input "text" at bounding box center [678, 198] width 572 height 25
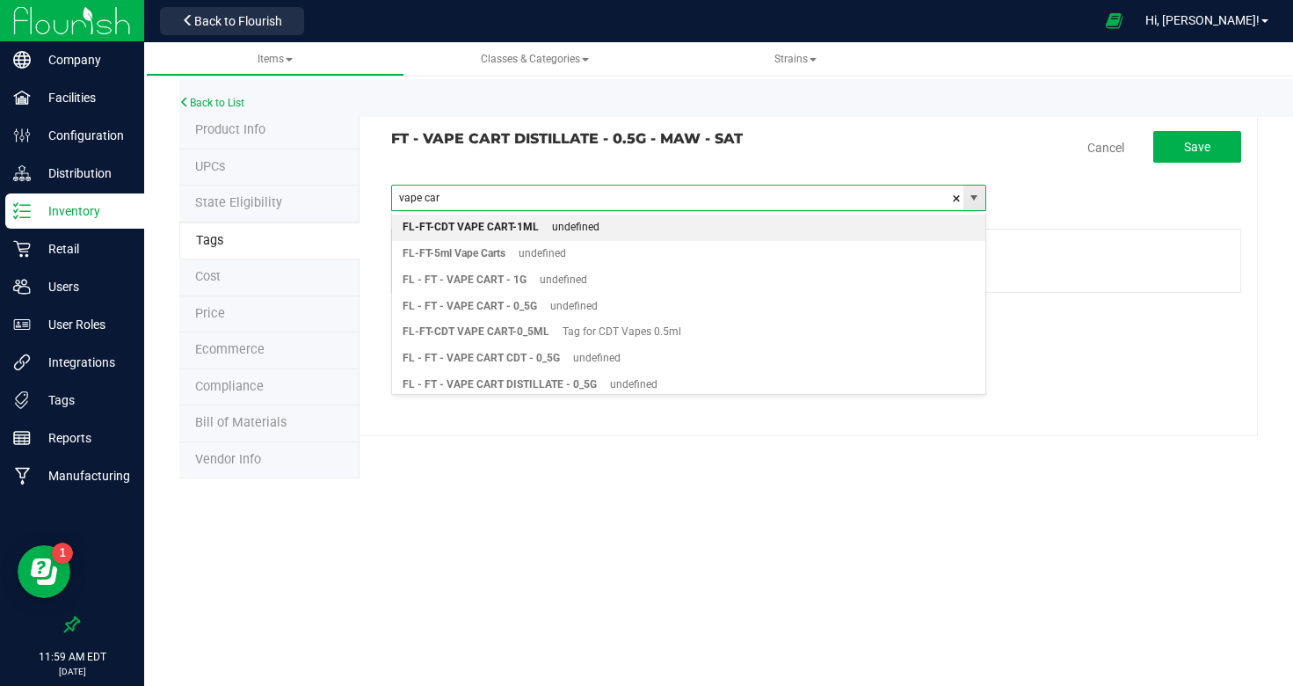
type input "vape cart"
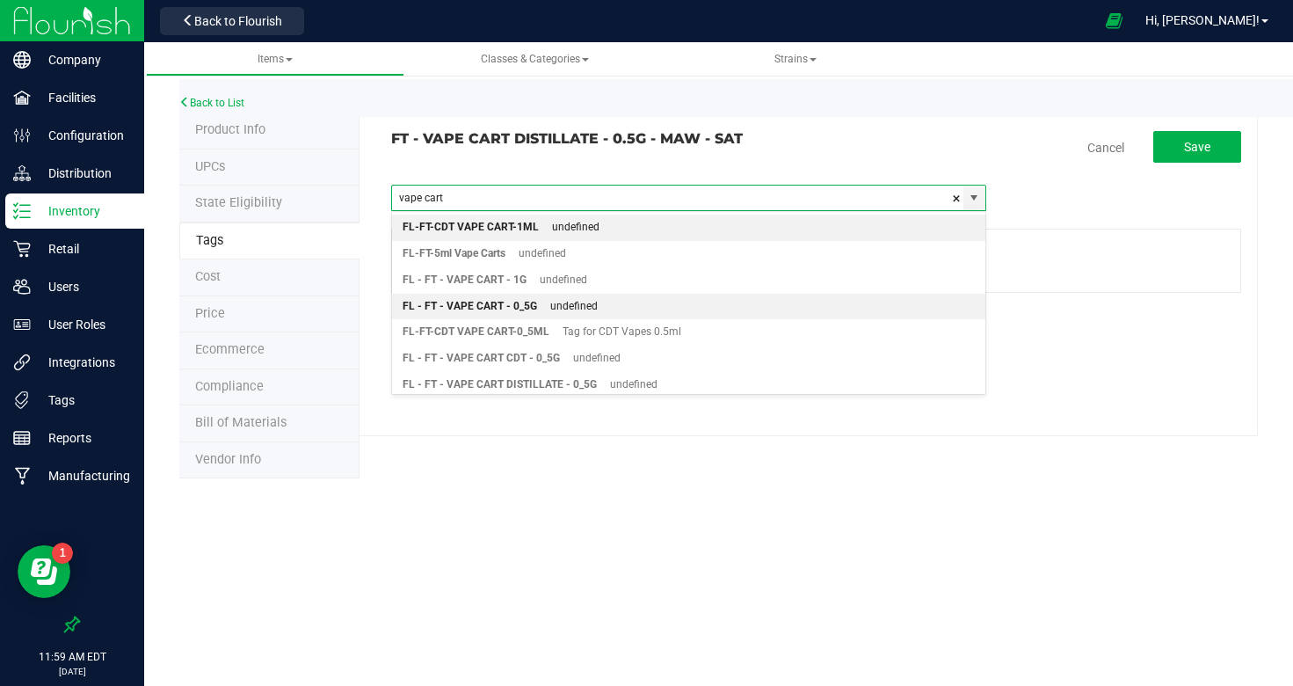
click at [544, 302] on div "undefined" at bounding box center [567, 306] width 61 height 23
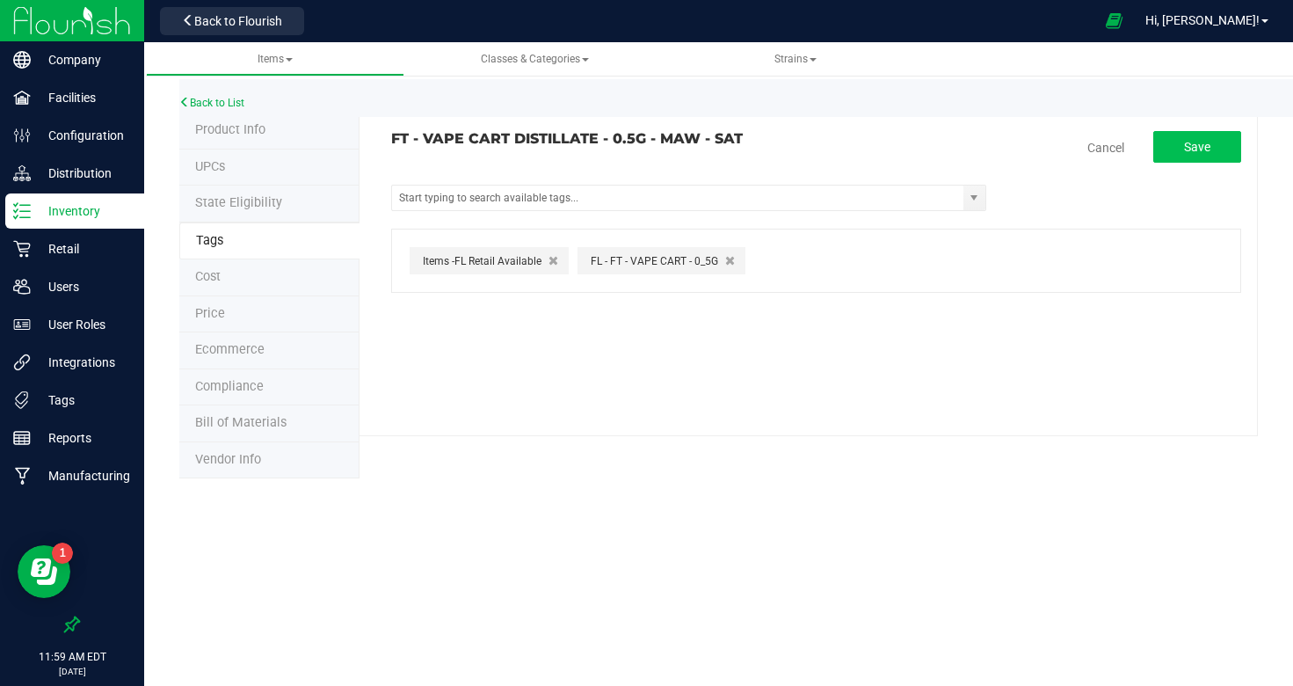
click at [1202, 144] on span "Save" at bounding box center [1197, 147] width 26 height 14
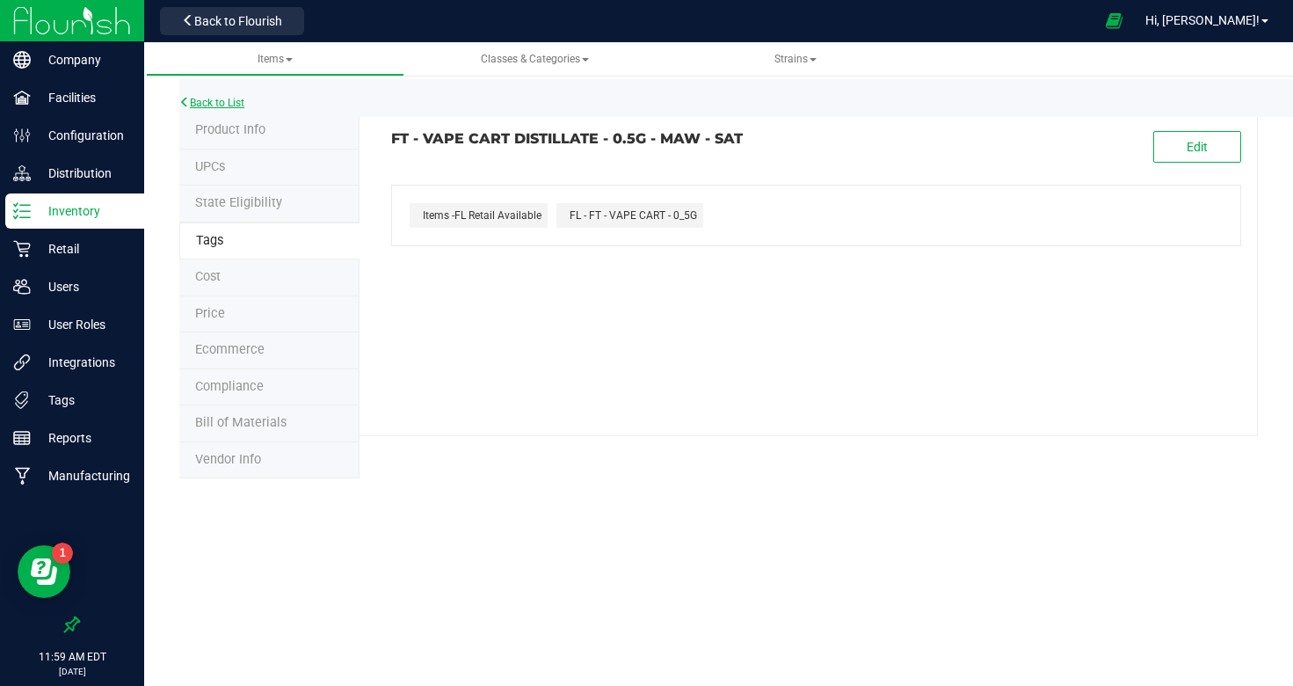
click at [203, 97] on link "Back to List" at bounding box center [211, 103] width 65 height 12
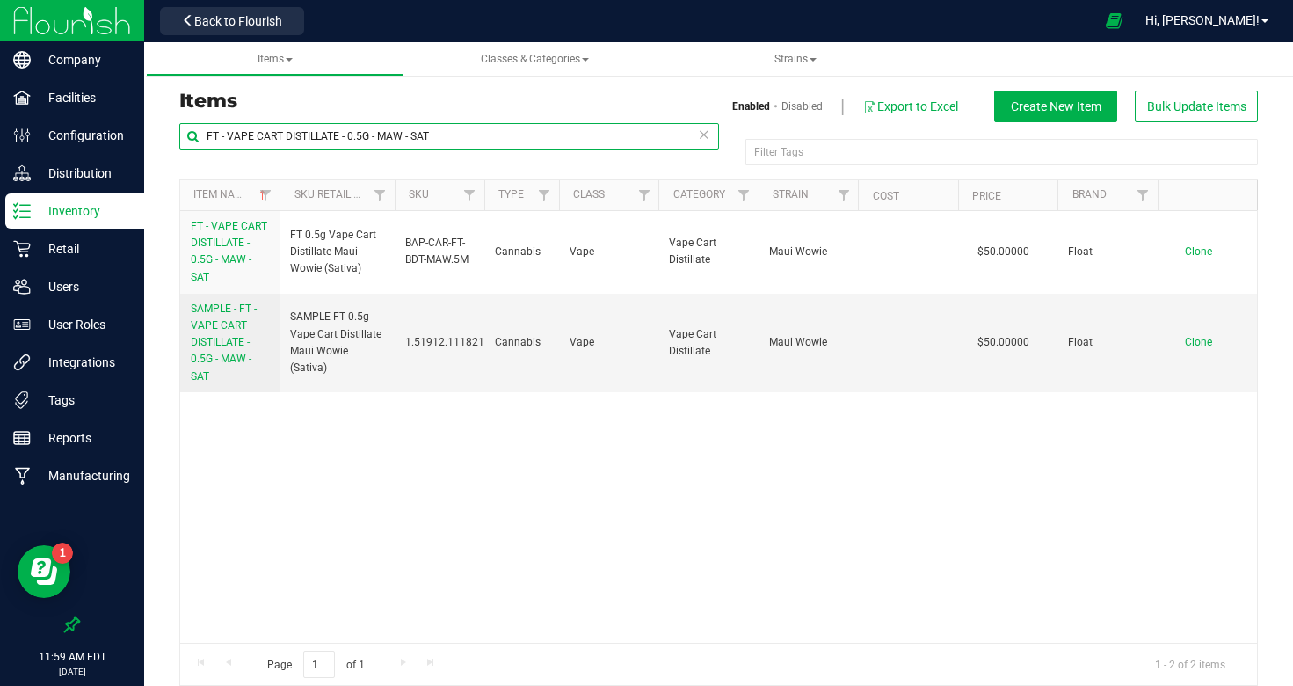
click at [364, 136] on input "FT - VAPE CART DISTILLATE - 0.5G - MAW - SAT" at bounding box center [449, 136] width 540 height 26
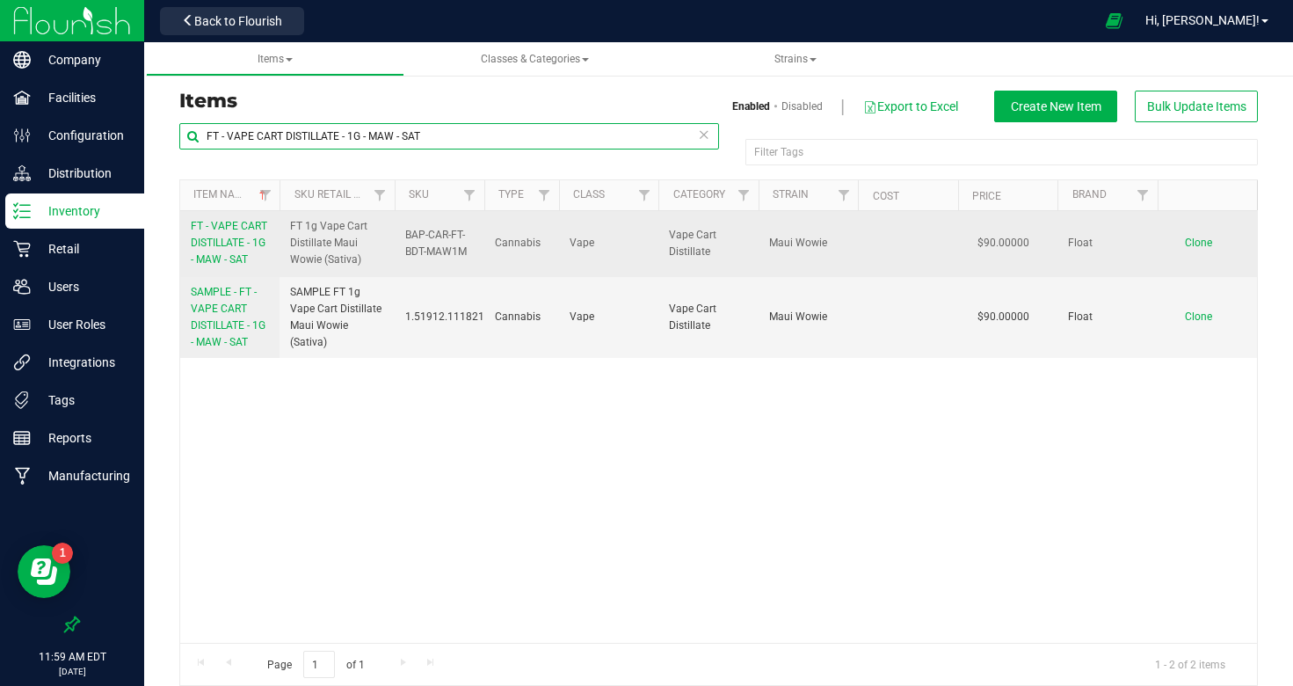
type input "FT - VAPE CART DISTILLATE - 1G - MAW - SAT"
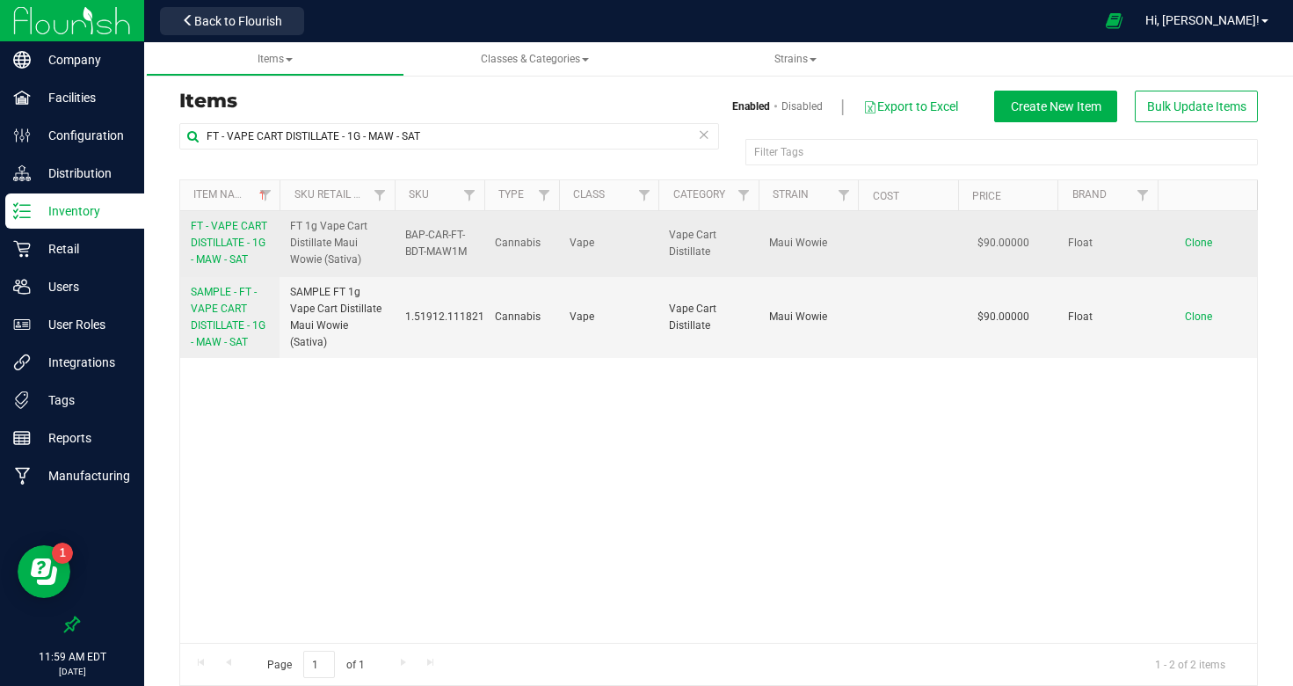
click at [239, 248] on span "FT - VAPE CART DISTILLATE - 1G - MAW - SAT" at bounding box center [229, 243] width 76 height 46
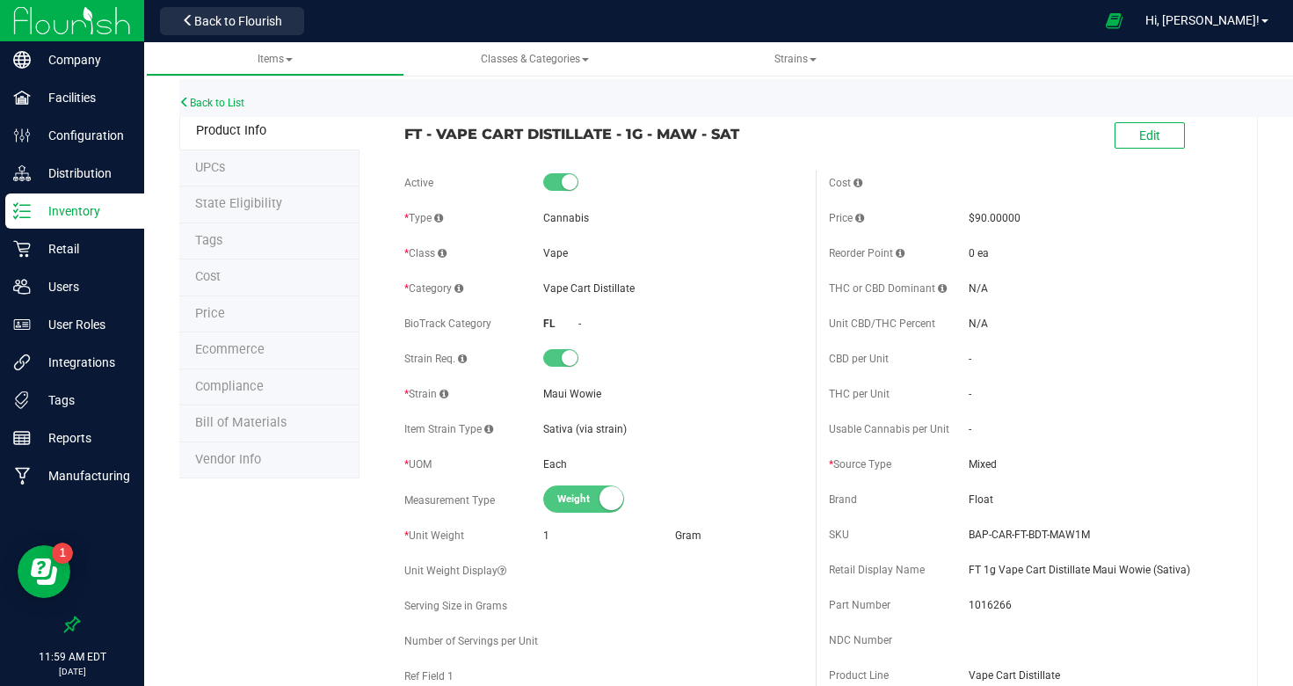
click at [237, 246] on li "Tags" at bounding box center [269, 241] width 180 height 37
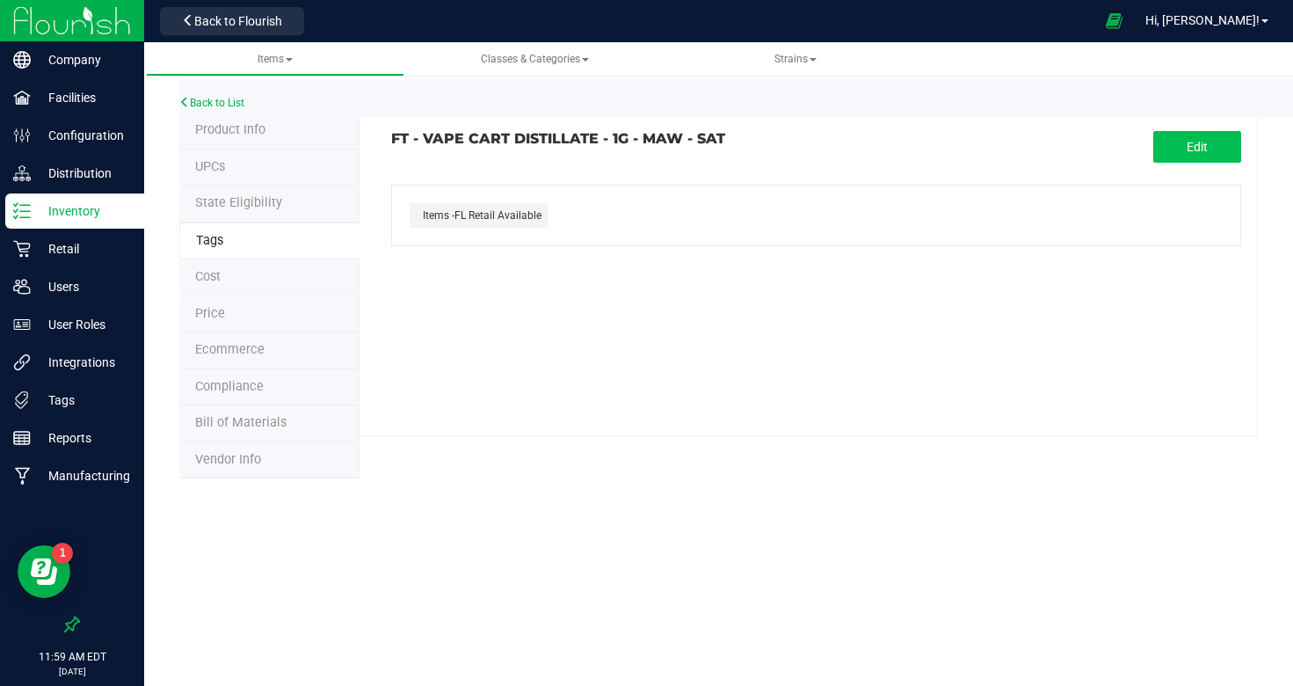
click at [1181, 141] on button "Edit" at bounding box center [1198, 147] width 88 height 32
click at [676, 192] on input "text" at bounding box center [678, 198] width 572 height 25
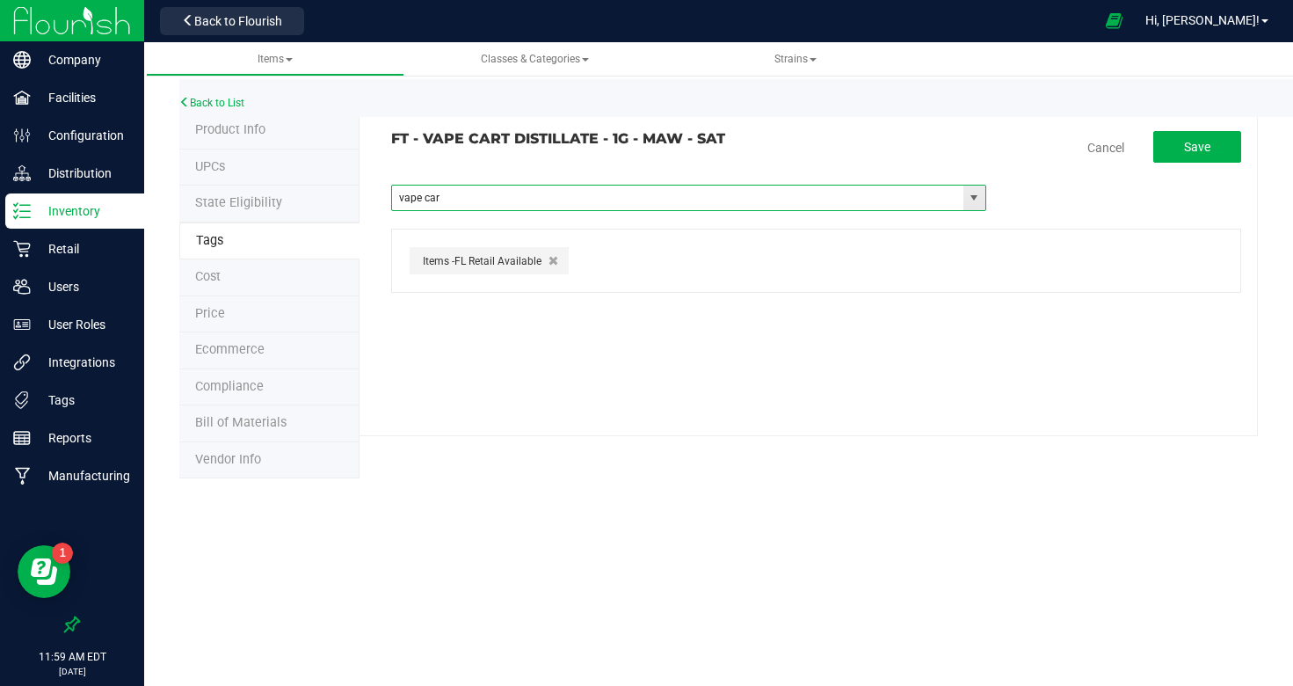
type input "vape cart"
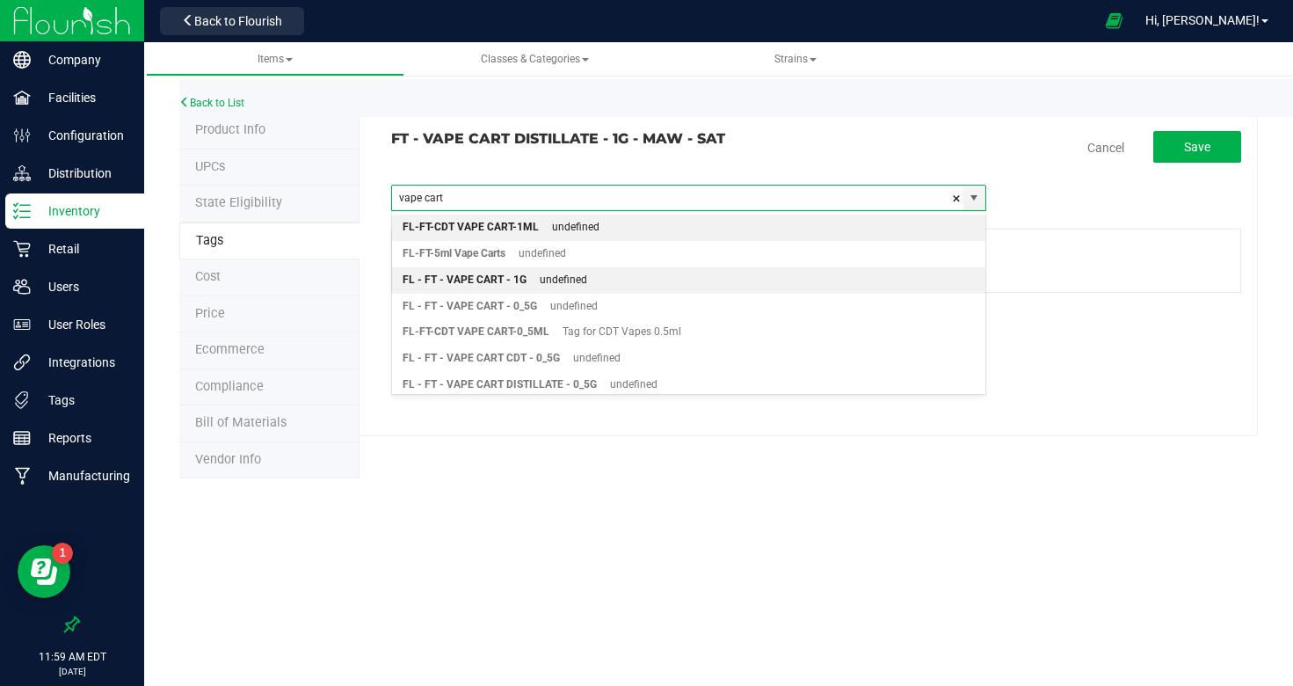
click at [573, 281] on div "undefined" at bounding box center [557, 280] width 61 height 23
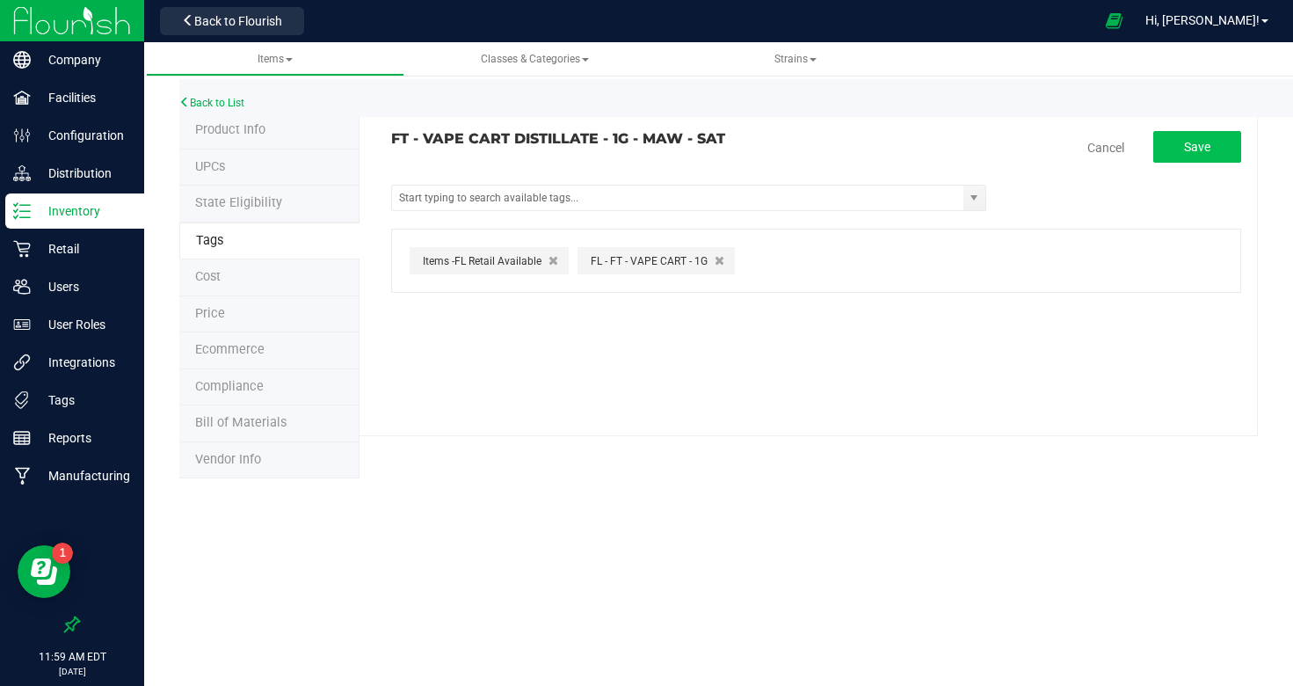
click at [1209, 156] on button "Save" at bounding box center [1198, 147] width 88 height 32
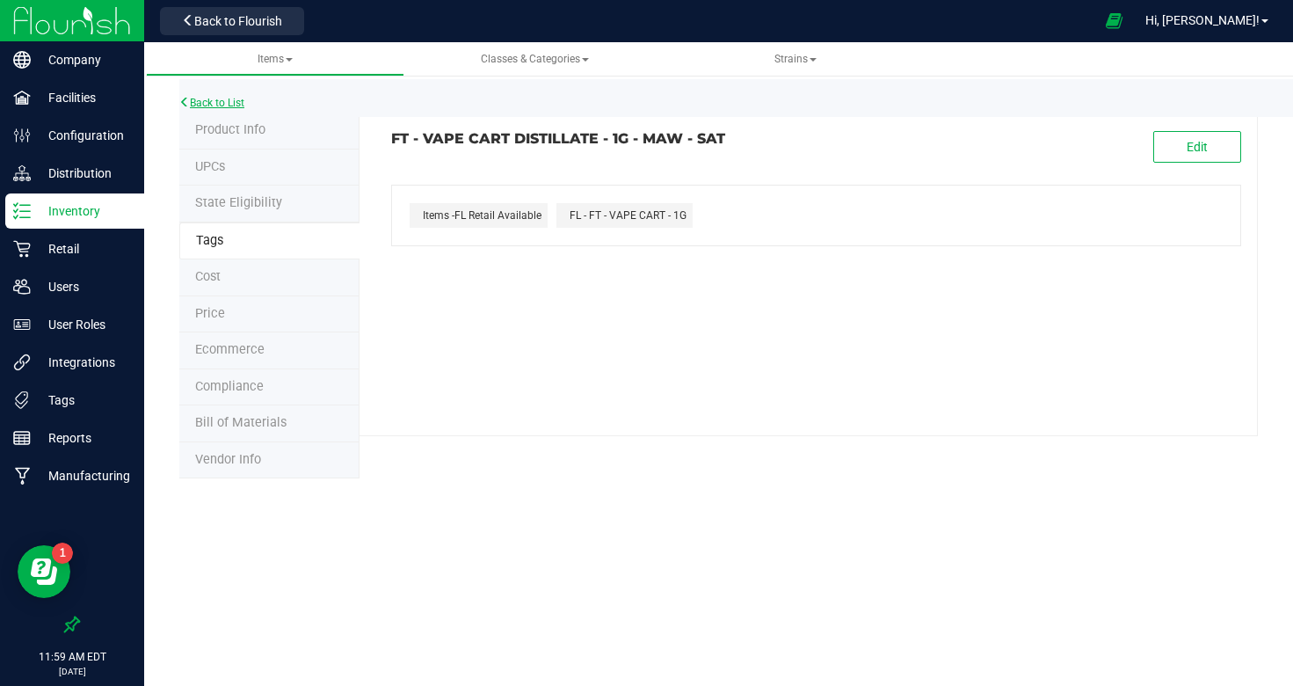
click at [239, 106] on link "Back to List" at bounding box center [211, 103] width 65 height 12
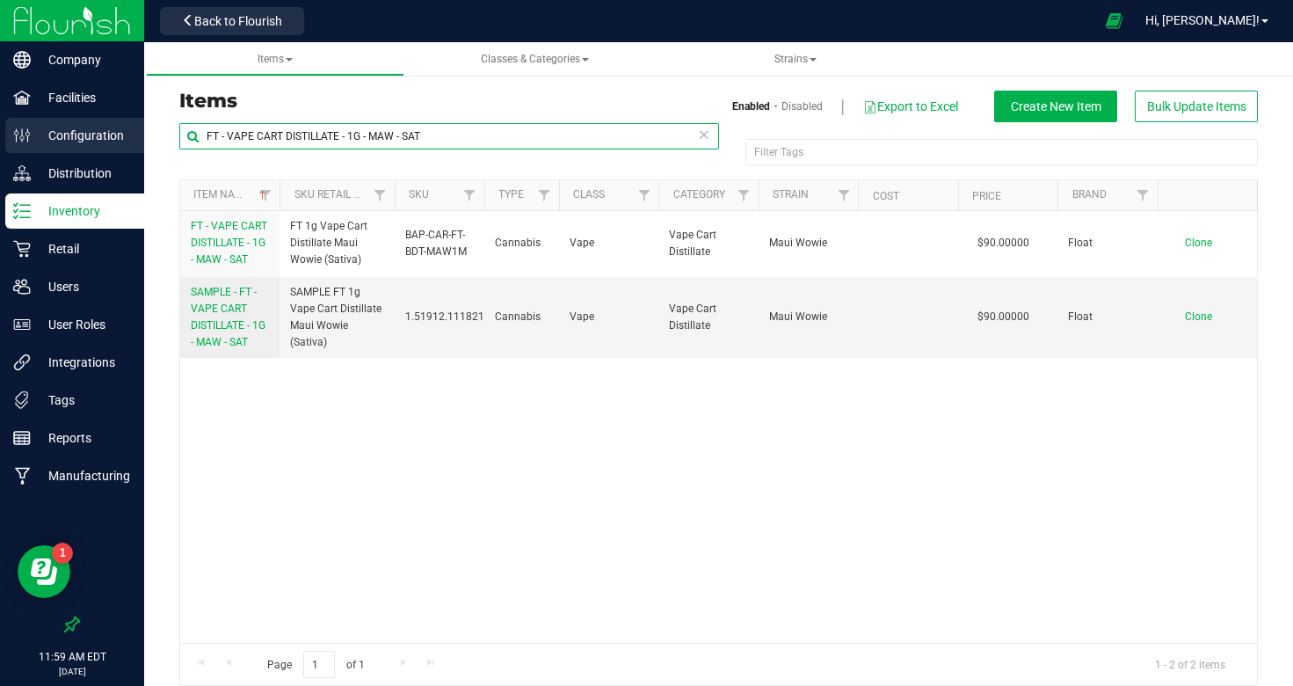
drag, startPoint x: 433, startPoint y: 137, endPoint x: 122, endPoint y: 135, distance: 310.4
click at [122, 135] on div "Company Facilities Configuration Distribution Inventory Retail Users User Roles…" at bounding box center [646, 343] width 1293 height 686
paste input "0.5G - MSA - HYB"
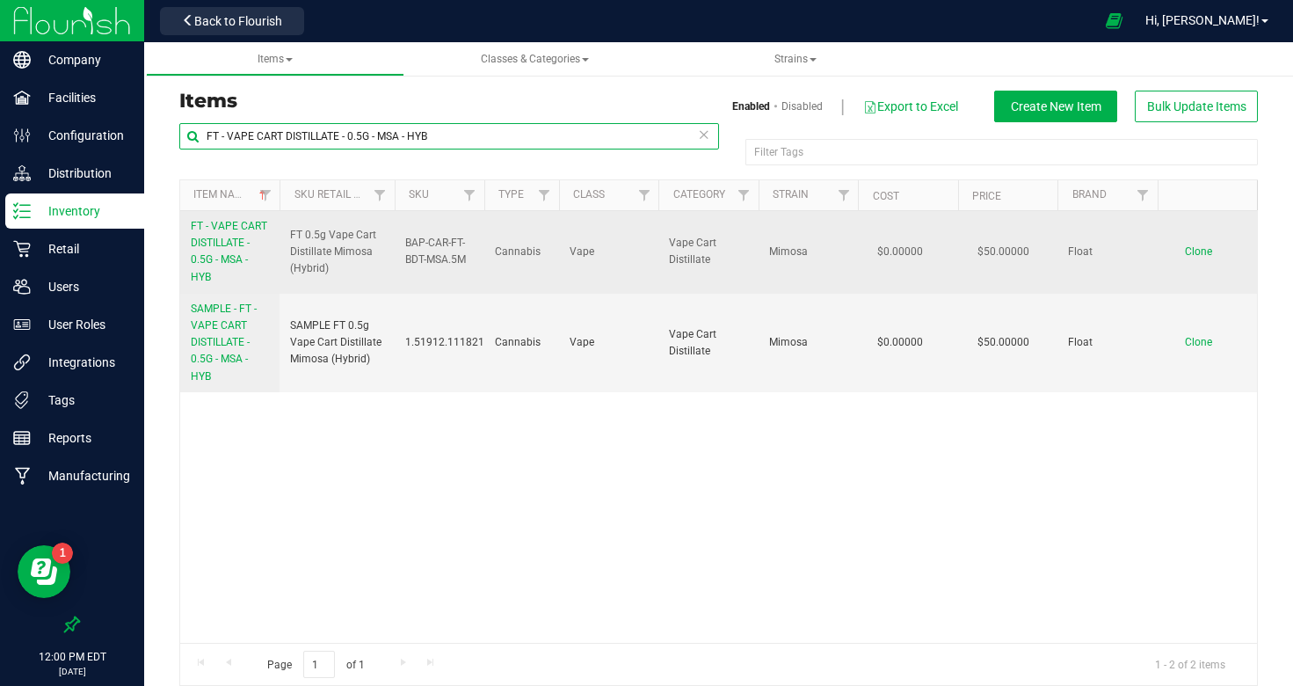
type input "FT - VAPE CART DISTILLATE - 0.5G - MSA - HYB"
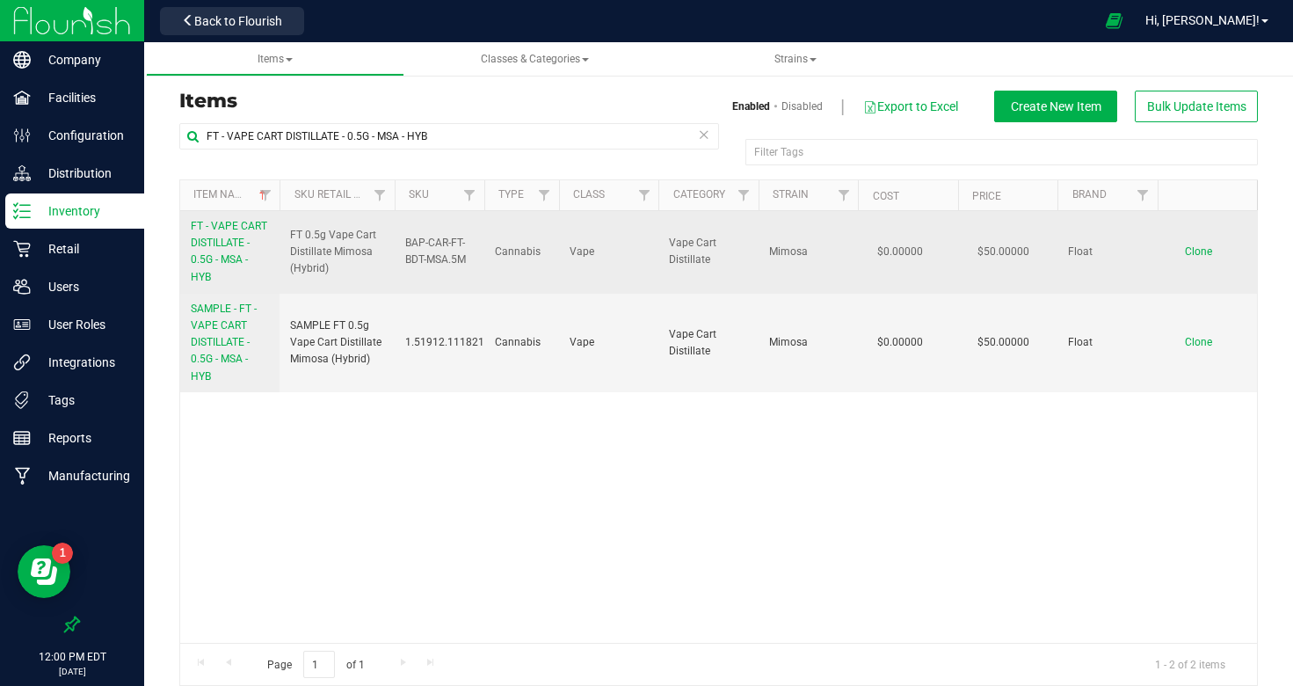
click at [233, 244] on span "FT - VAPE CART DISTILLATE - 0.5G - MSA - HYB" at bounding box center [229, 251] width 76 height 63
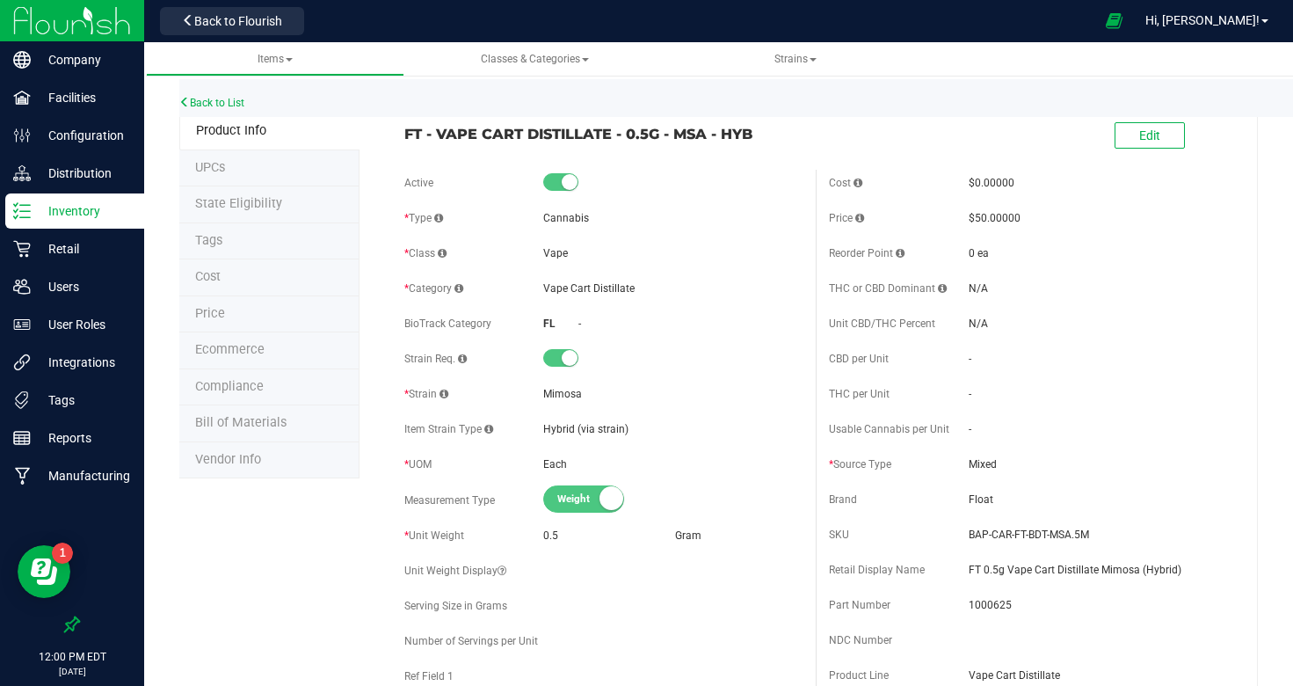
click at [233, 244] on li "Tags" at bounding box center [269, 241] width 180 height 37
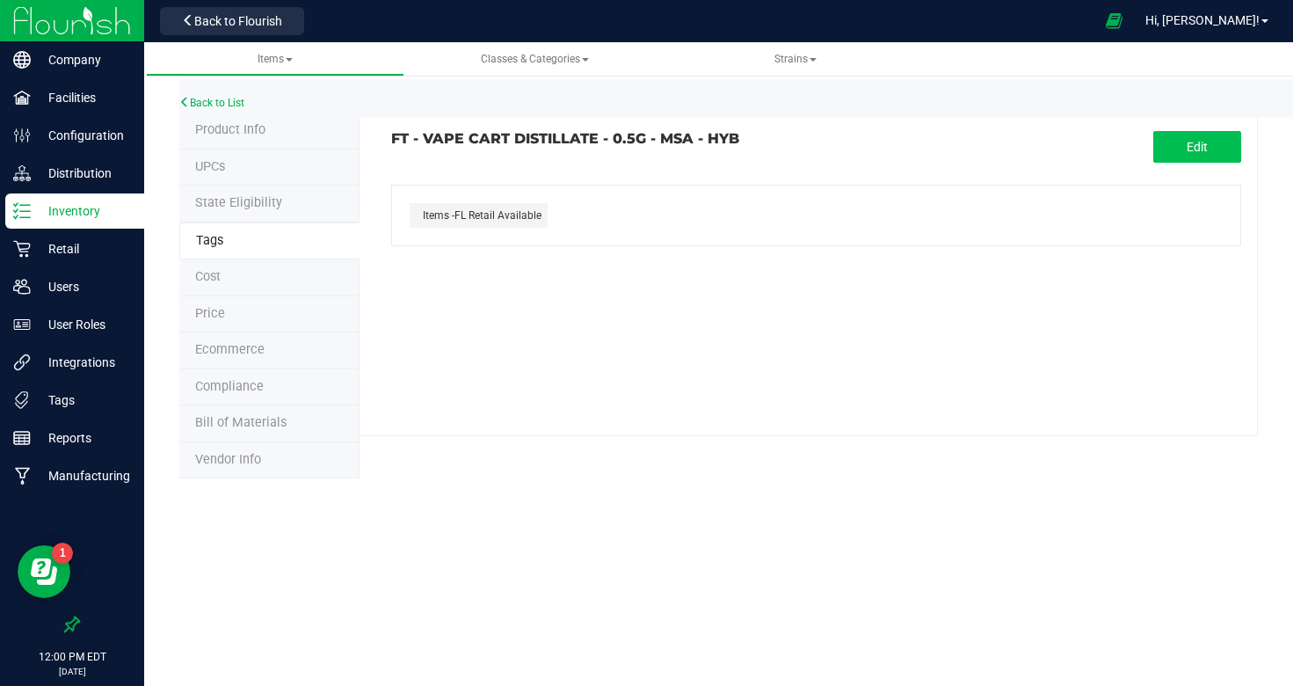
click at [1159, 149] on button "Edit" at bounding box center [1198, 147] width 88 height 32
click at [645, 201] on input "text" at bounding box center [678, 198] width 572 height 25
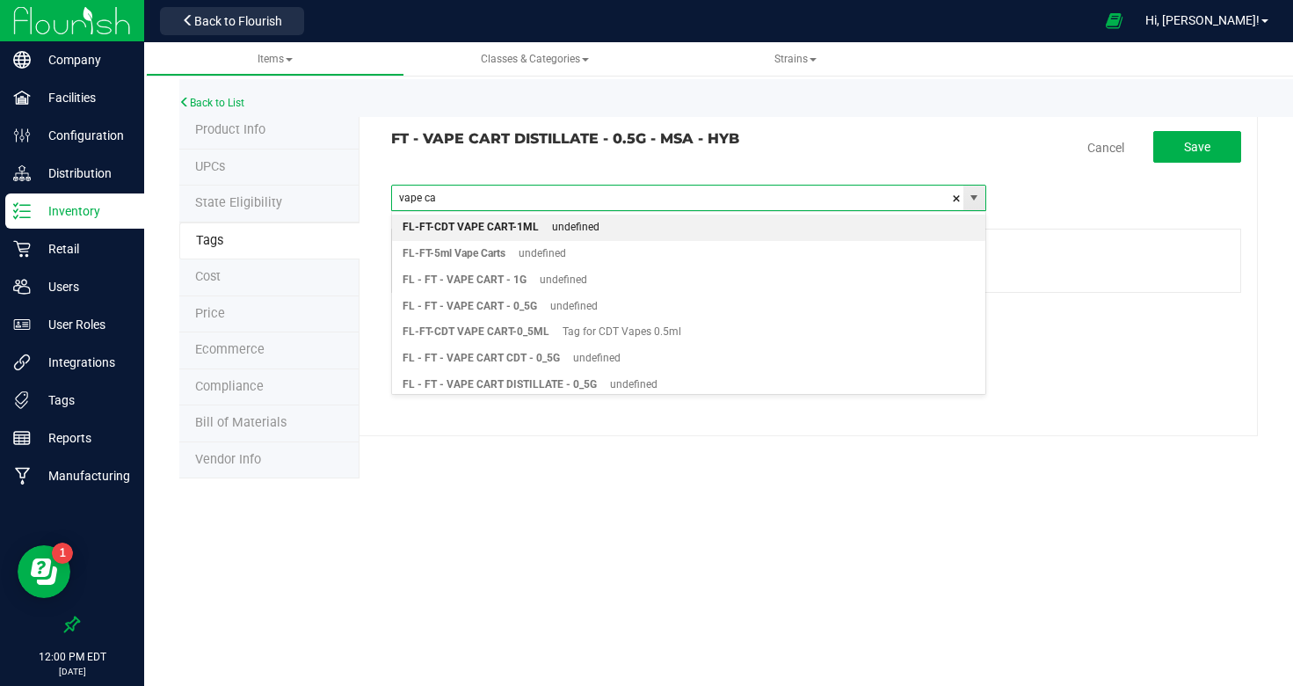
type input "vape car"
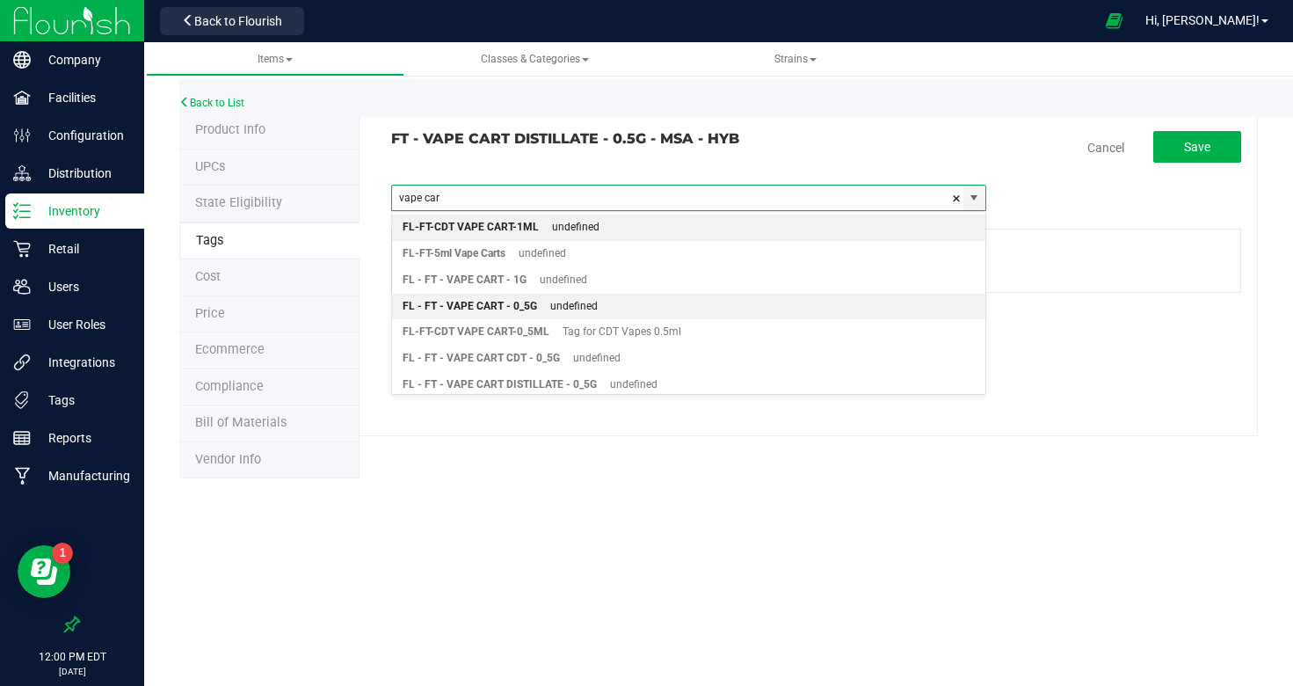
click at [516, 298] on div "FL - FT - VAPE CART - 0_5G" at bounding box center [470, 306] width 135 height 23
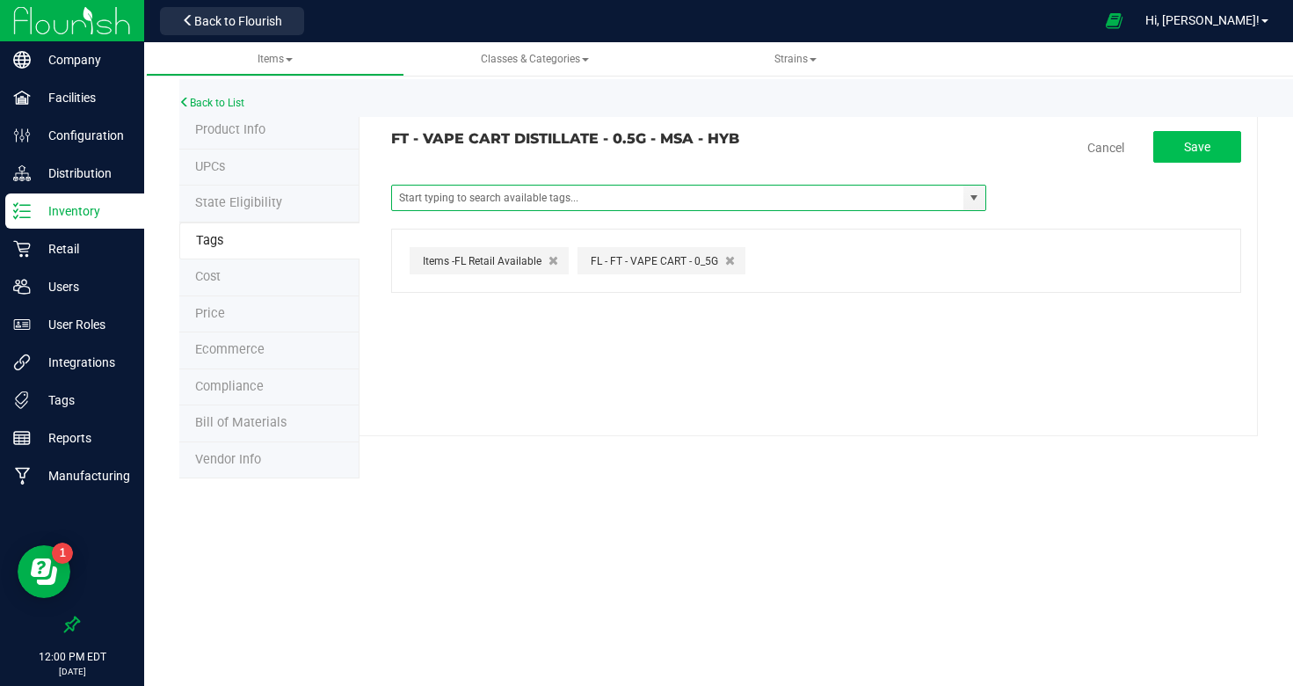
click at [1203, 142] on span "Save" at bounding box center [1197, 147] width 26 height 14
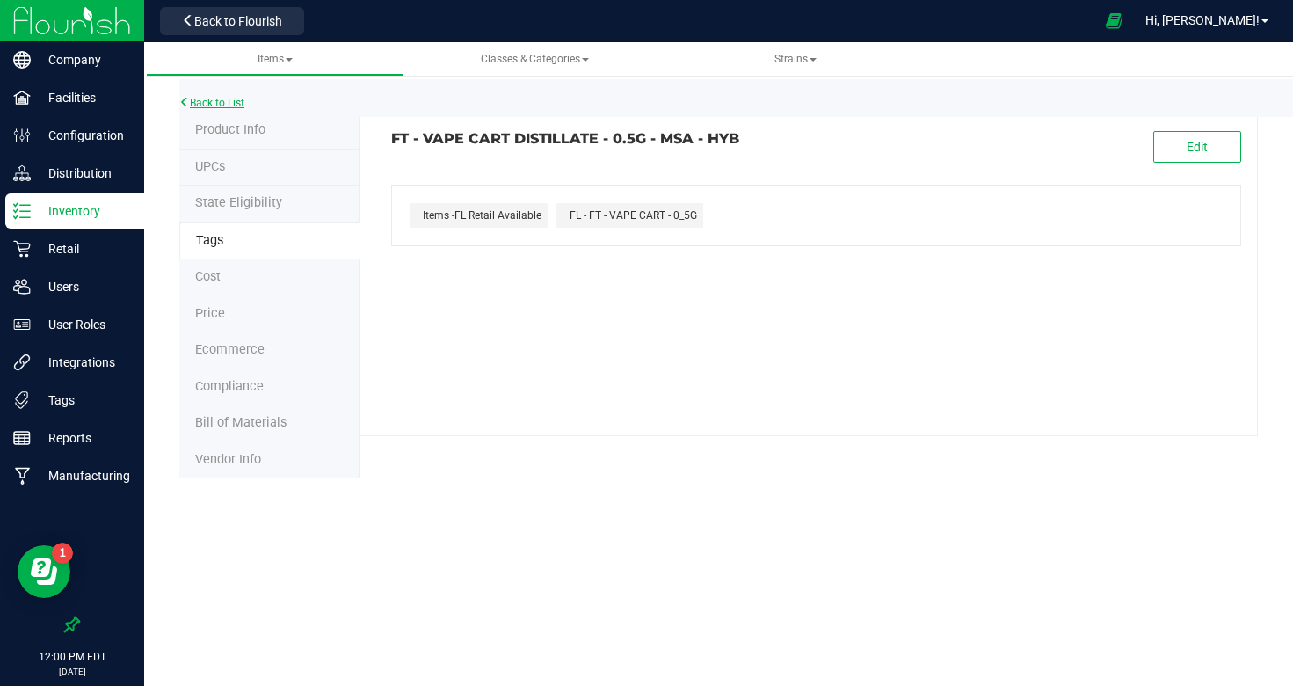
click at [211, 94] on div "Back to List" at bounding box center [825, 98] width 1293 height 38
click at [208, 103] on link "Back to List" at bounding box center [211, 103] width 65 height 12
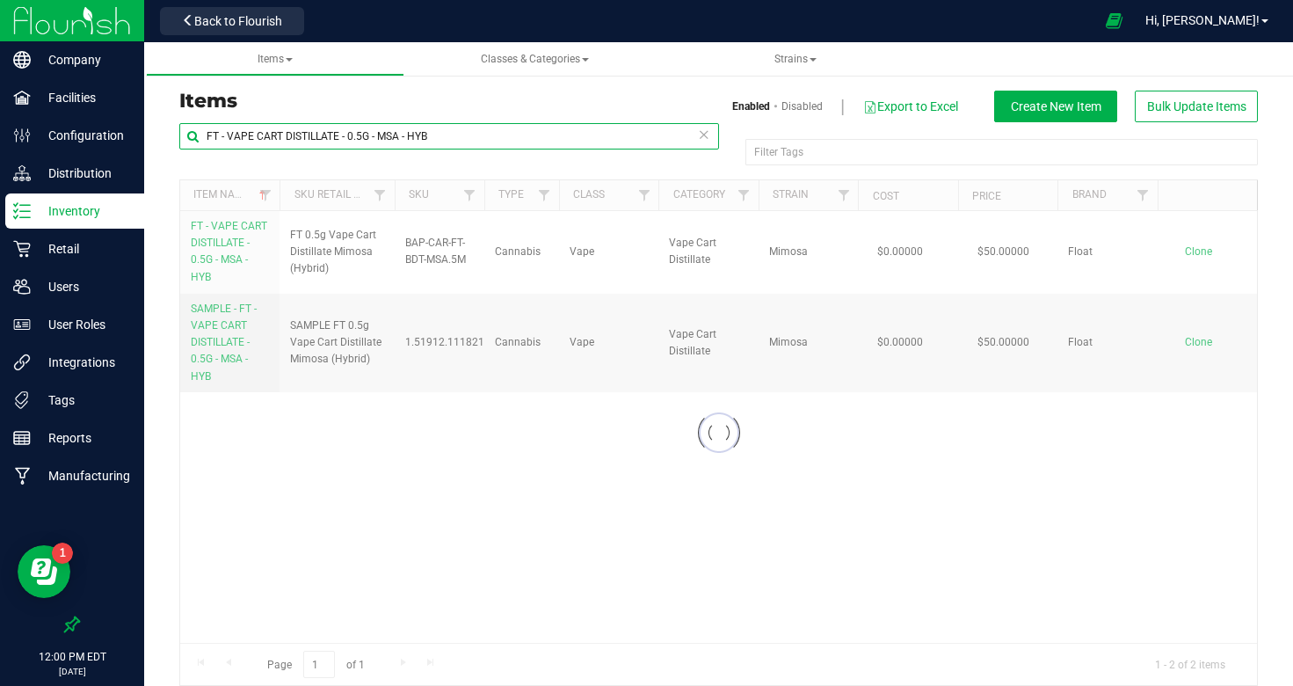
click at [362, 139] on input "FT - VAPE CART DISTILLATE - 0.5G - MSA - HYB" at bounding box center [449, 136] width 540 height 26
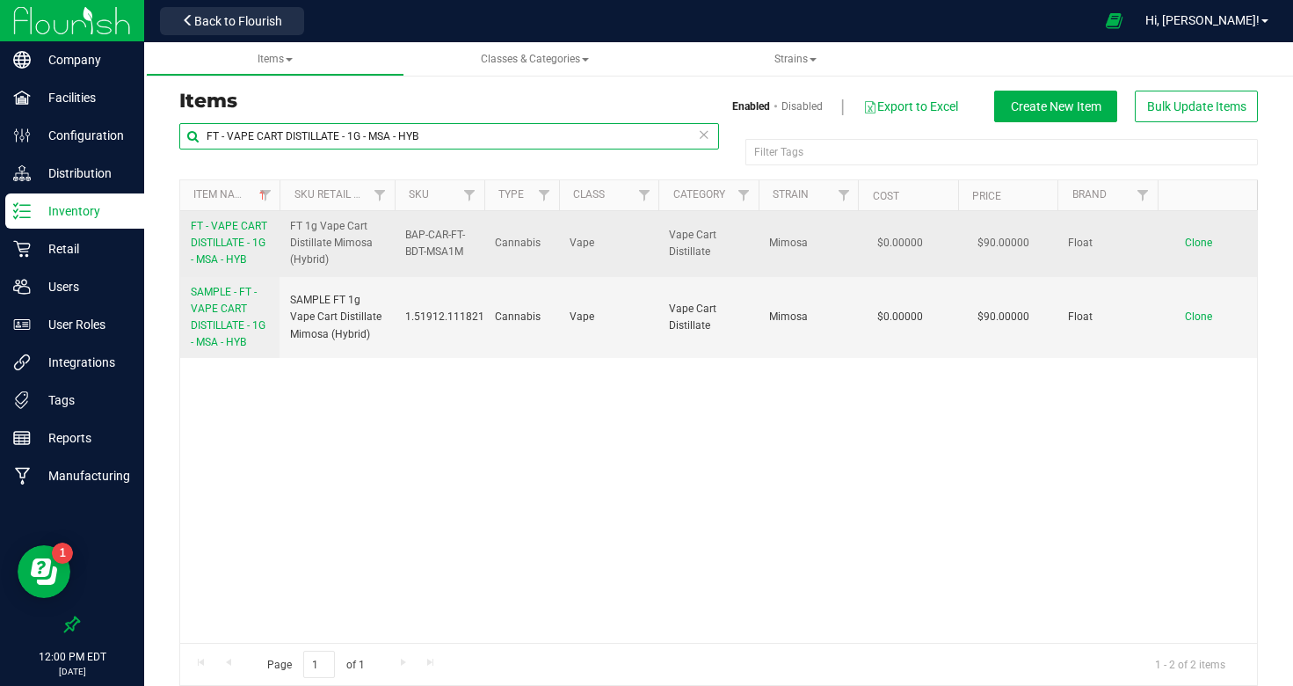
type input "FT - VAPE CART DISTILLATE - 1G - MSA - HYB"
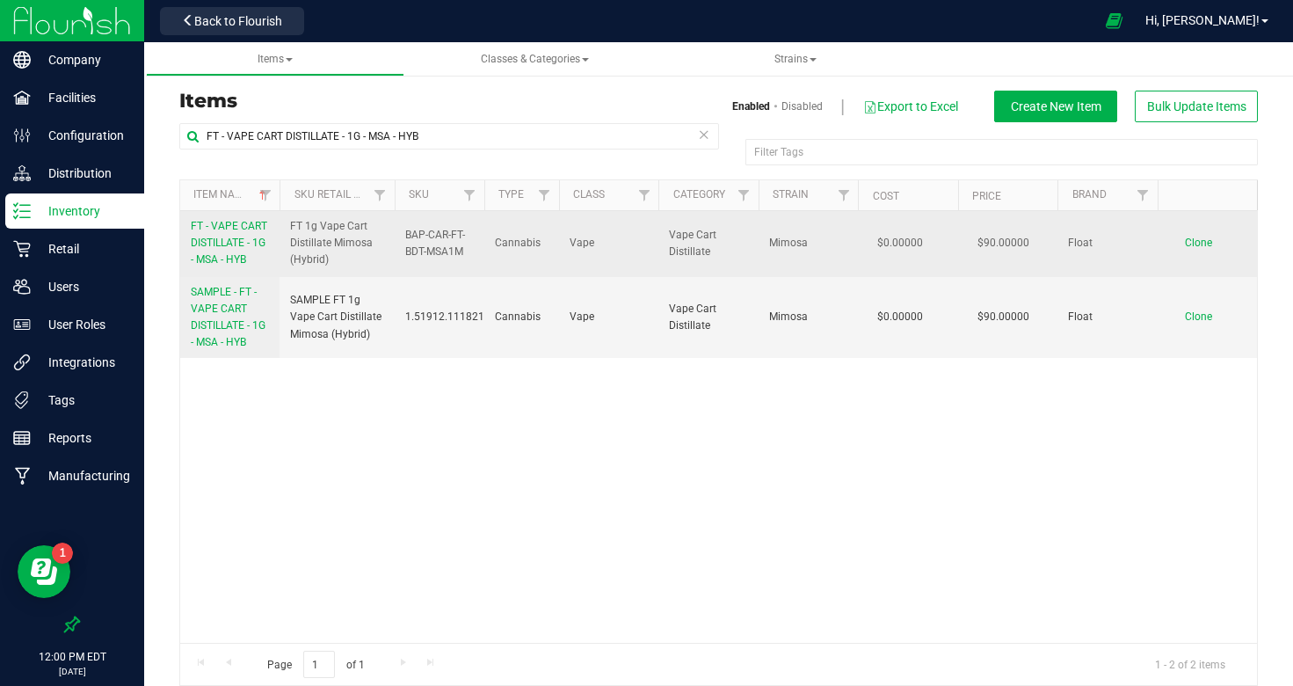
click at [235, 239] on span "FT - VAPE CART DISTILLATE - 1G - MSA - HYB" at bounding box center [229, 243] width 76 height 46
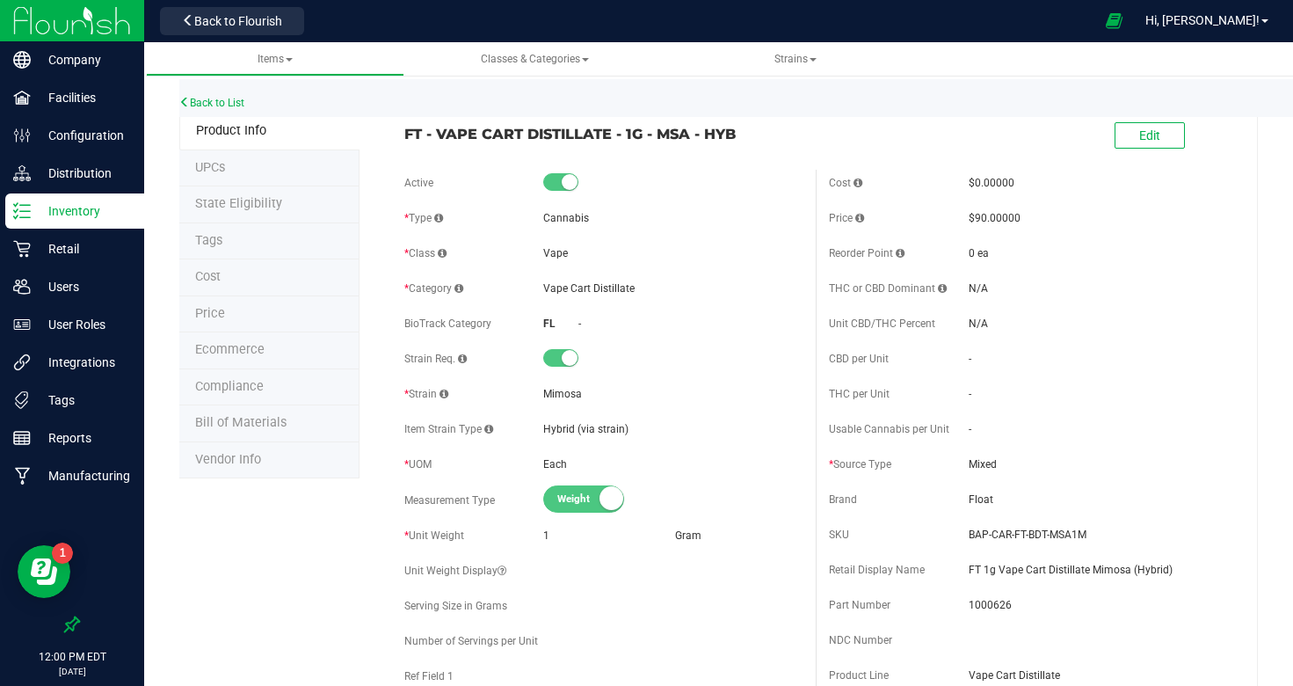
click at [233, 238] on li "Tags" at bounding box center [269, 241] width 180 height 37
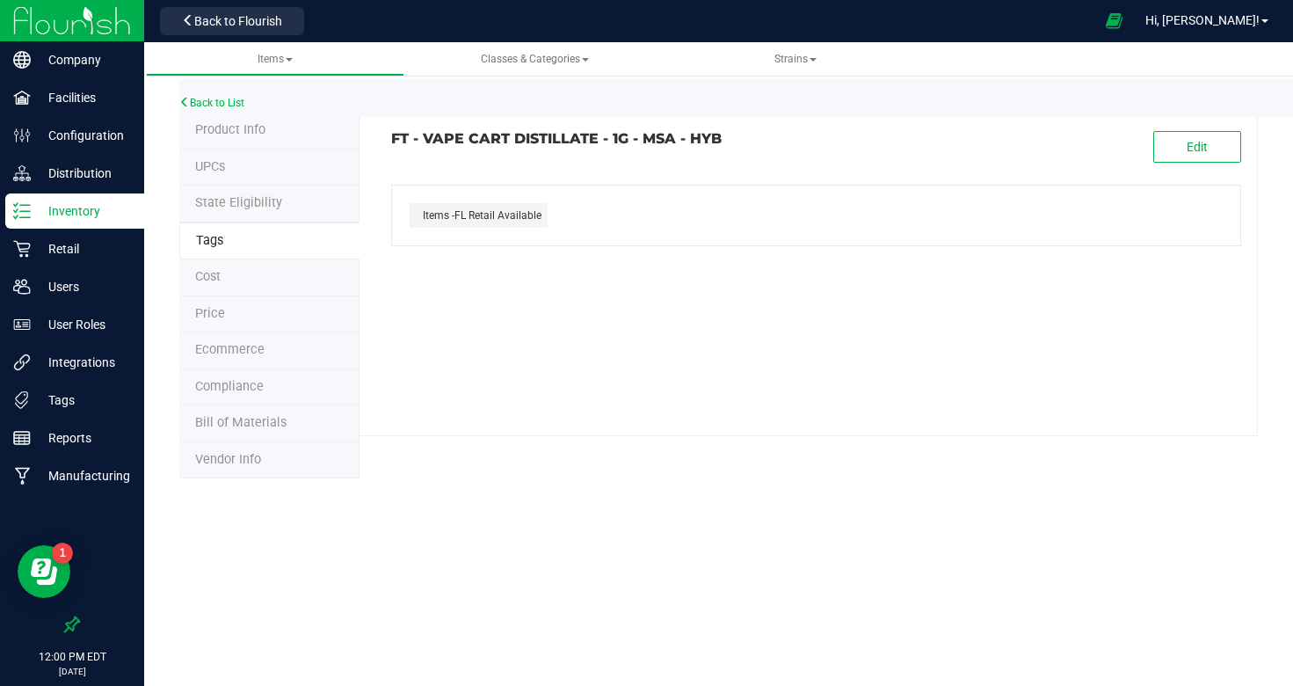
drag, startPoint x: 1198, startPoint y: 142, endPoint x: 1046, endPoint y: 164, distance: 153.8
click at [1197, 142] on span "Edit" at bounding box center [1197, 147] width 21 height 14
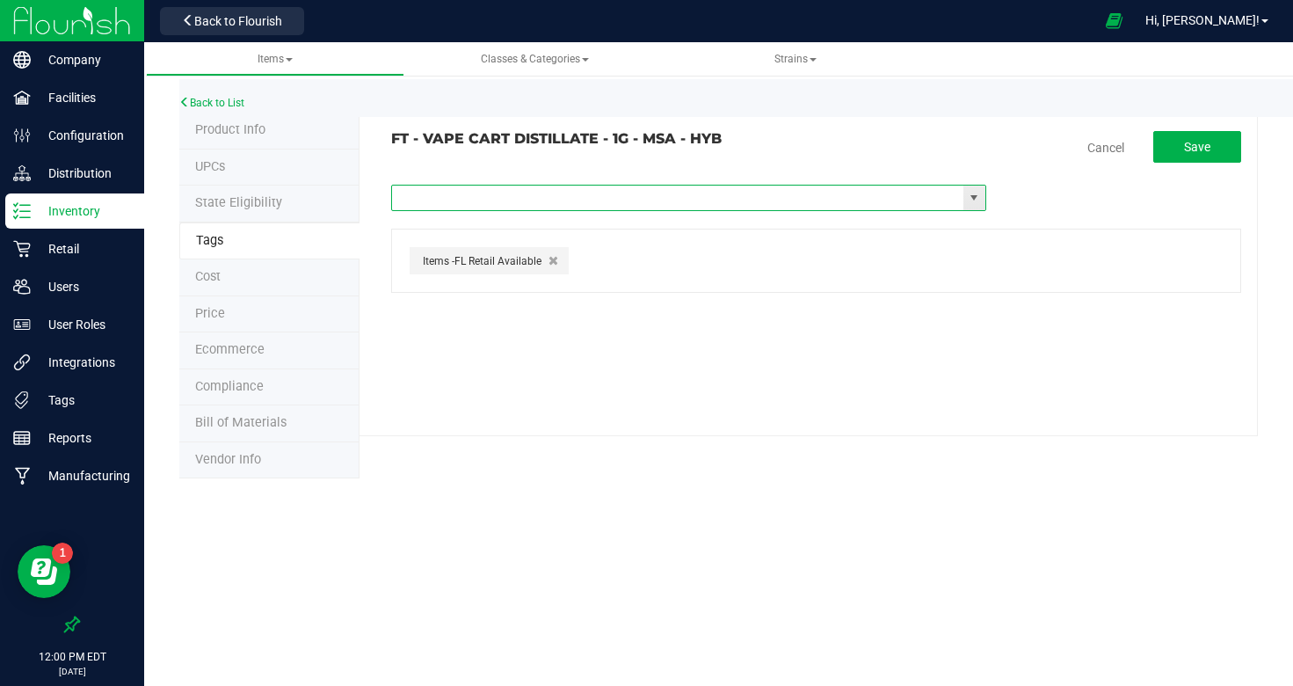
click at [595, 189] on input "text" at bounding box center [678, 198] width 572 height 25
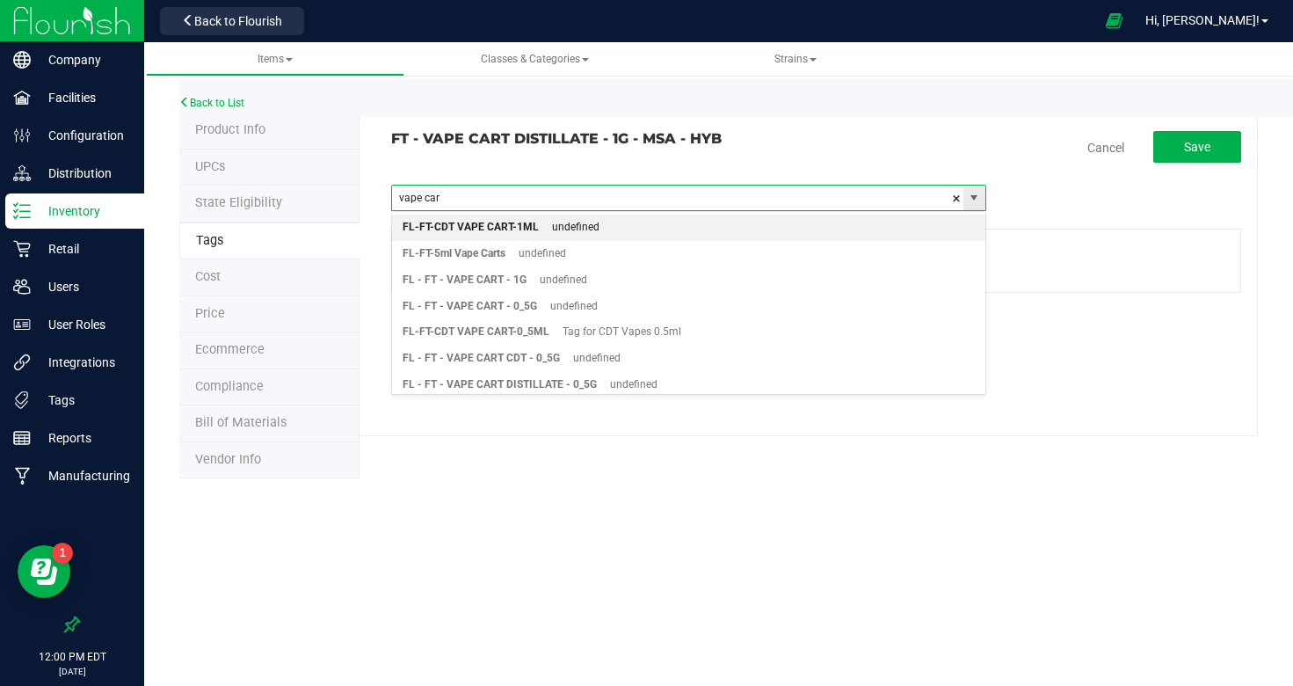
type input "vape cart"
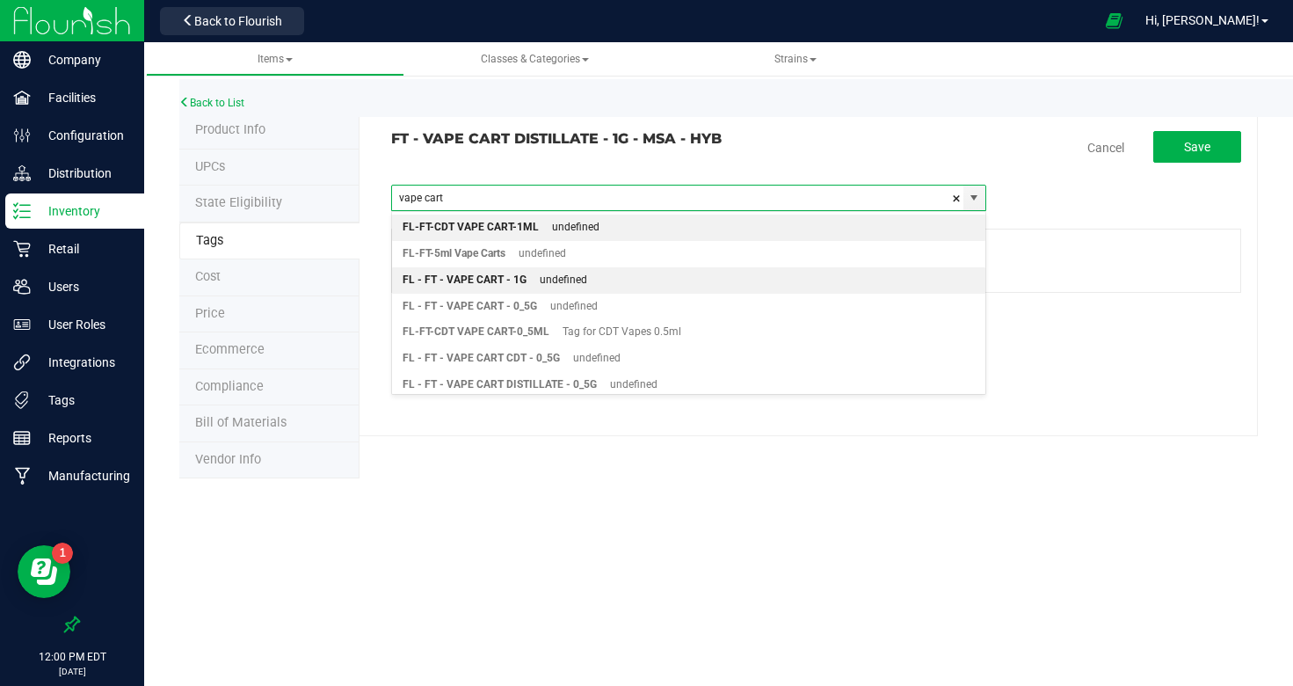
drag, startPoint x: 515, startPoint y: 276, endPoint x: 526, endPoint y: 262, distance: 17.6
click at [514, 276] on div "FL - FT - VAPE CART - 1G" at bounding box center [465, 280] width 124 height 23
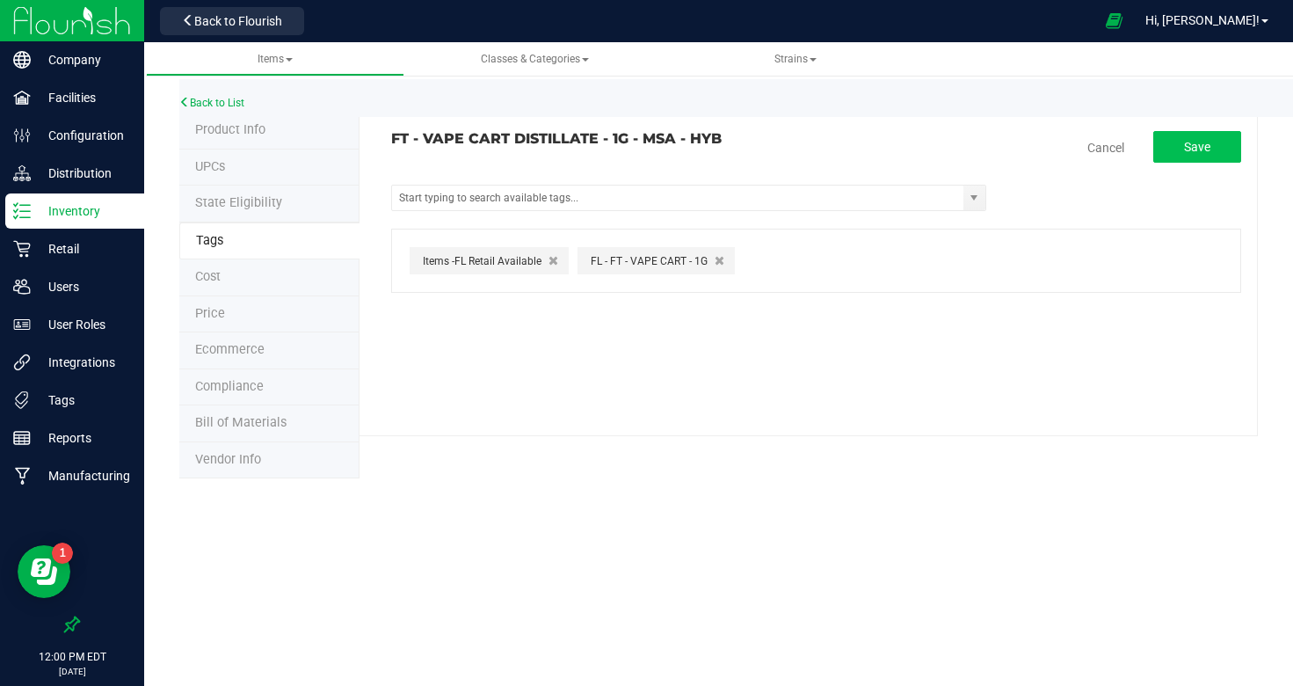
click at [1205, 142] on span "Save" at bounding box center [1197, 147] width 26 height 14
